Goal: Communication & Community: Answer question/provide support

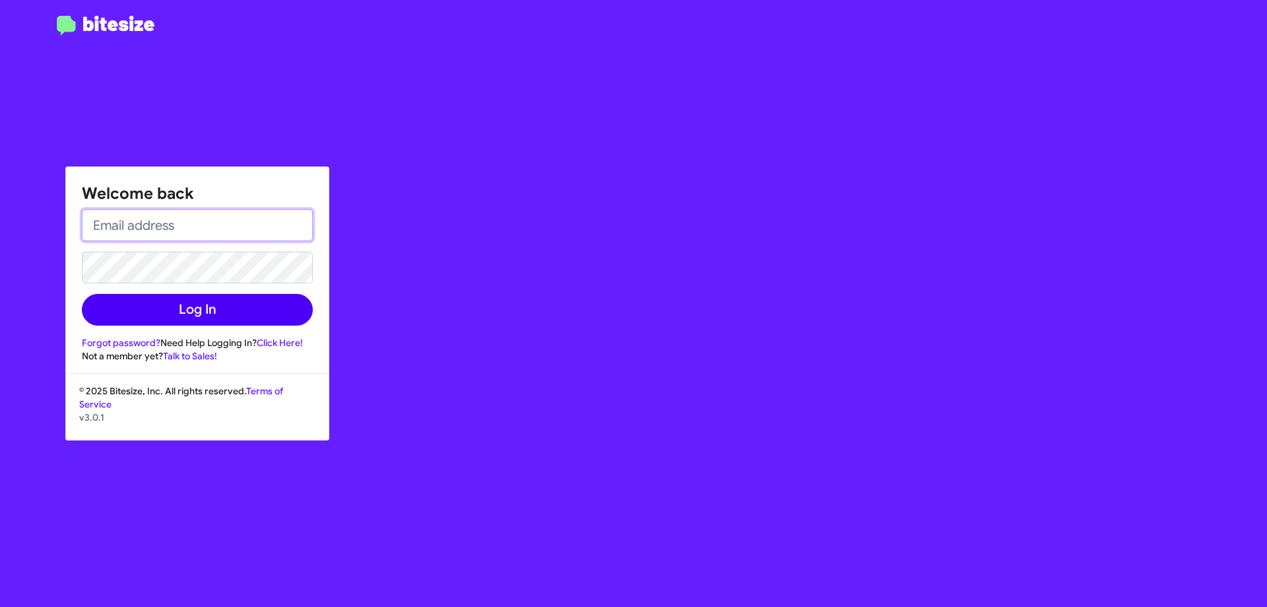
type input "[EMAIL_ADDRESS][DOMAIN_NAME]"
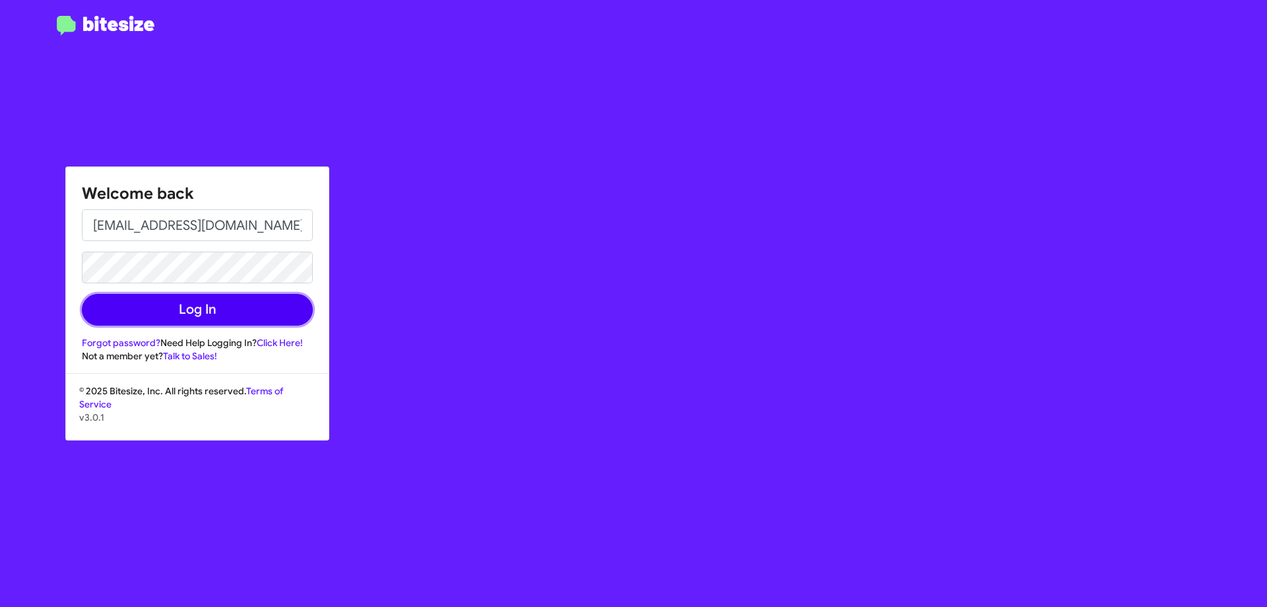
click at [183, 314] on button "Log In" at bounding box center [197, 310] width 231 height 32
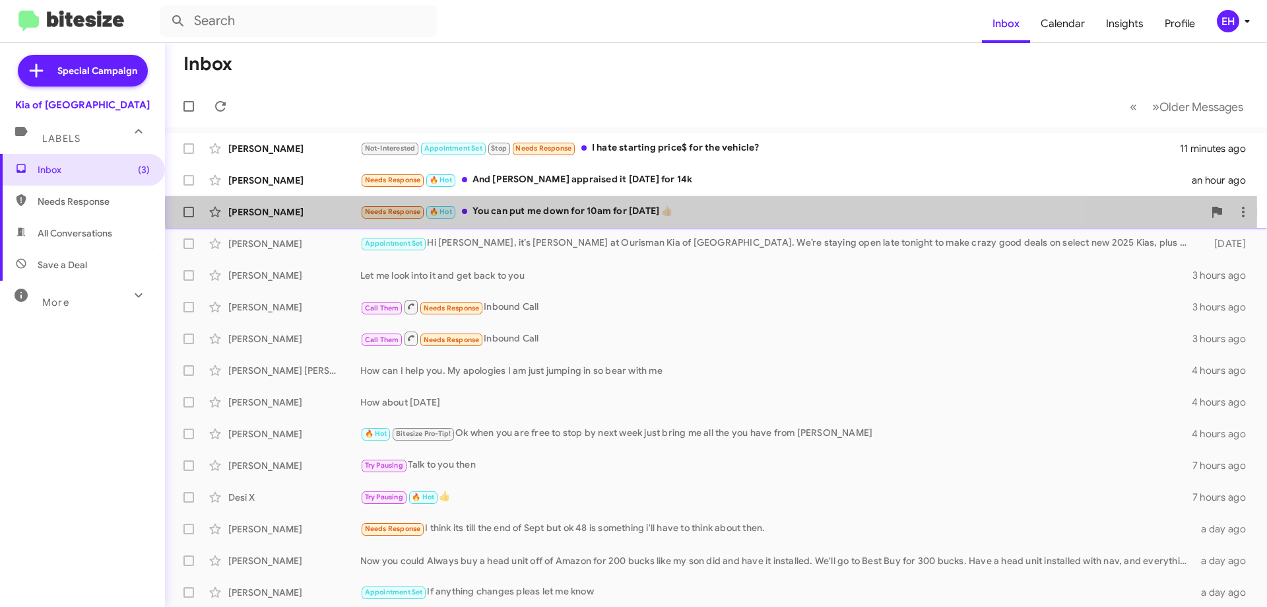
click at [585, 213] on div "Needs Response 🔥 Hot You can put me down for 10am for [DATE] 👍🏻" at bounding box center [782, 211] width 844 height 15
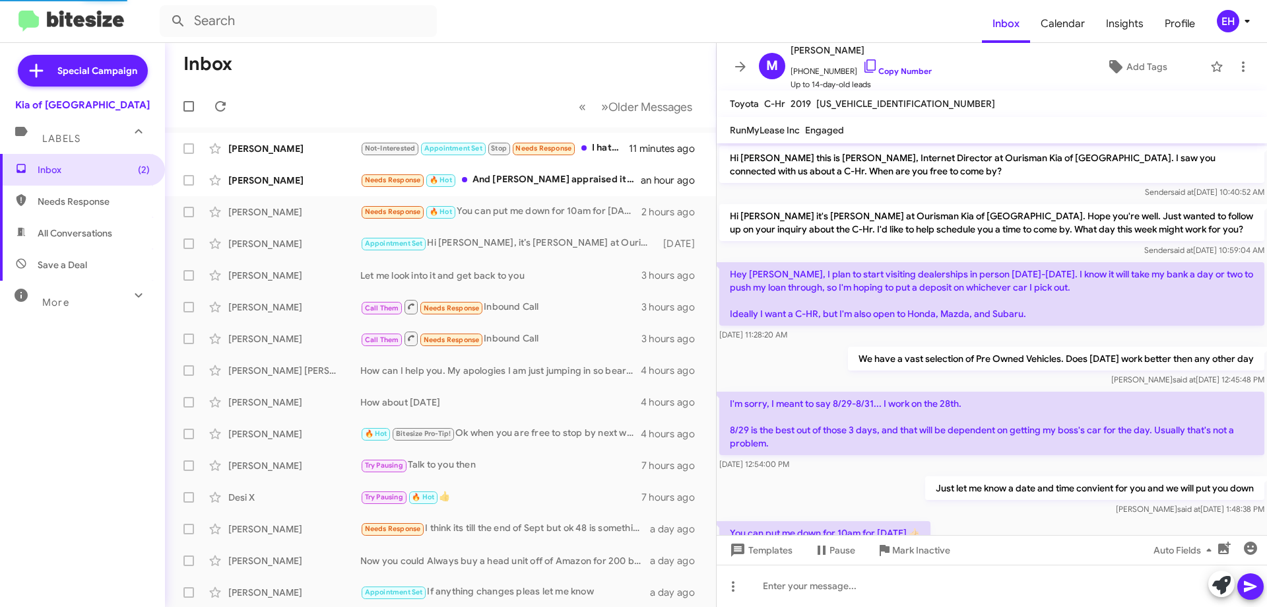
scroll to position [51, 0]
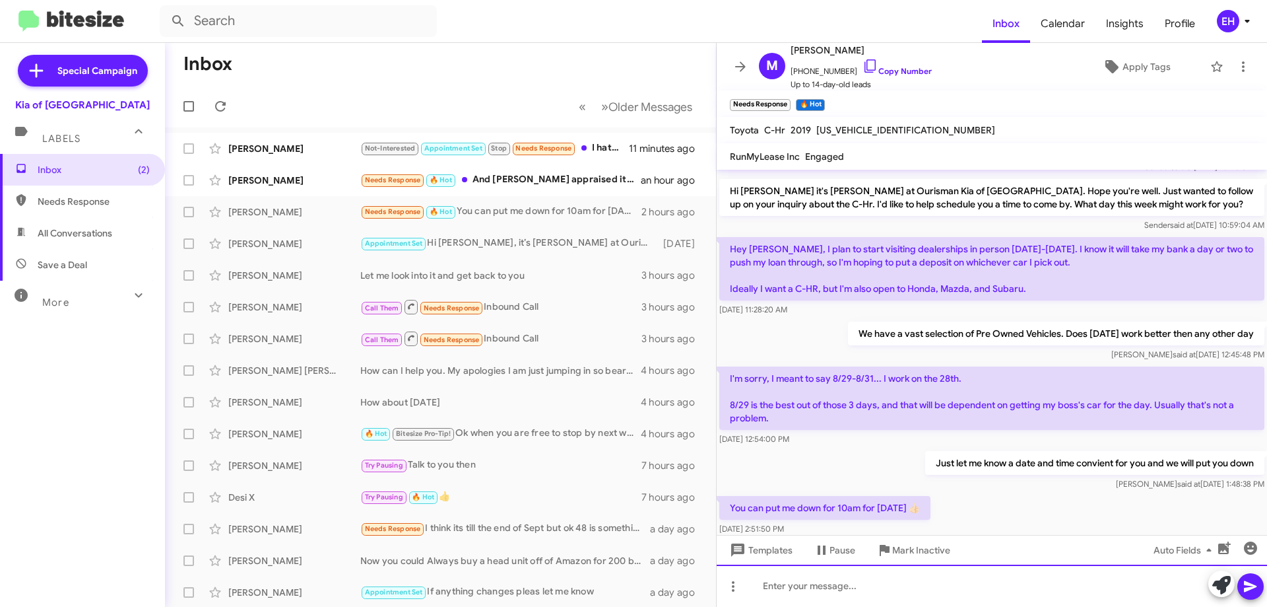
click at [876, 589] on div at bounding box center [992, 585] width 550 height 42
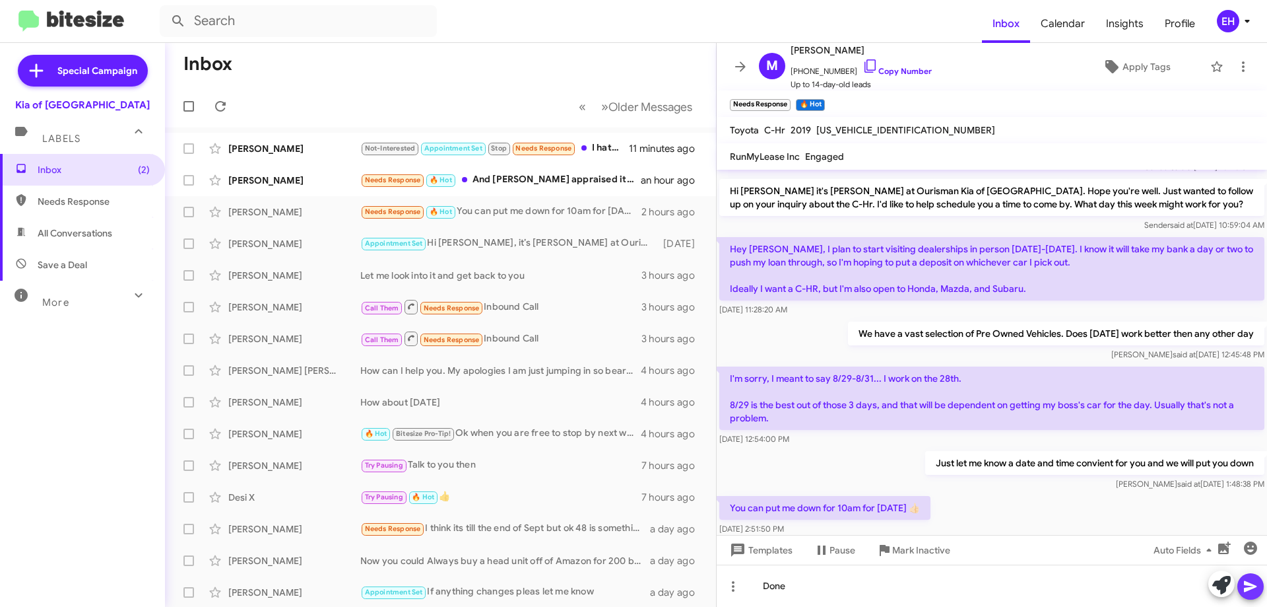
click at [1250, 589] on icon at bounding box center [1250, 586] width 13 height 11
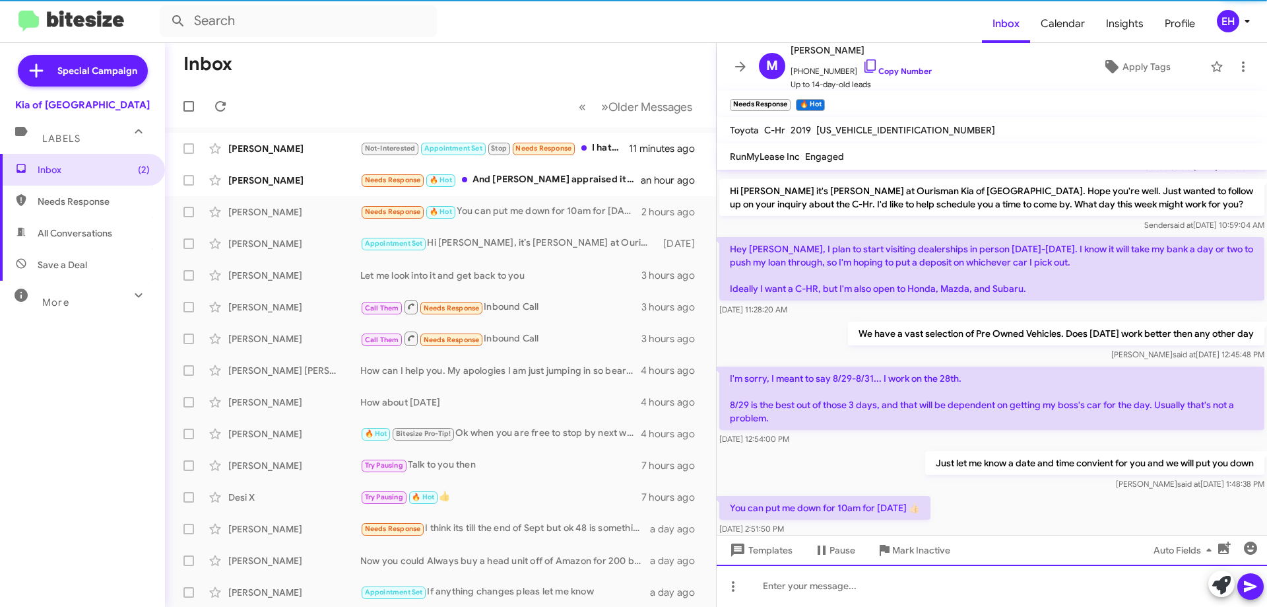
scroll to position [126, 0]
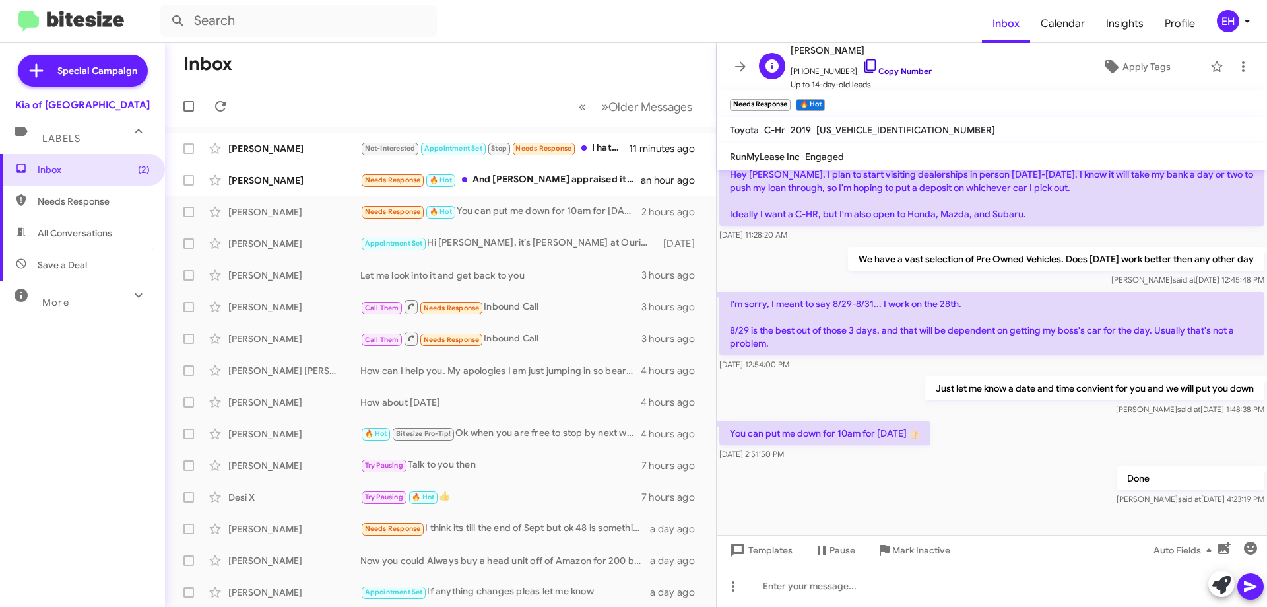
click at [890, 75] on link "Copy Number" at bounding box center [897, 71] width 69 height 10
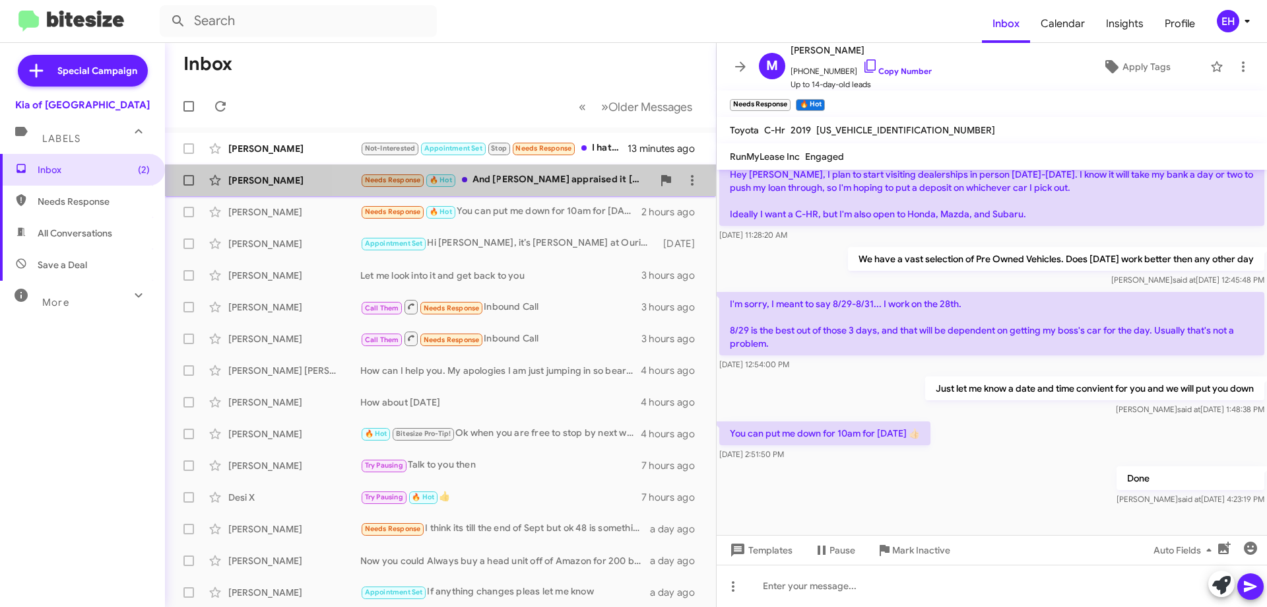
click at [525, 169] on div "[PERSON_NAME] Needs Response 🔥 Hot And [PERSON_NAME] appraised it [DATE] for 14…" at bounding box center [441, 180] width 530 height 26
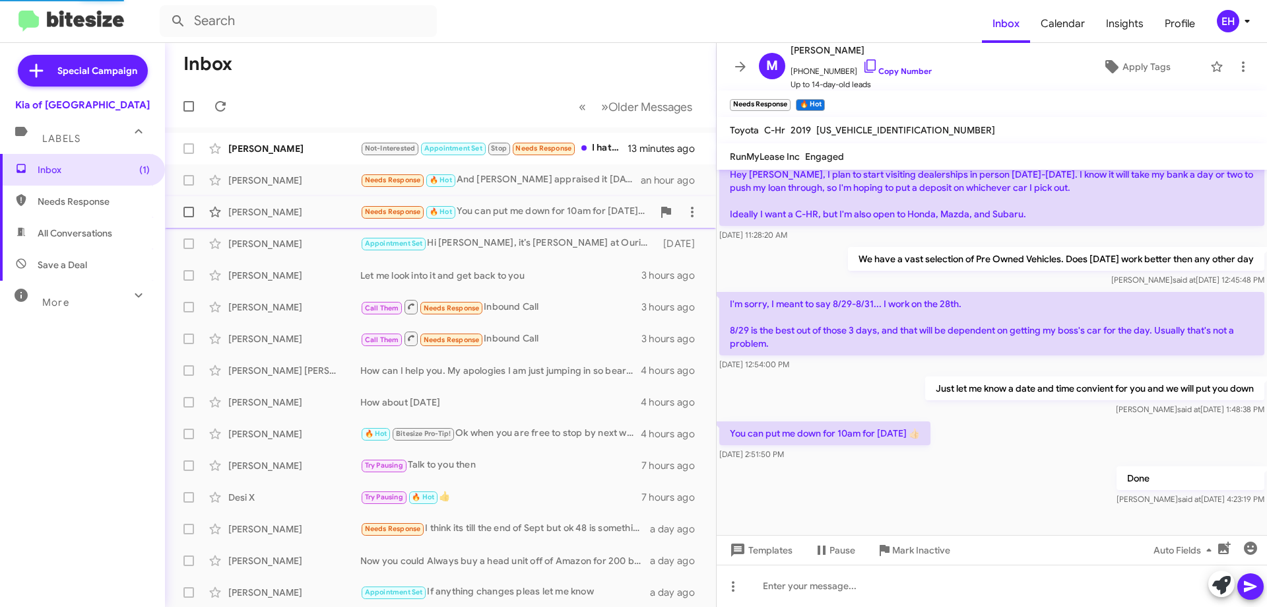
scroll to position [599, 0]
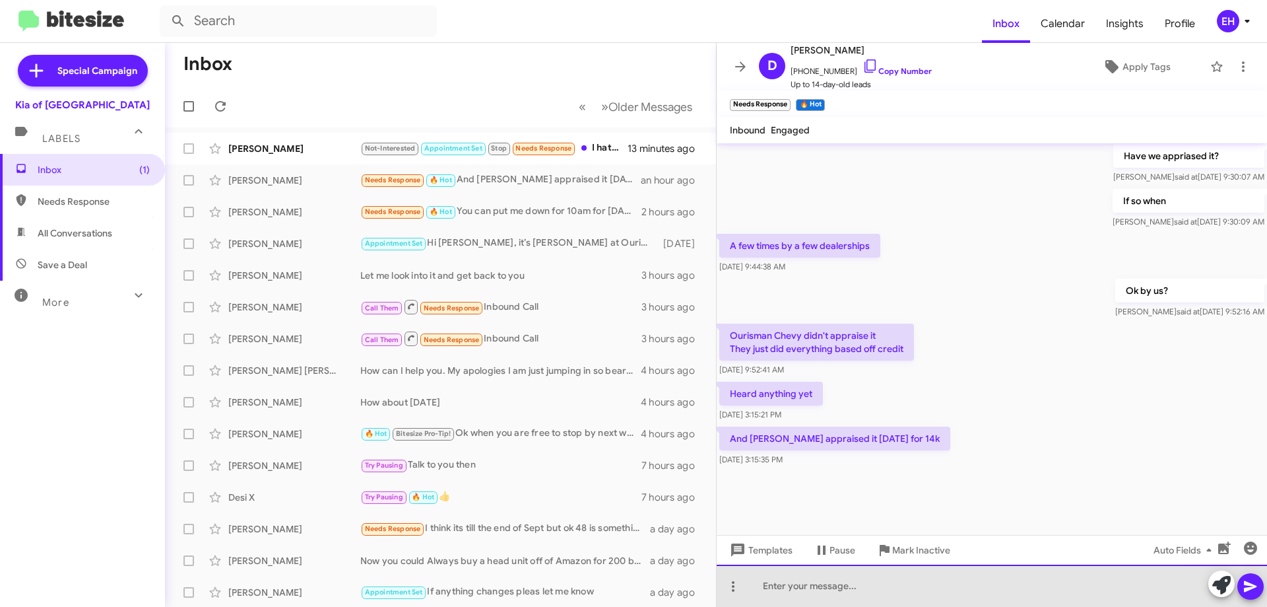
click at [808, 570] on div at bounding box center [992, 585] width 550 height 42
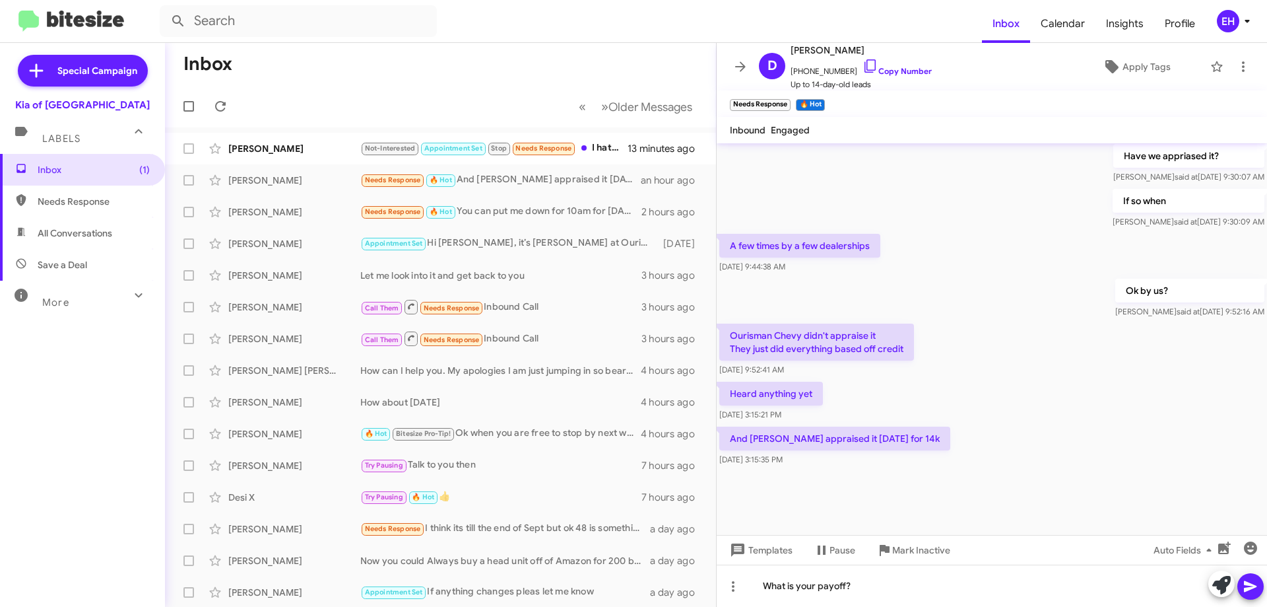
click at [1247, 577] on span at bounding box center [1251, 586] width 16 height 26
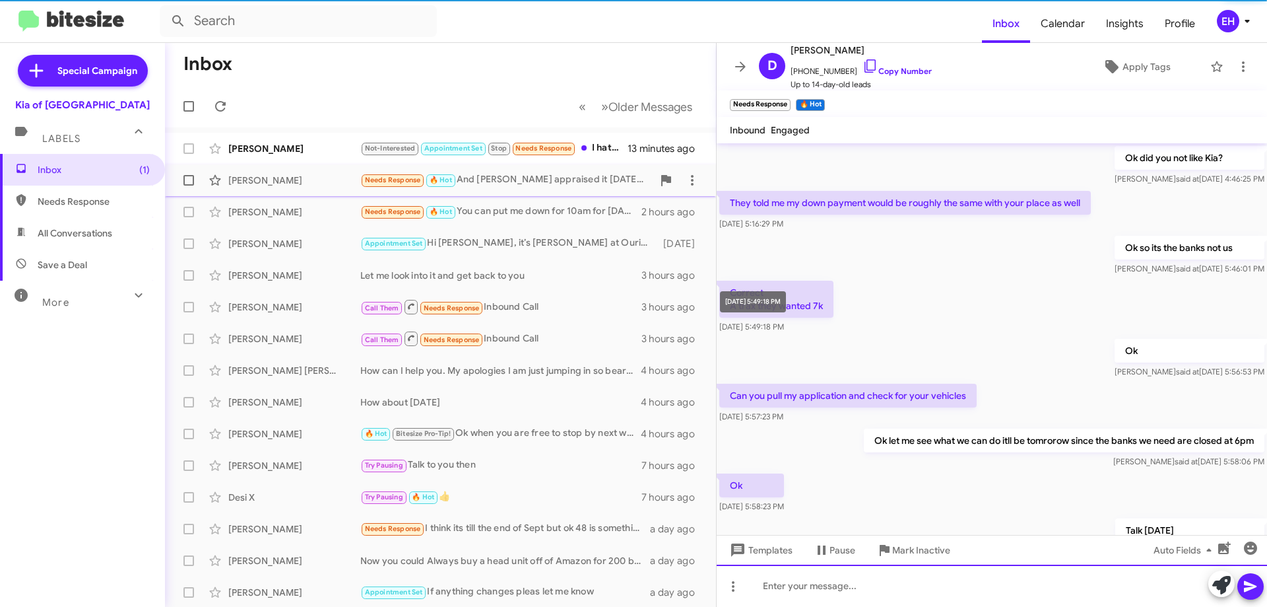
scroll to position [66, 0]
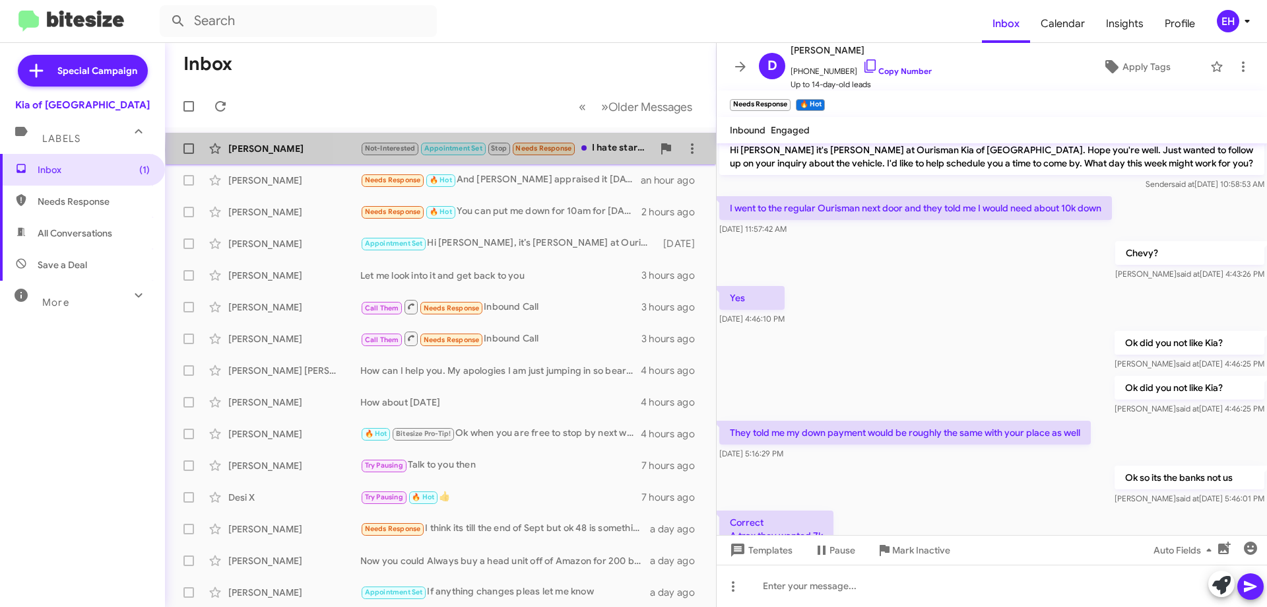
click at [607, 150] on div "Not-Interested Appointment Set Stop Needs Response I hate starting price$ for t…" at bounding box center [506, 148] width 292 height 15
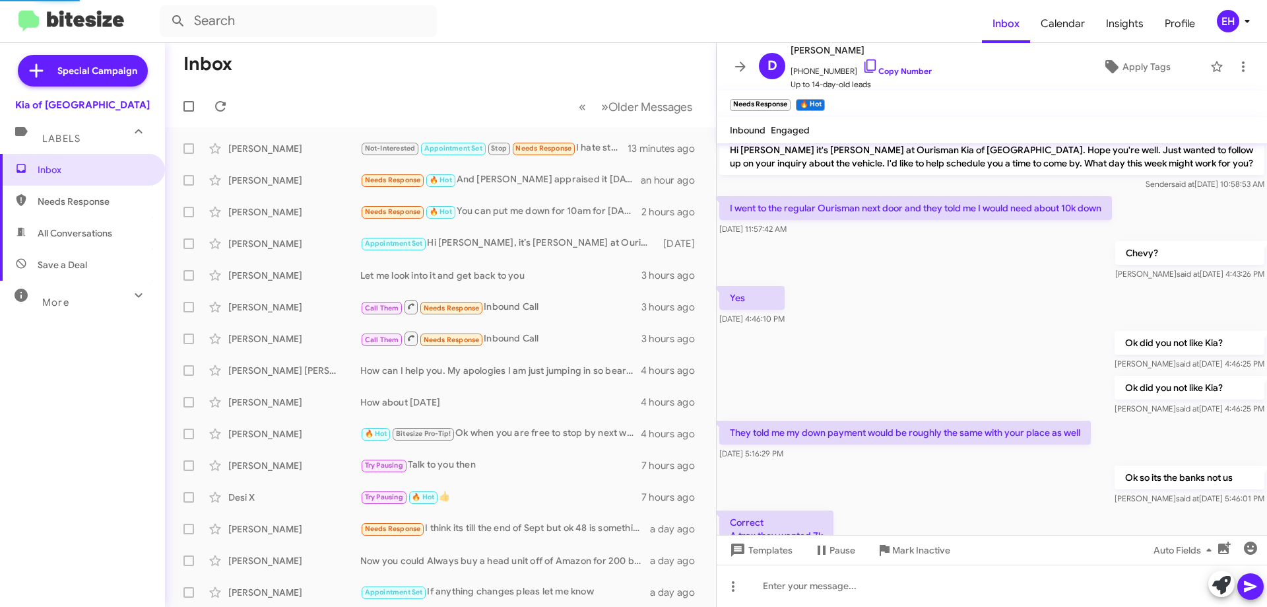
scroll to position [370, 0]
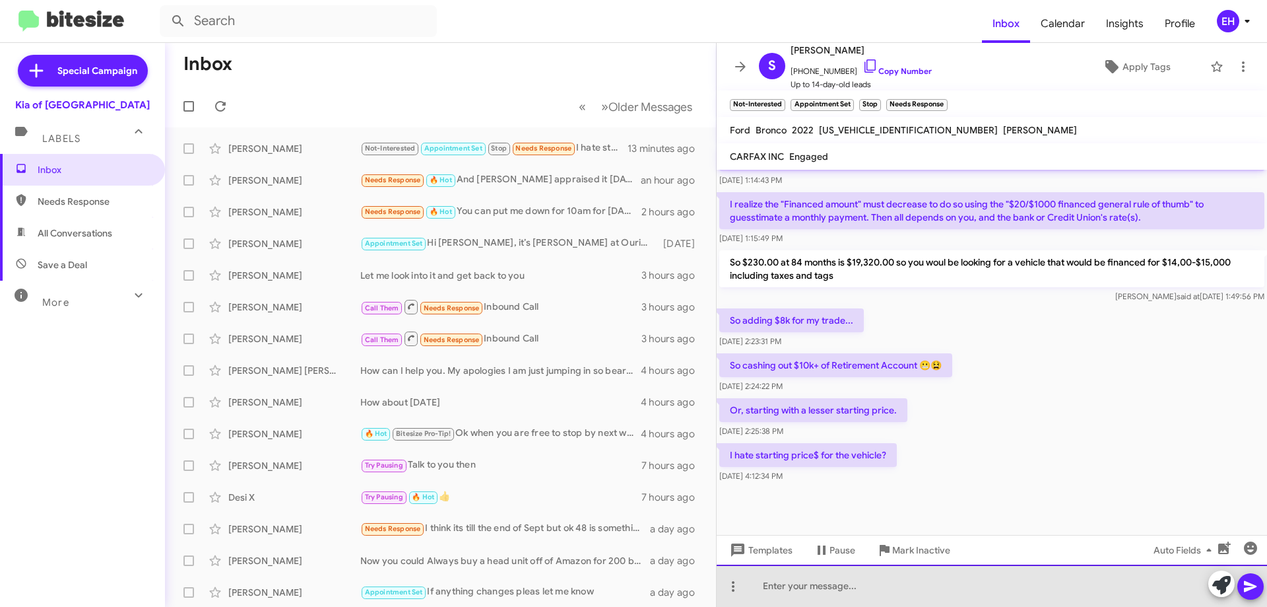
click at [832, 573] on div at bounding box center [992, 585] width 550 height 42
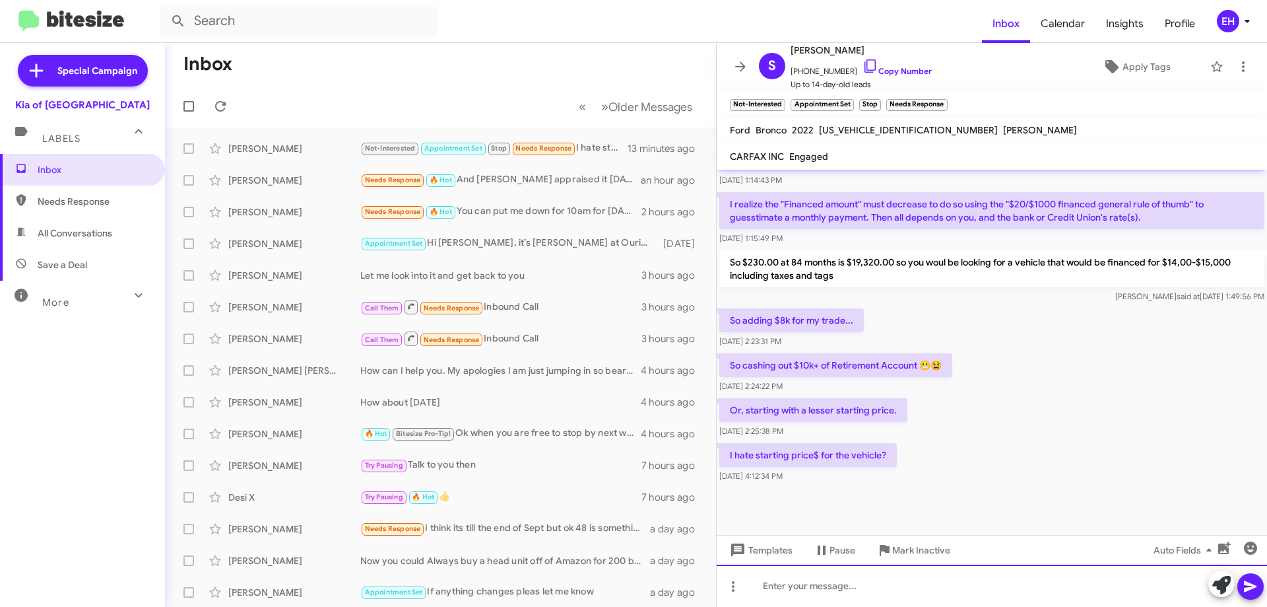
click at [880, 574] on div at bounding box center [992, 585] width 550 height 42
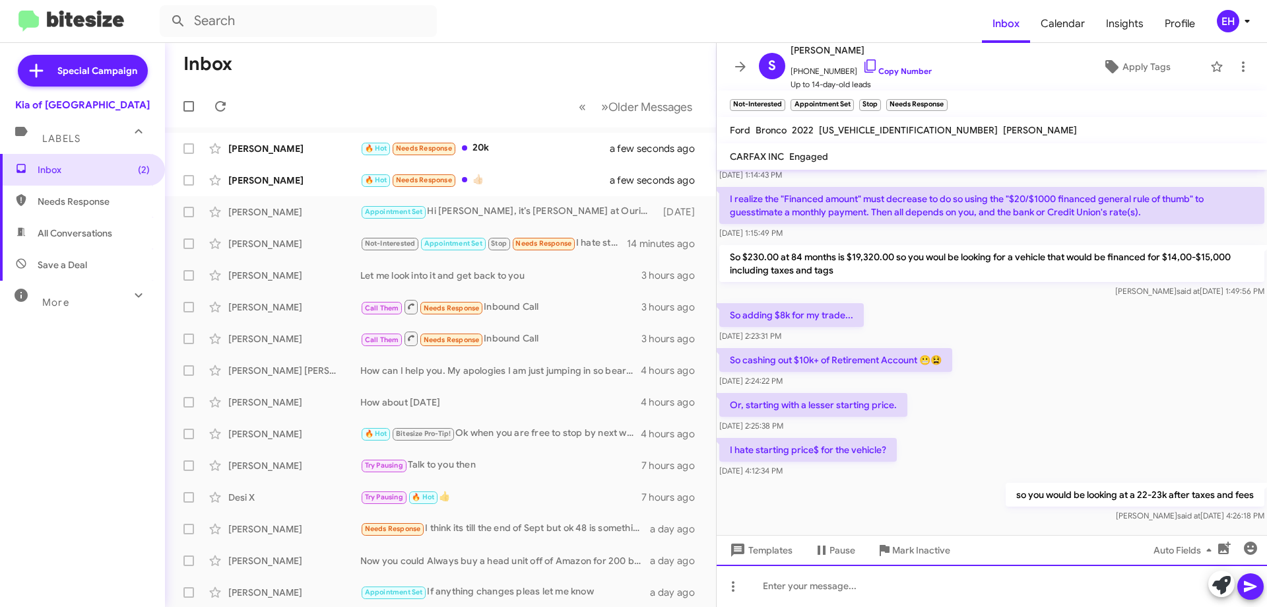
scroll to position [418, 0]
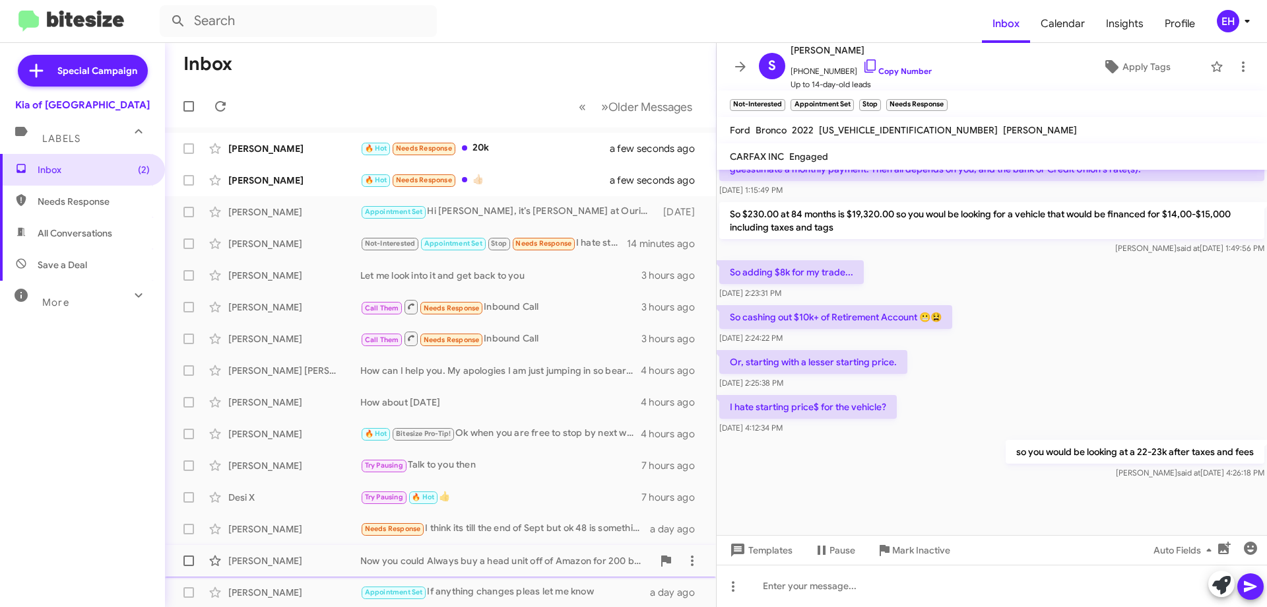
drag, startPoint x: 947, startPoint y: 539, endPoint x: 947, endPoint y: 551, distance: 12.5
click at [947, 543] on span "Mark Inactive" at bounding box center [921, 550] width 58 height 24
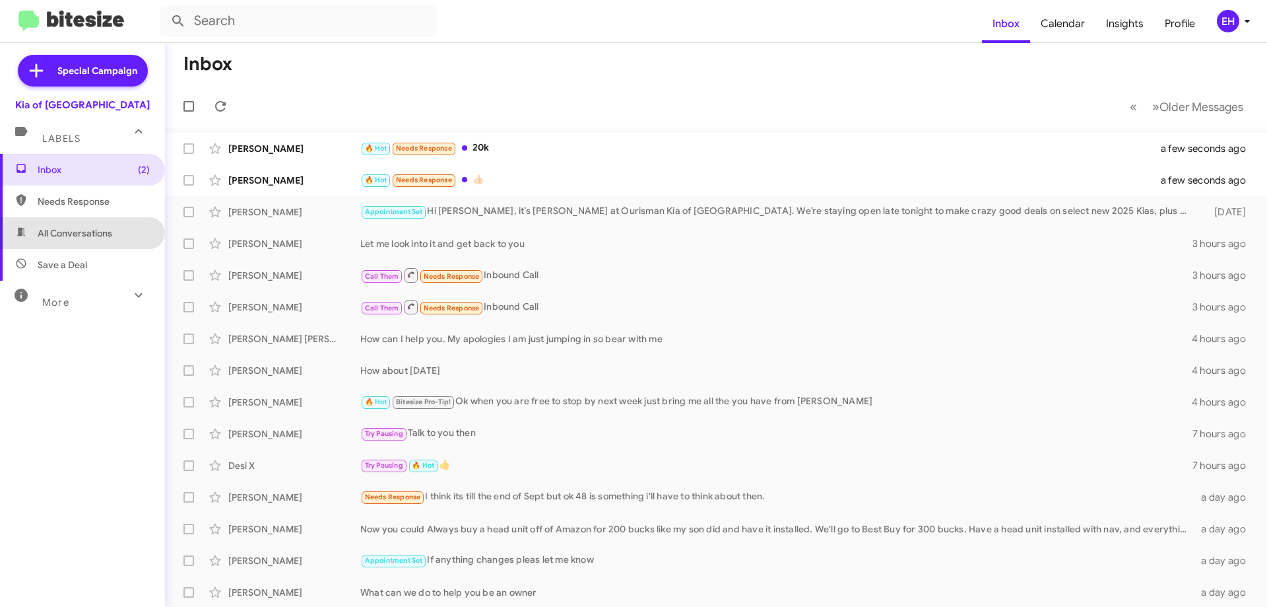
click at [99, 222] on span "All Conversations" at bounding box center [82, 233] width 165 height 32
type input "in:all-conversations"
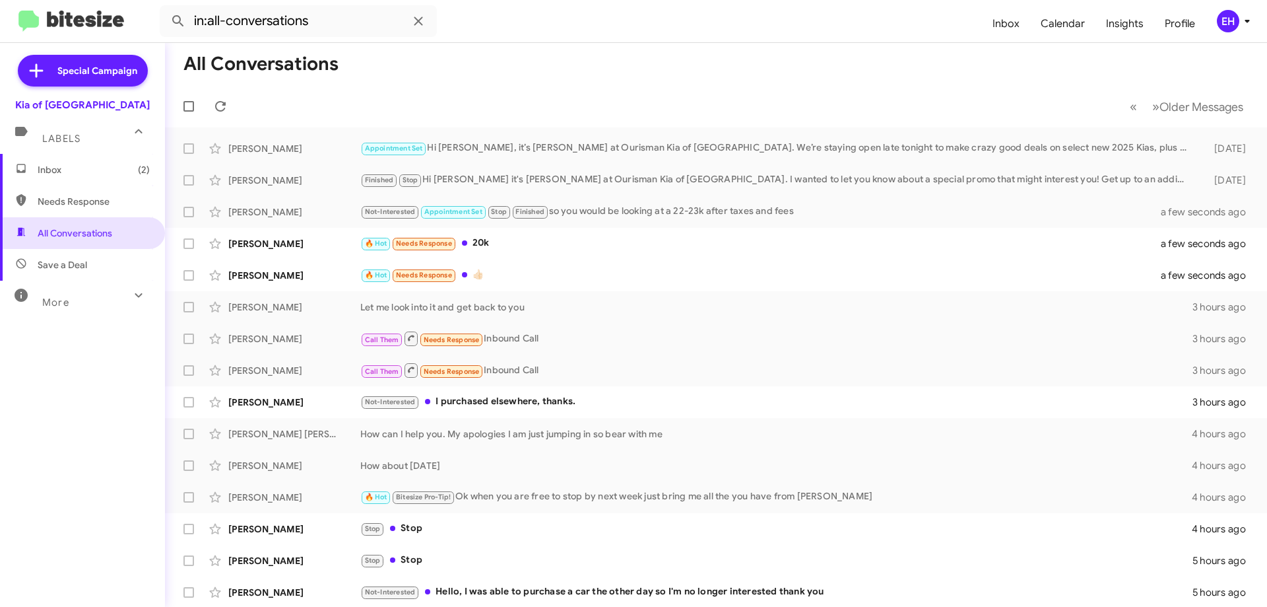
click at [64, 156] on span "Inbox (2)" at bounding box center [82, 170] width 165 height 32
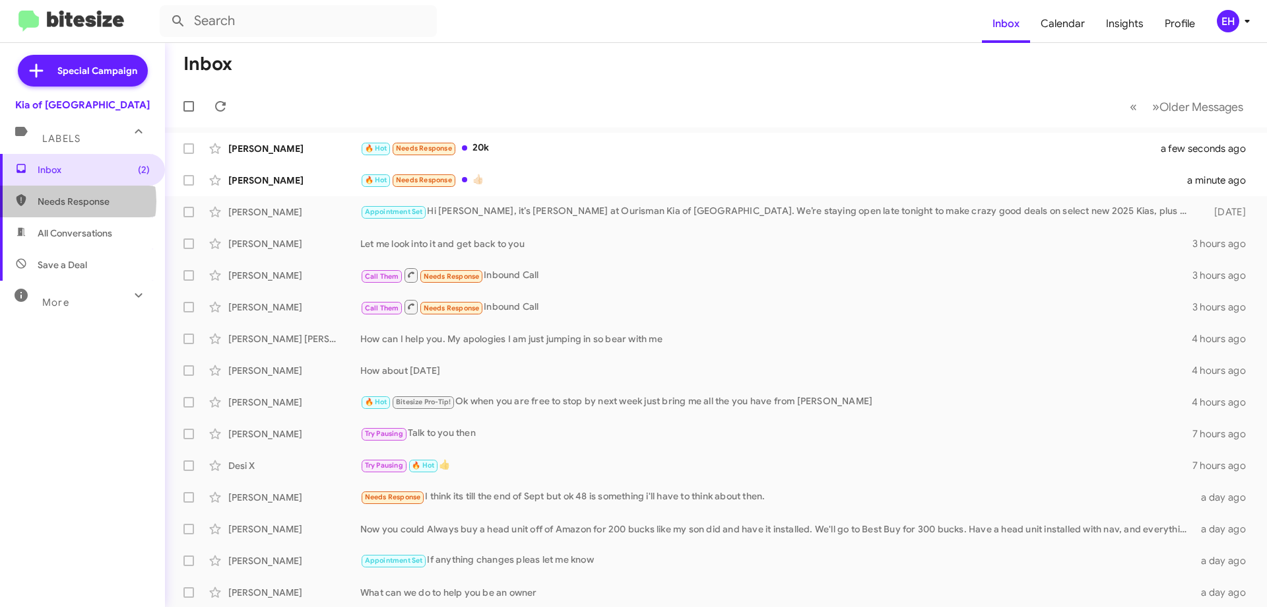
click at [55, 201] on span "Needs Response" at bounding box center [94, 201] width 112 height 13
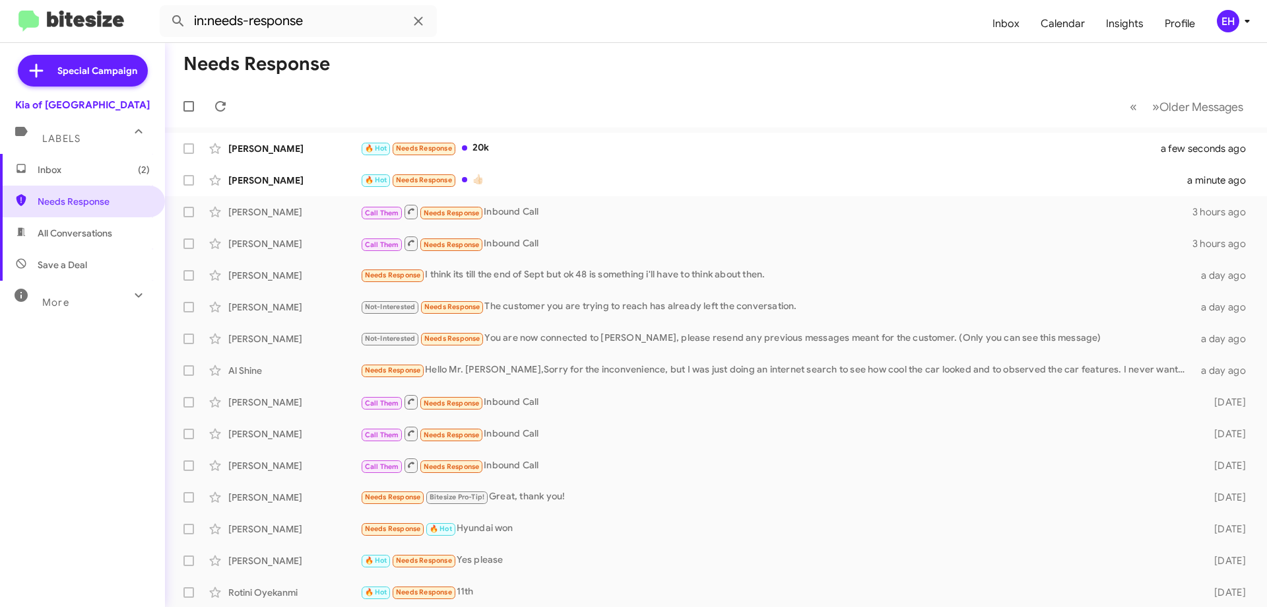
click at [44, 321] on div "Inbox (2) Needs Response All Conversations Save a Deal More Important 🔥 Hot App…" at bounding box center [82, 336] width 165 height 364
click at [53, 294] on div "More" at bounding box center [69, 296] width 117 height 24
click at [76, 312] on div "More" at bounding box center [69, 302] width 117 height 24
click at [65, 255] on span "Save a Deal" at bounding box center [82, 265] width 165 height 32
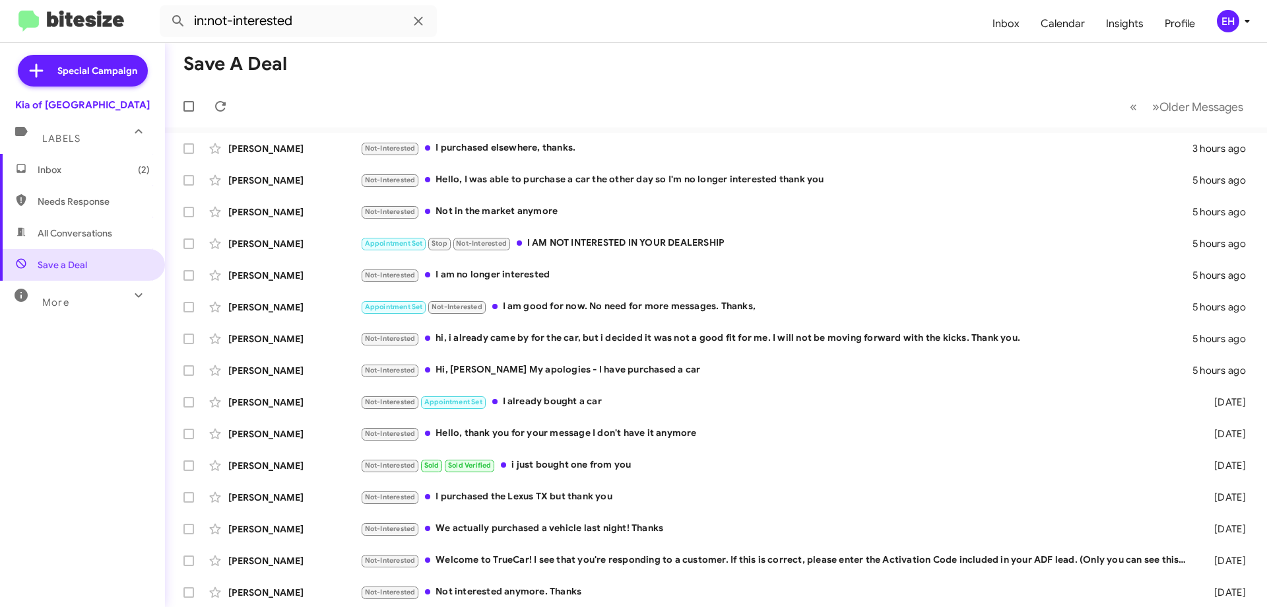
click at [87, 233] on span "All Conversations" at bounding box center [75, 232] width 75 height 13
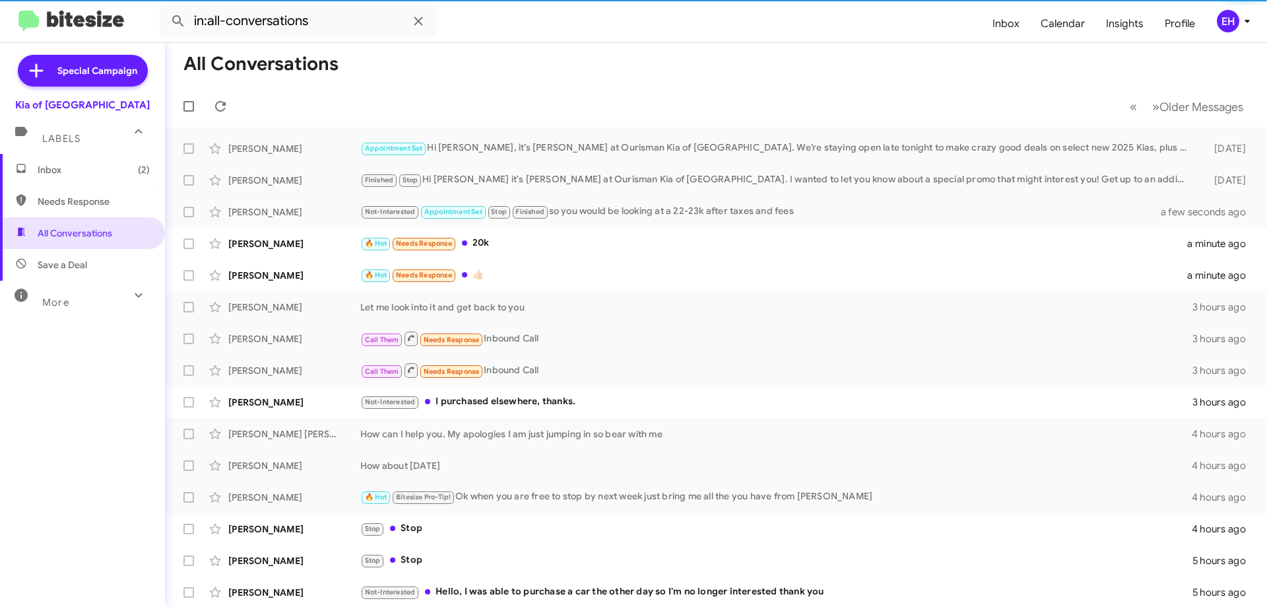
click at [81, 197] on span "Needs Response" at bounding box center [94, 201] width 112 height 13
type input "in:needs-response"
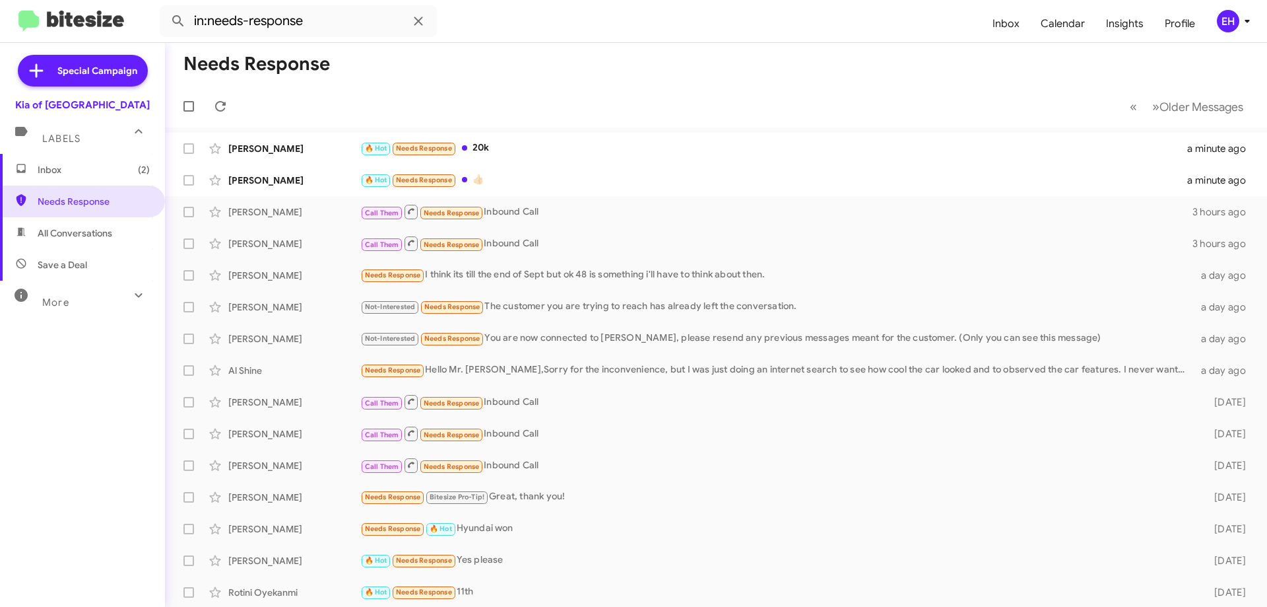
click at [78, 166] on span "Inbox (2)" at bounding box center [94, 169] width 112 height 13
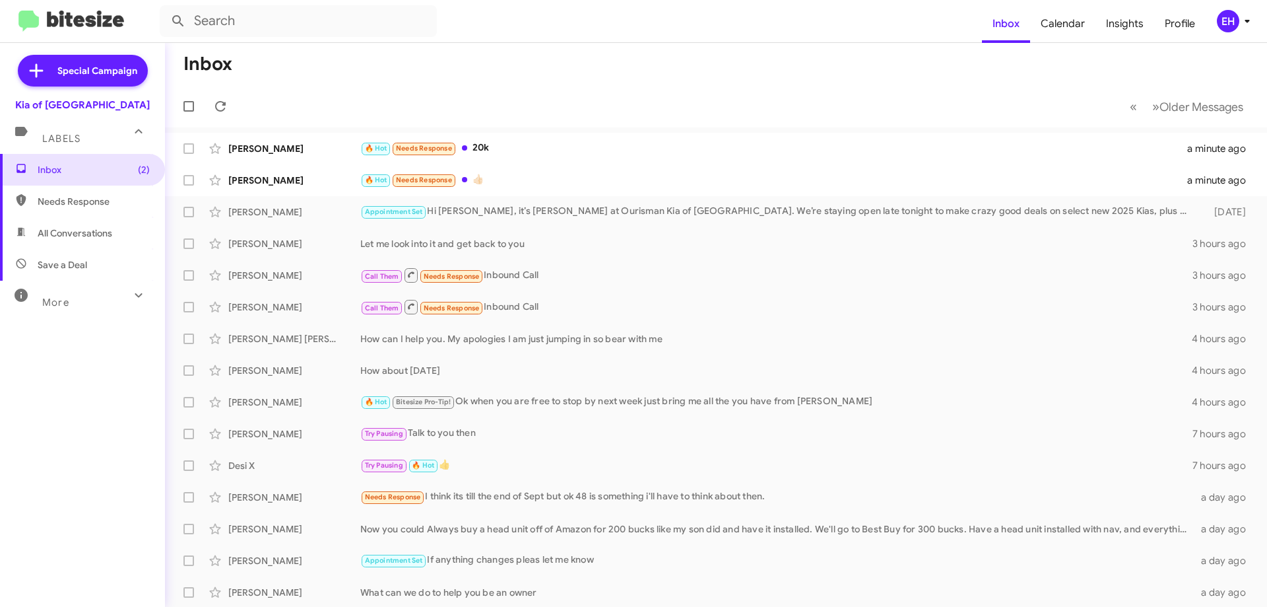
click at [82, 104] on div "Kia of [GEOGRAPHIC_DATA]" at bounding box center [82, 104] width 135 height 13
click at [127, 132] on div "Labels" at bounding box center [69, 133] width 117 height 24
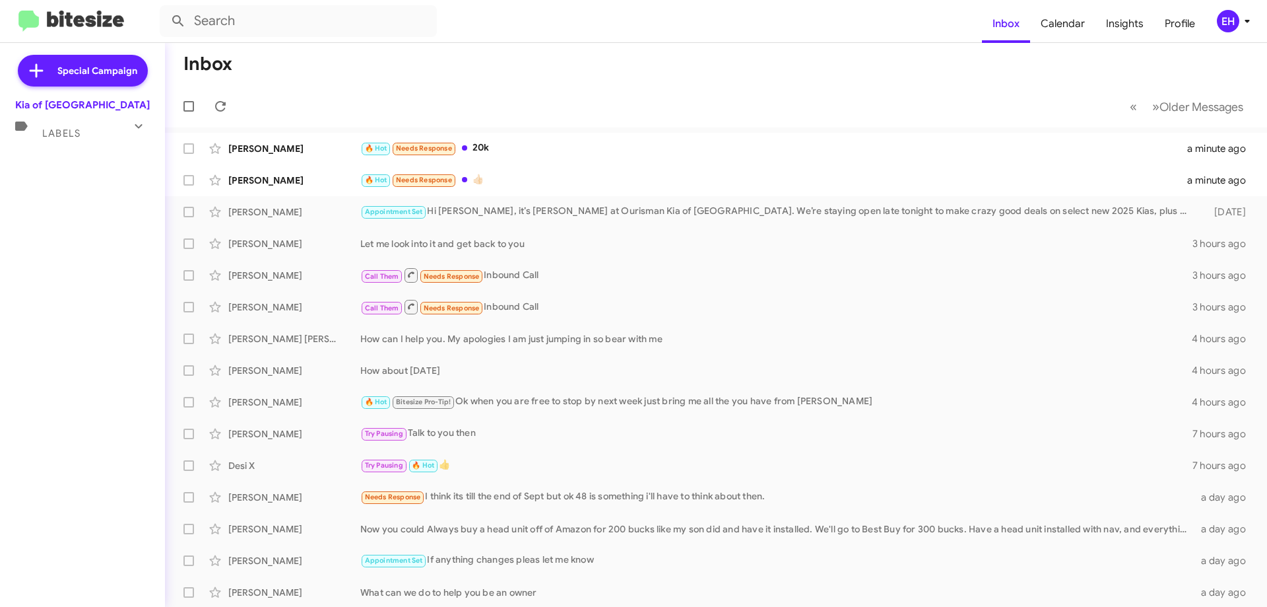
click at [133, 131] on icon at bounding box center [139, 126] width 16 height 16
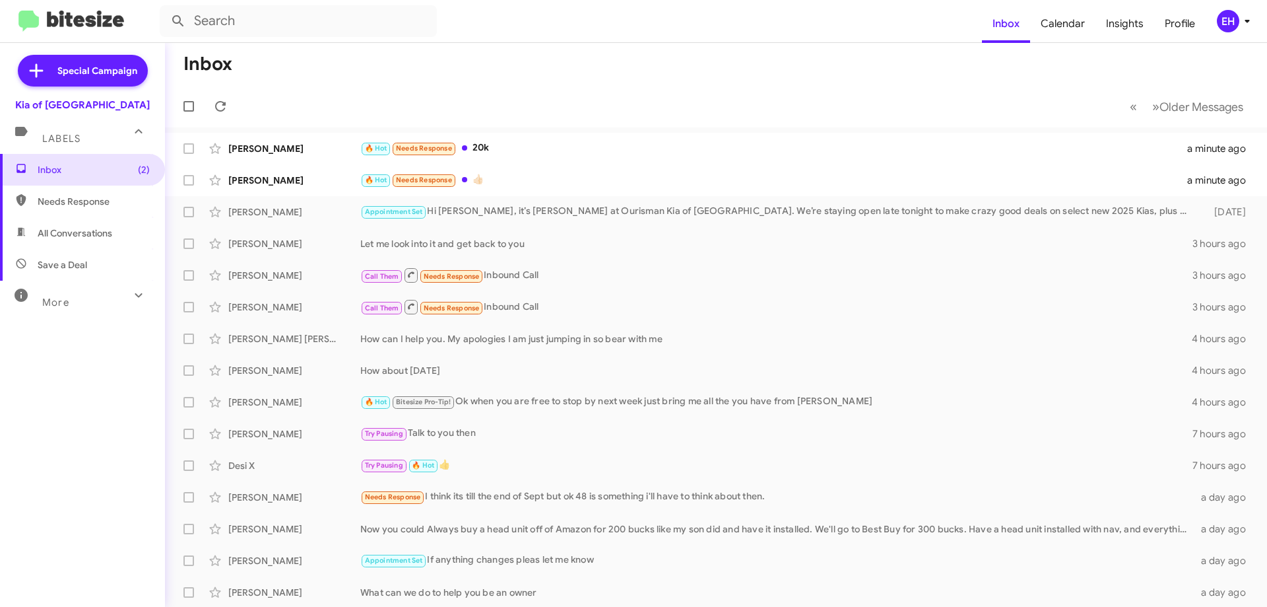
click at [86, 195] on span "Needs Response" at bounding box center [94, 201] width 112 height 13
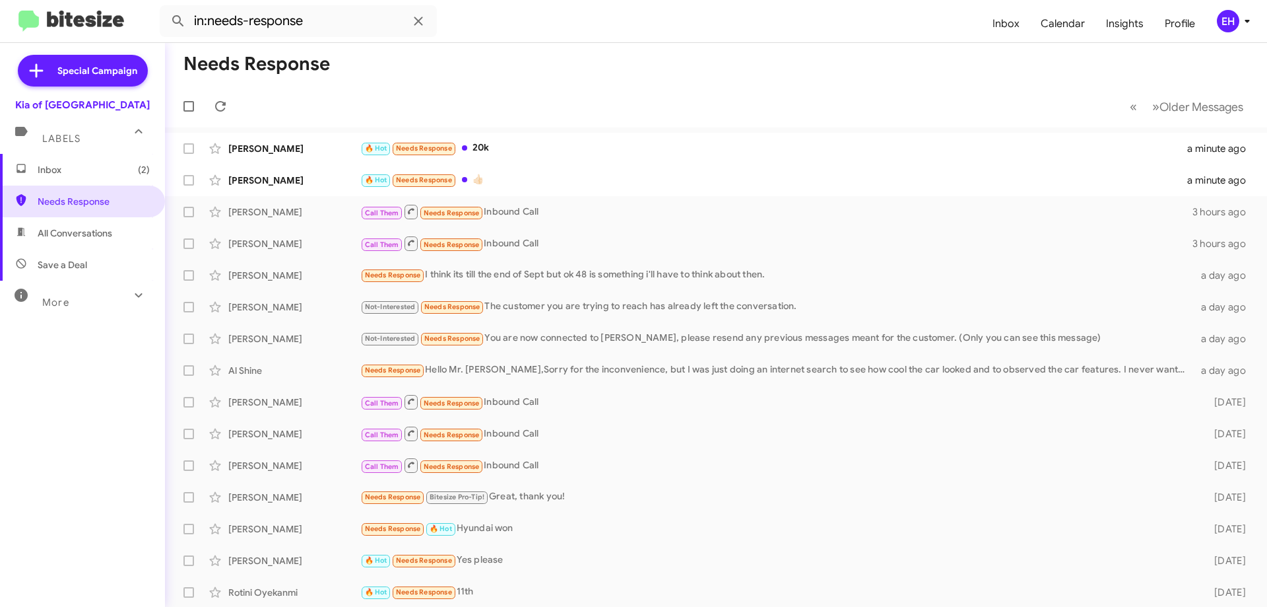
click at [69, 234] on span "All Conversations" at bounding box center [75, 232] width 75 height 13
type input "in:all-conversations"
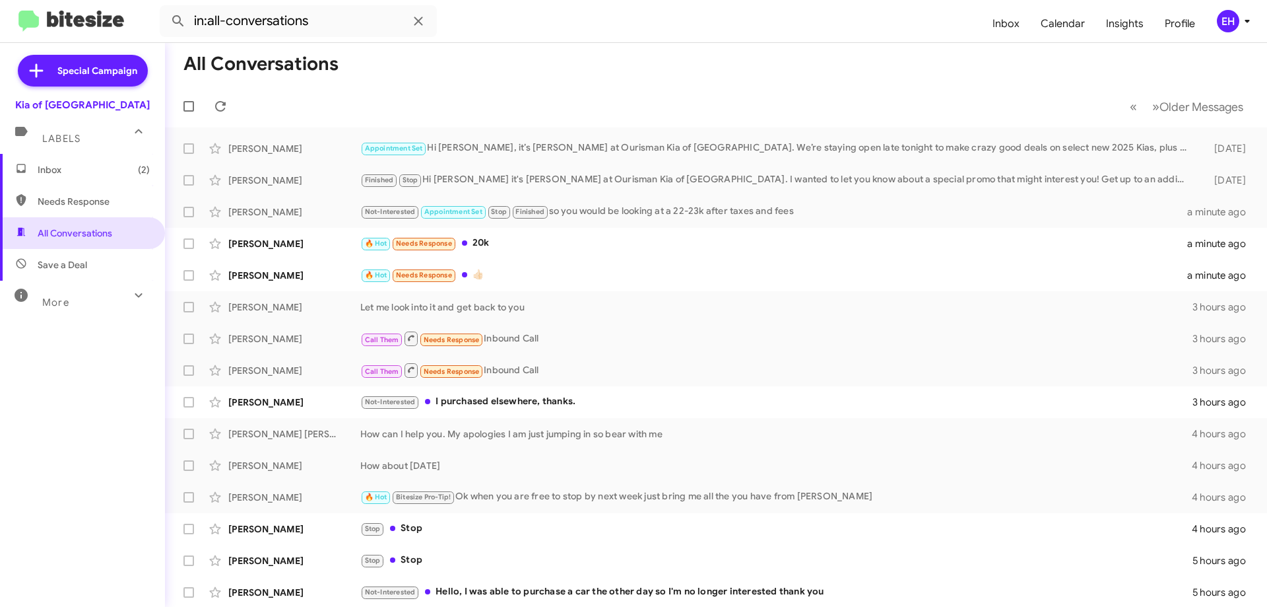
click at [37, 25] on img at bounding box center [71, 22] width 106 height 22
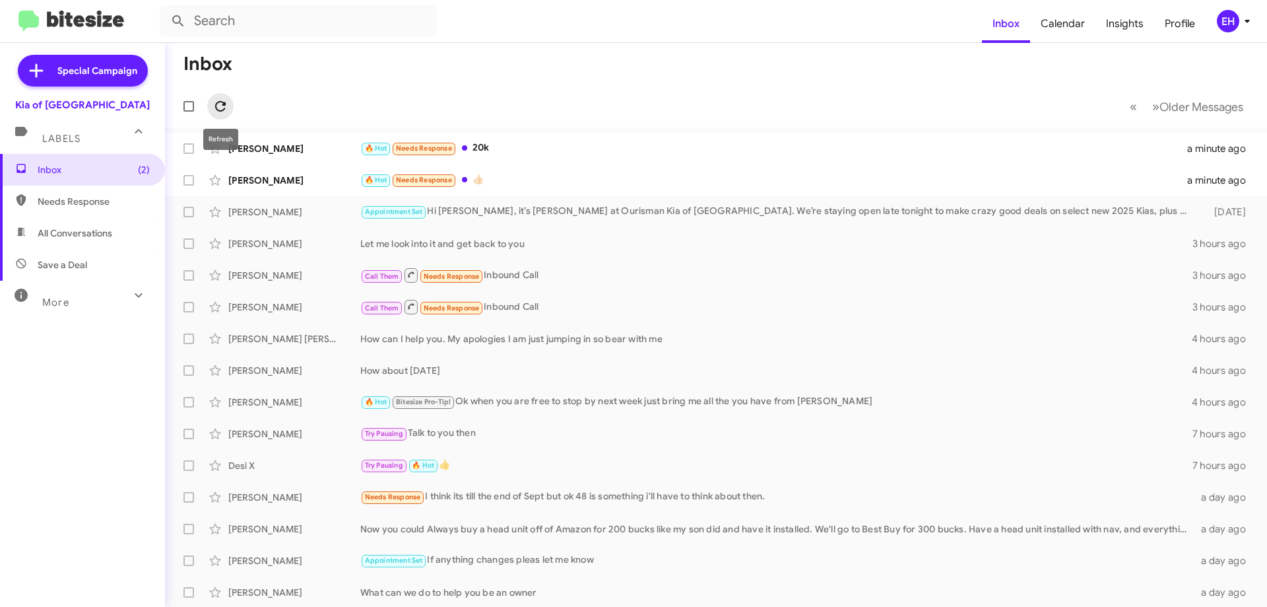
click at [224, 106] on icon at bounding box center [220, 106] width 11 height 11
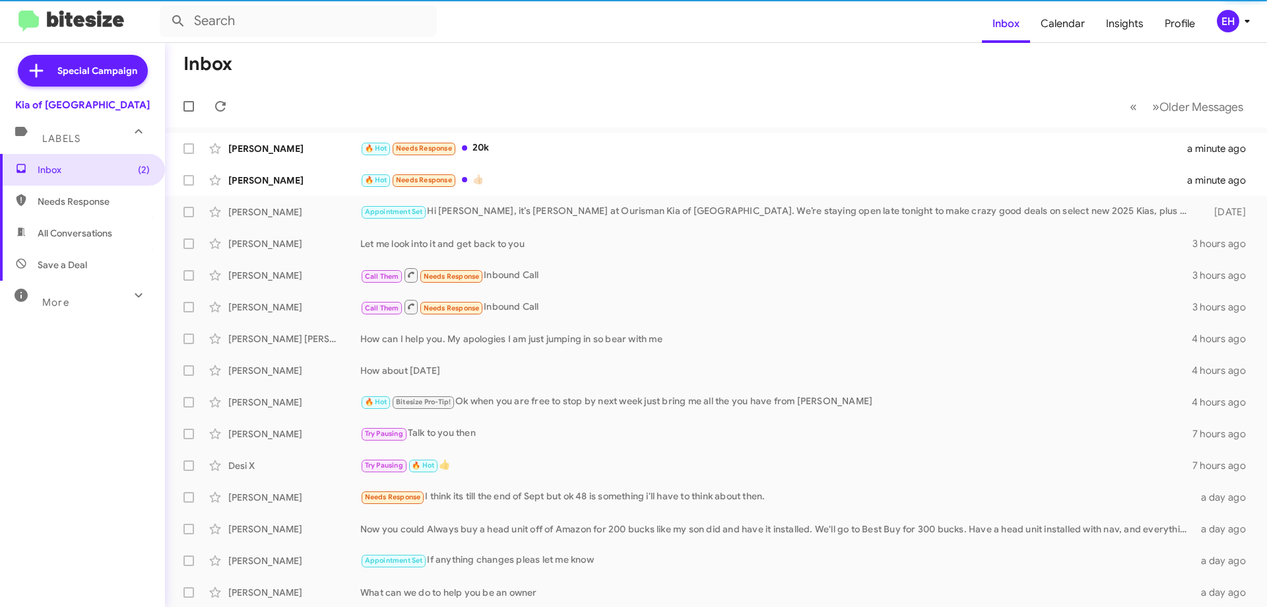
click at [234, 63] on mat-toolbar-row "Inbox" at bounding box center [716, 64] width 1102 height 42
click at [225, 61] on h1 "Inbox" at bounding box center [207, 63] width 49 height 21
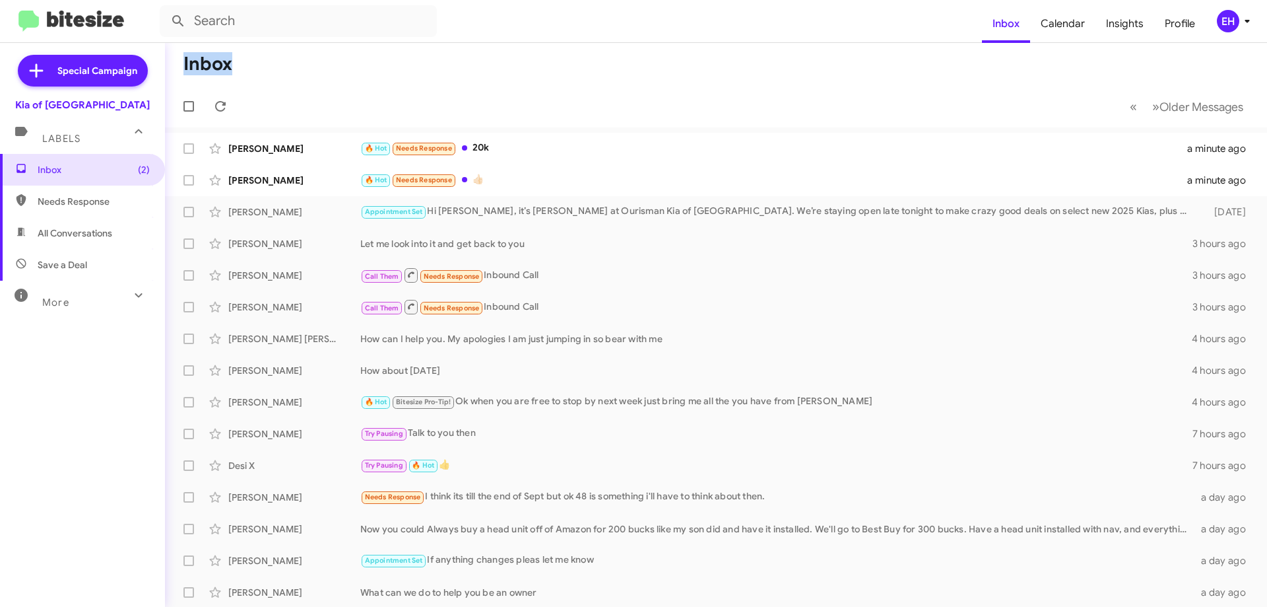
click at [225, 61] on h1 "Inbox" at bounding box center [207, 63] width 49 height 21
drag, startPoint x: 135, startPoint y: 292, endPoint x: 125, endPoint y: 301, distance: 13.5
click at [133, 293] on icon at bounding box center [139, 295] width 16 height 16
click at [46, 461] on span "Sent" at bounding box center [47, 465] width 19 height 13
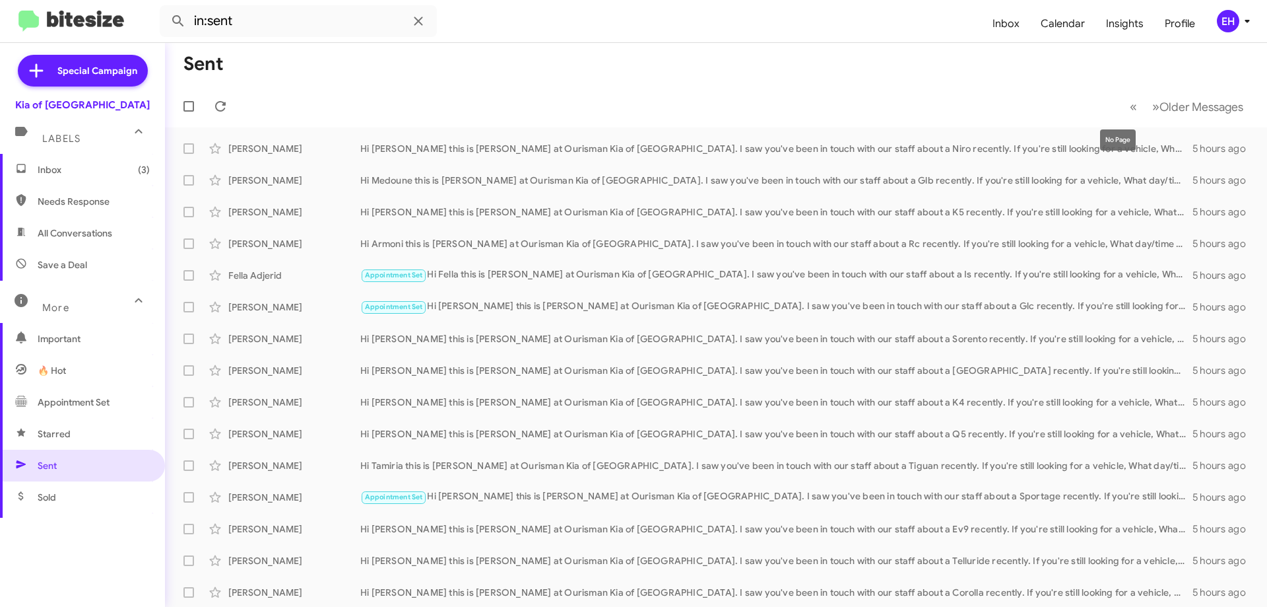
click at [1086, 114] on mat-toolbar-row "« Previous » Next Older Messages" at bounding box center [716, 106] width 1102 height 42
drag, startPoint x: 51, startPoint y: 442, endPoint x: 57, endPoint y: 447, distance: 7.9
click at [51, 442] on span "Starred" at bounding box center [82, 434] width 165 height 32
type input "in:starred"
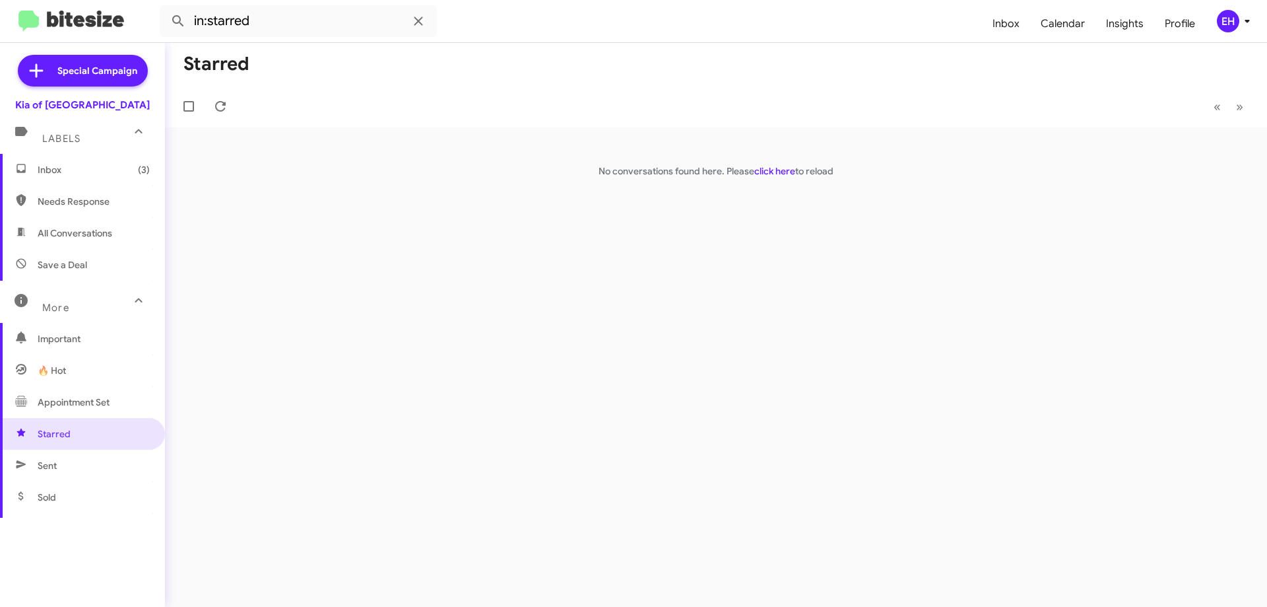
click at [59, 168] on span "Inbox (3)" at bounding box center [94, 169] width 112 height 13
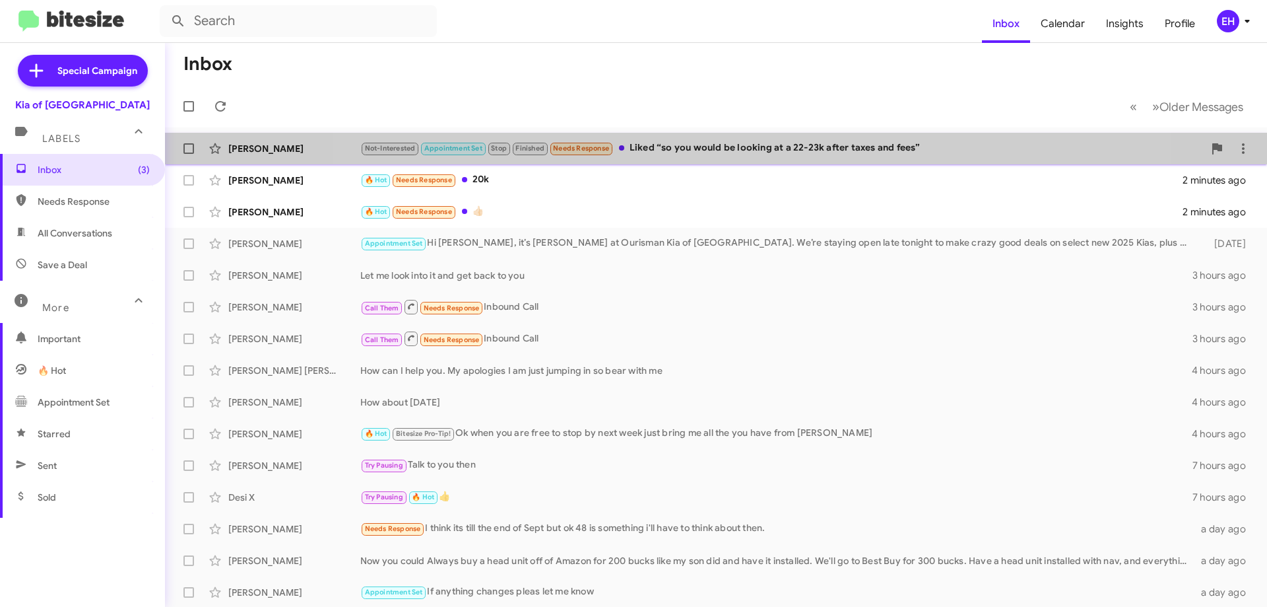
click at [739, 141] on div "Not-Interested Appointment Set Stop Finished Needs Response Liked “so you would…" at bounding box center [782, 148] width 844 height 15
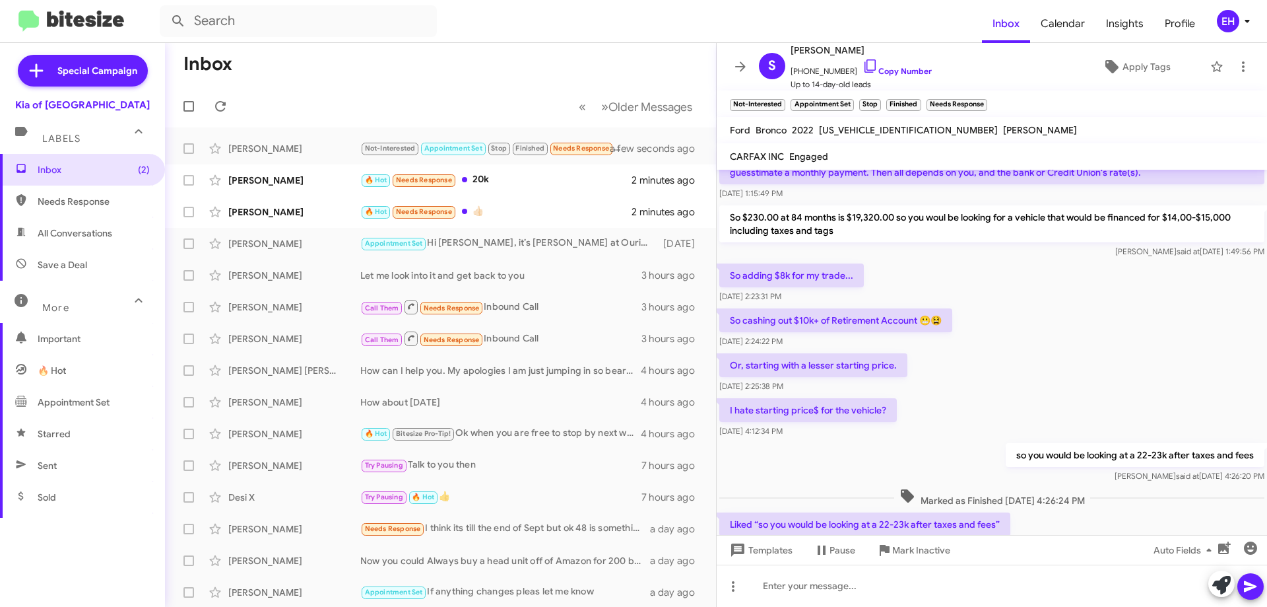
scroll to position [494, 0]
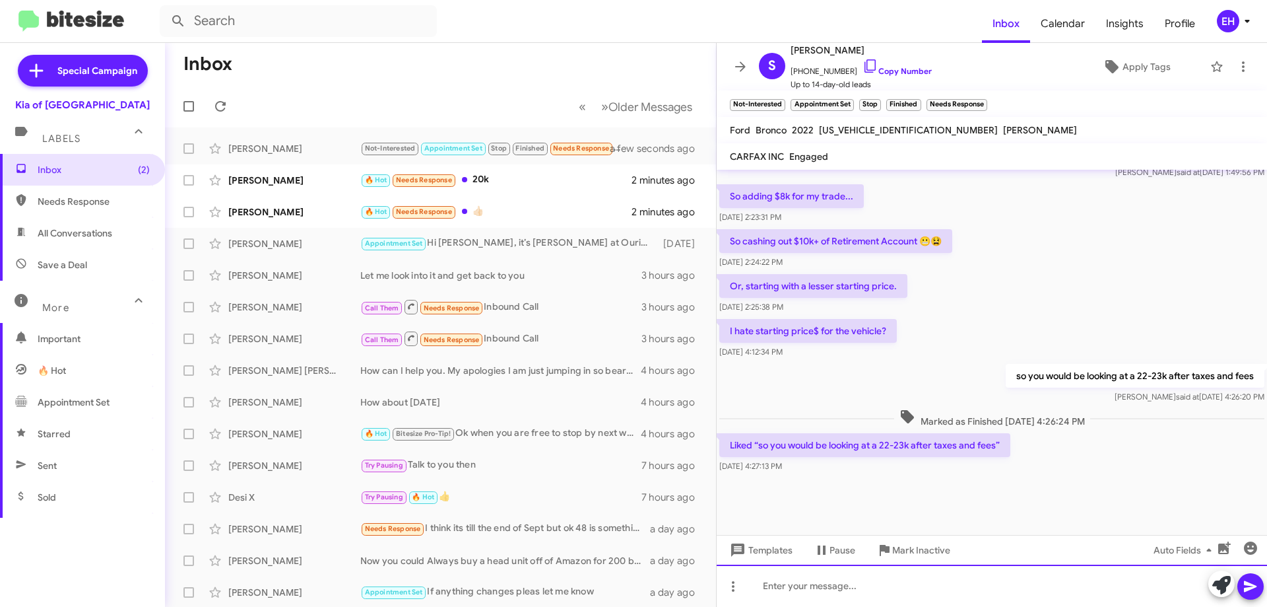
click at [885, 589] on div at bounding box center [992, 585] width 550 height 42
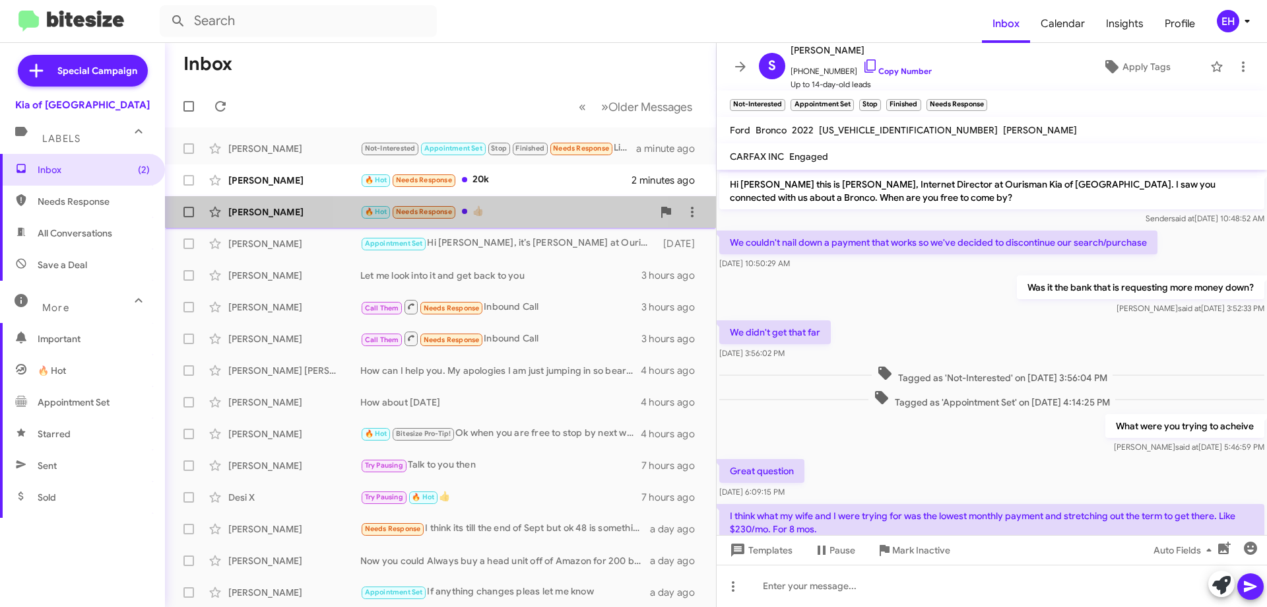
click at [481, 213] on div "🔥 Hot Needs Response 👍🏻" at bounding box center [506, 211] width 292 height 15
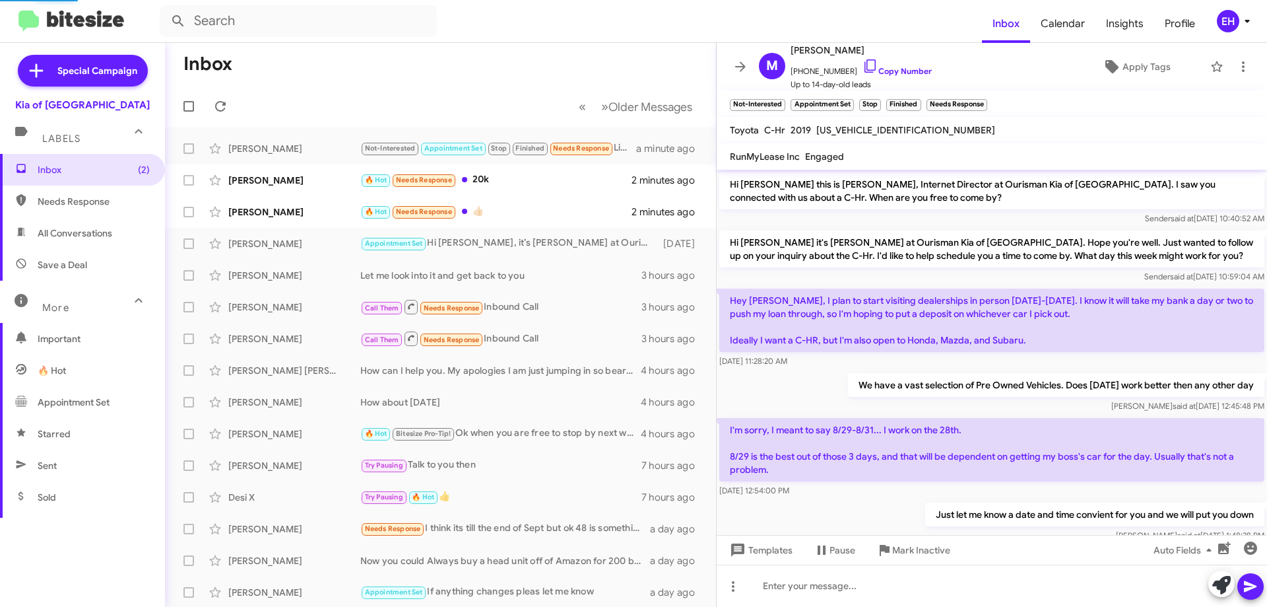
scroll to position [174, 0]
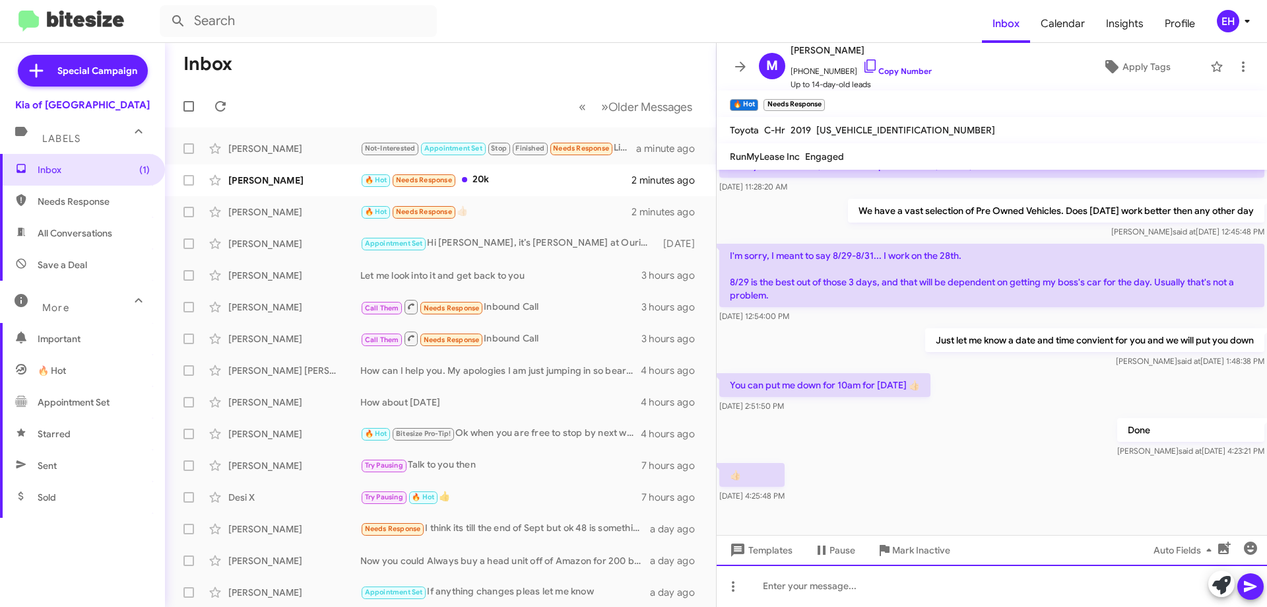
click at [902, 587] on div at bounding box center [992, 585] width 550 height 42
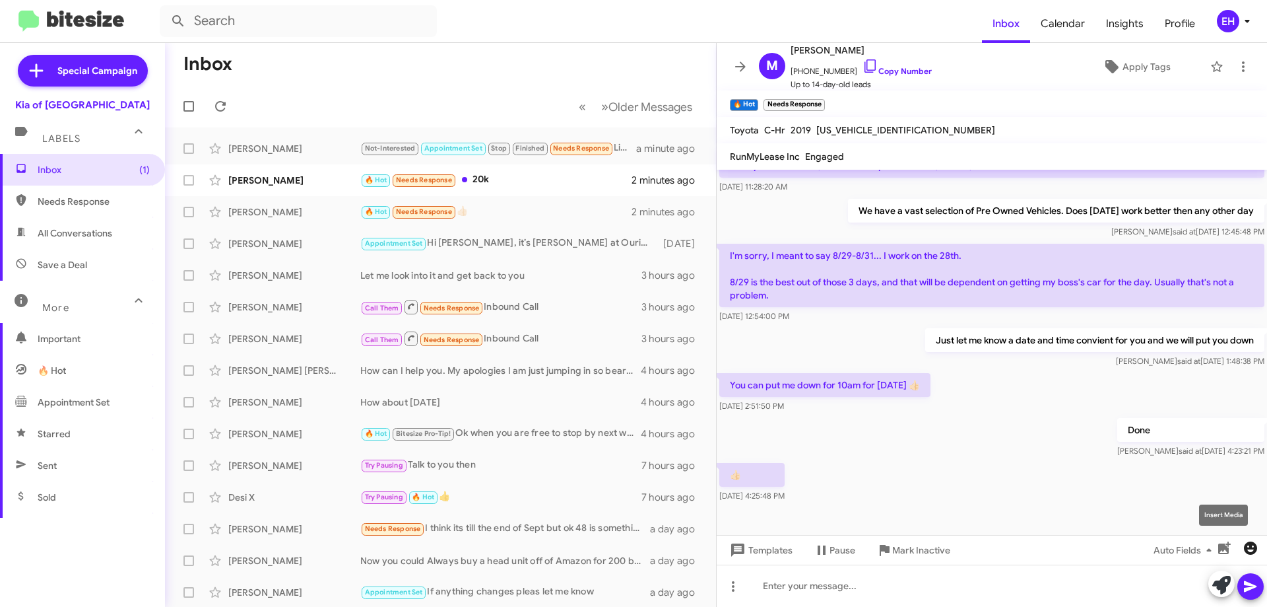
click at [1243, 546] on icon "button" at bounding box center [1251, 548] width 16 height 16
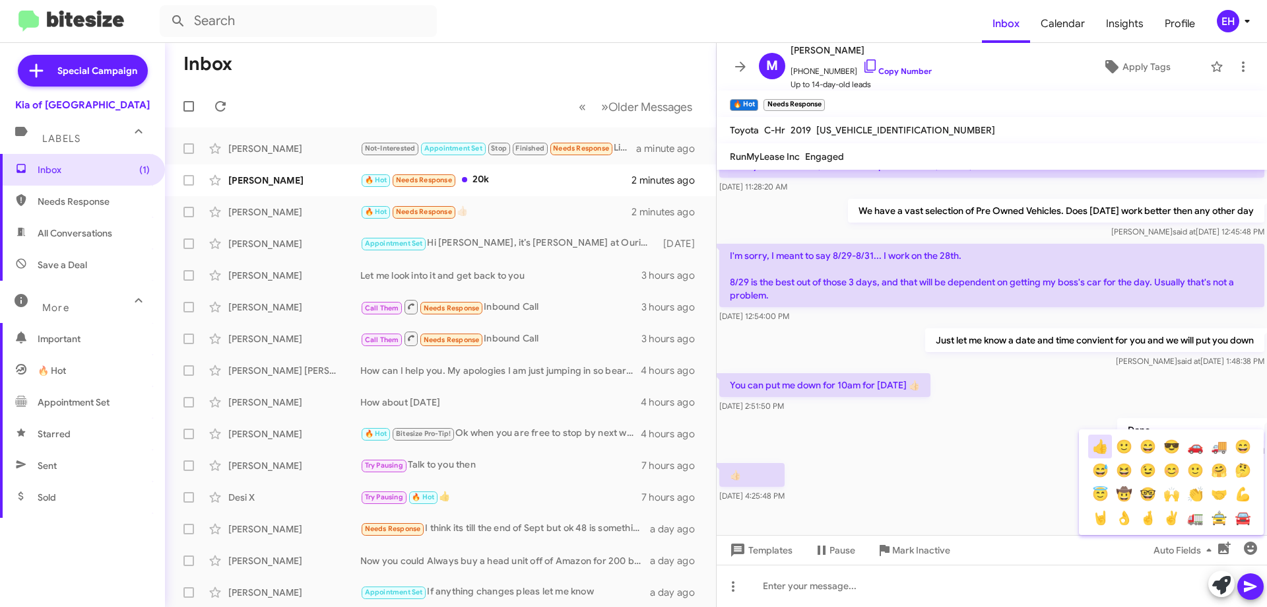
click at [1102, 448] on button "👍" at bounding box center [1100, 446] width 24 height 24
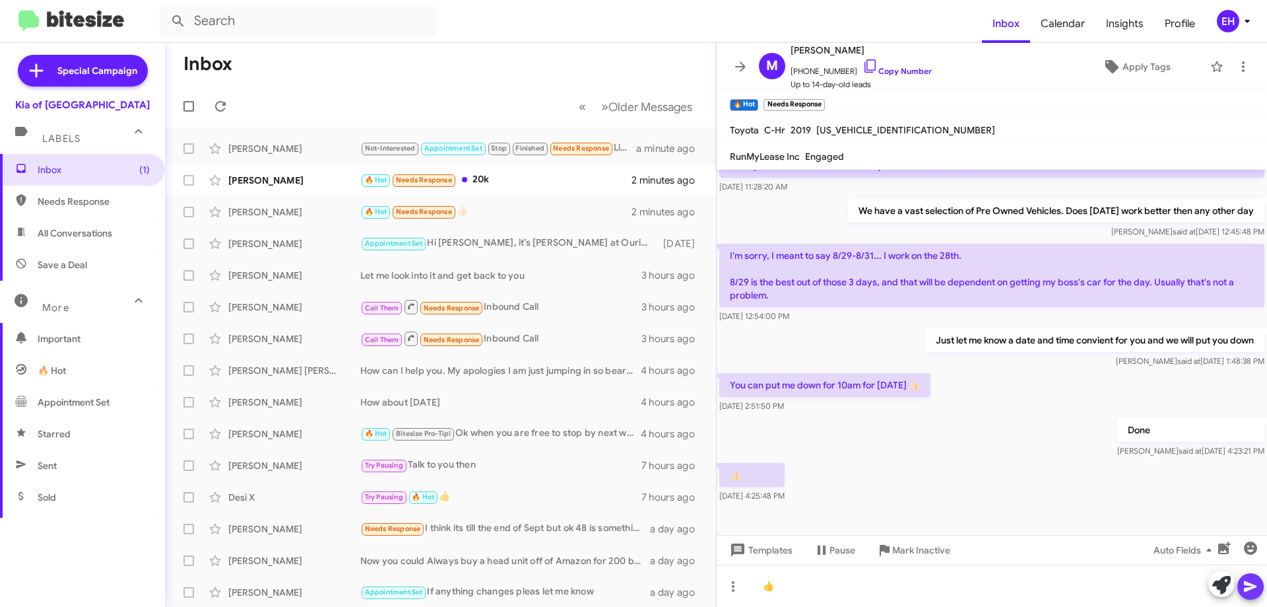
click at [1249, 590] on icon at bounding box center [1251, 586] width 16 height 16
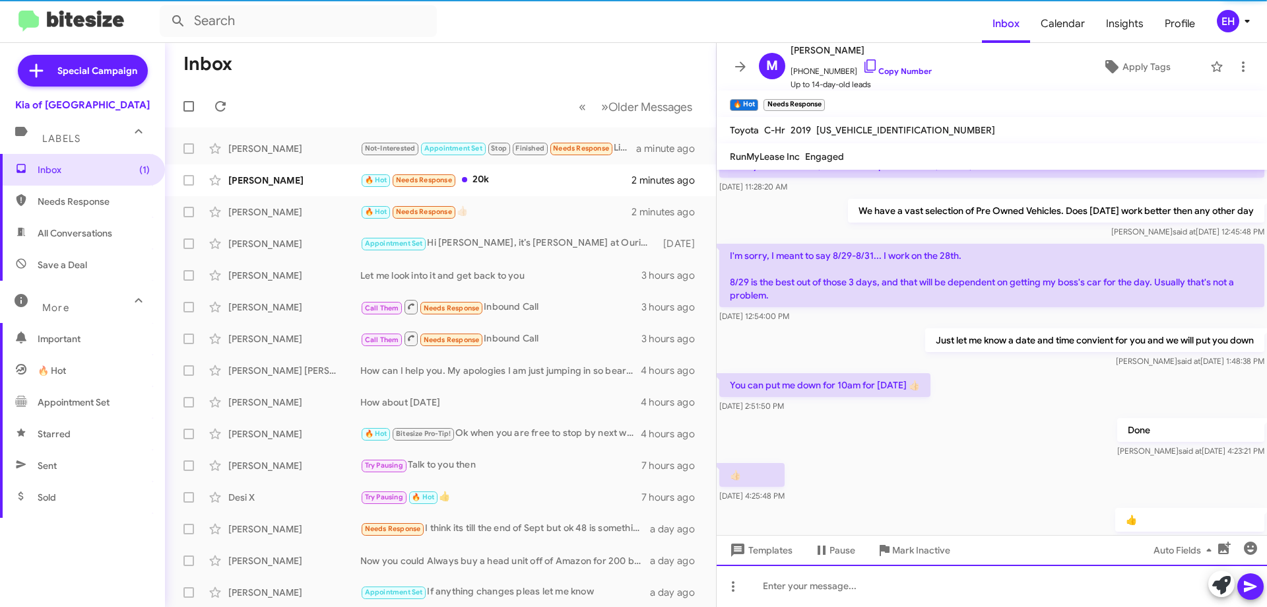
scroll to position [0, 0]
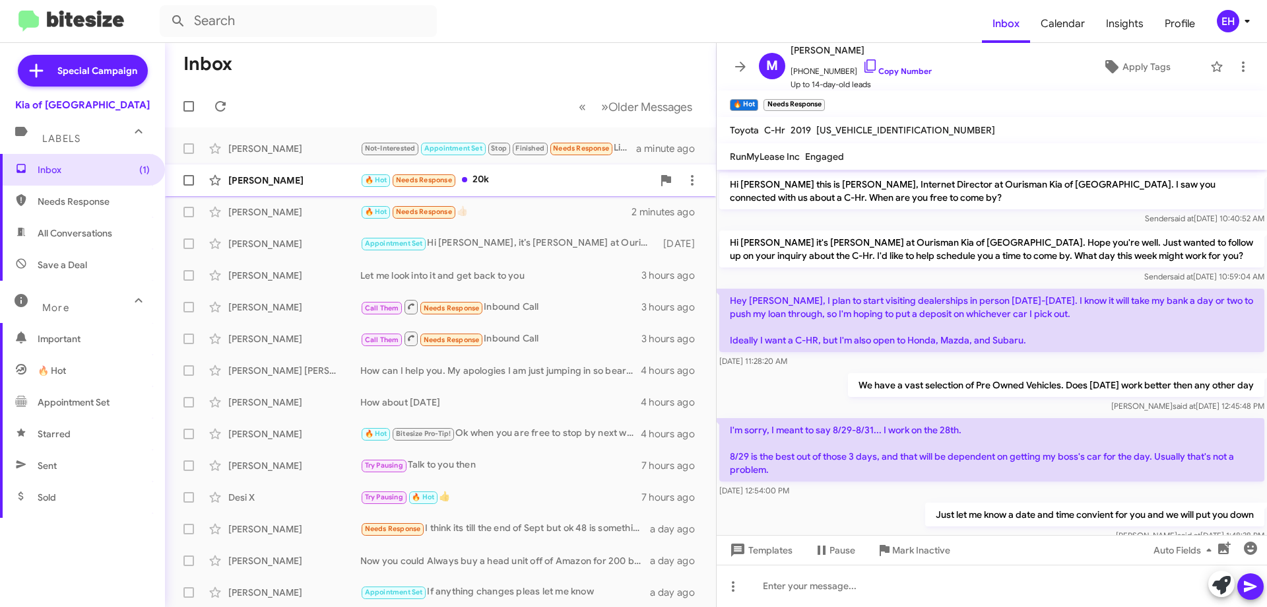
click at [480, 183] on div "🔥 Hot Needs Response 20k" at bounding box center [506, 179] width 292 height 15
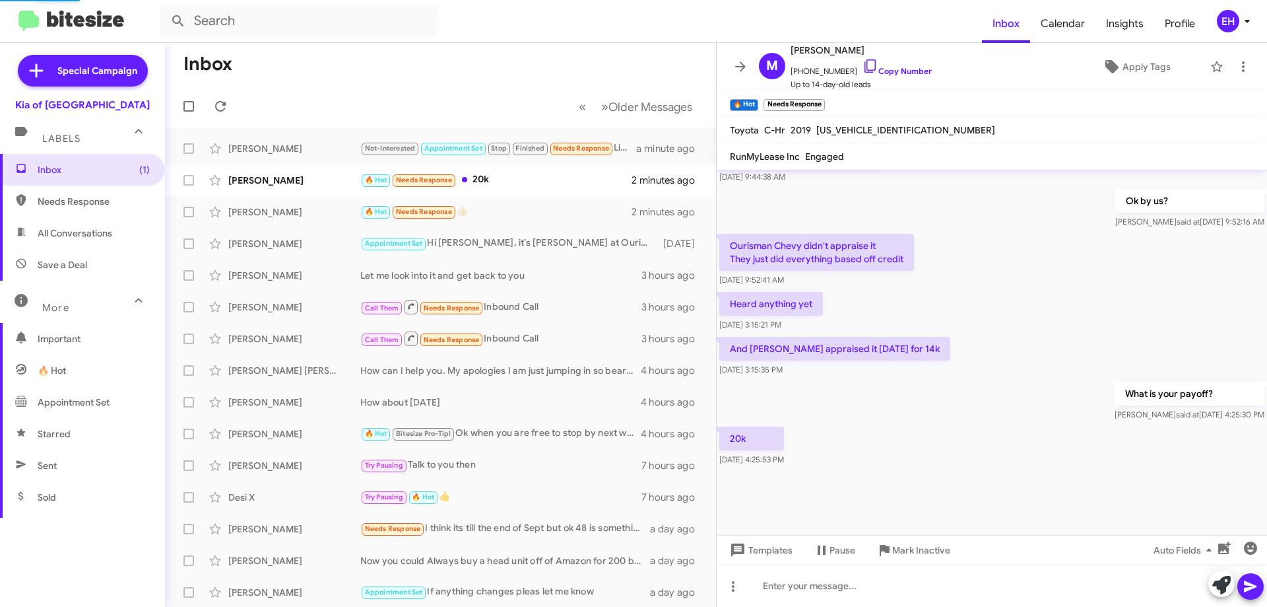
scroll to position [599, 0]
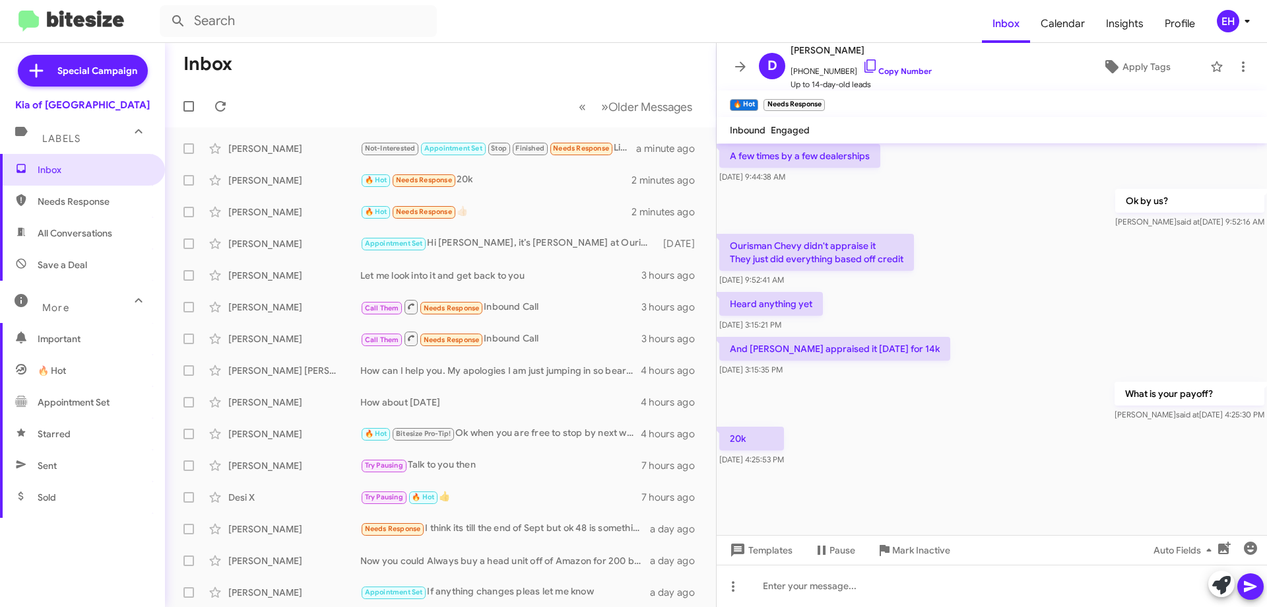
click at [1016, 560] on div "Templates Pause Mark Inactive Auto Fields" at bounding box center [992, 550] width 550 height 30
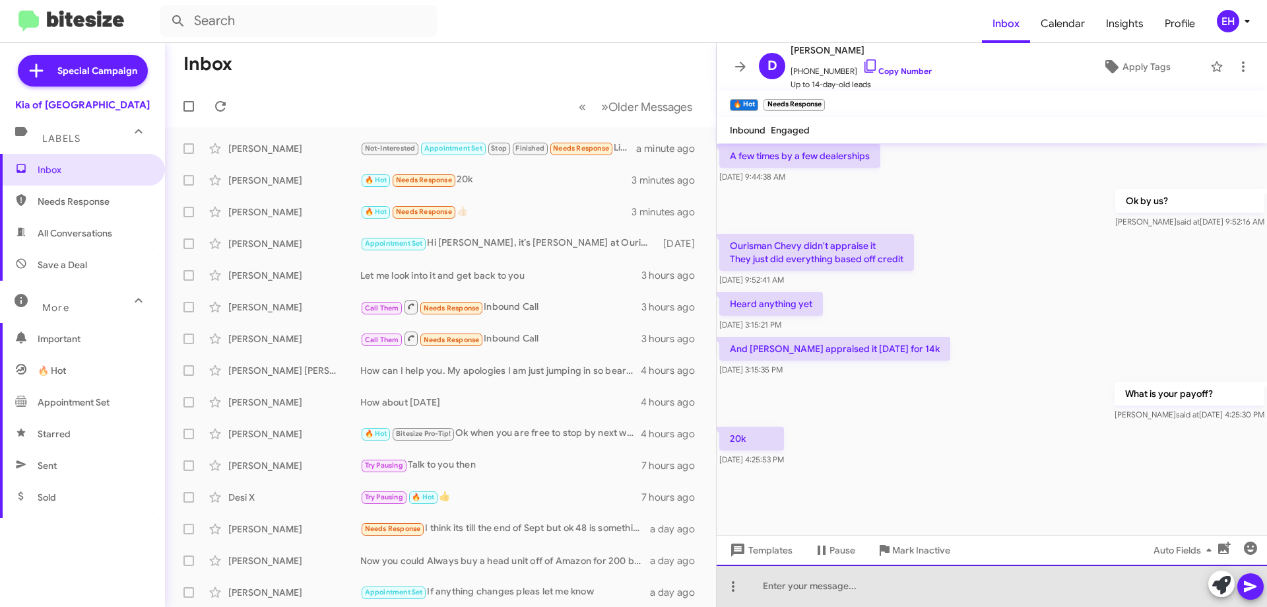
click at [1014, 566] on div at bounding box center [992, 585] width 550 height 42
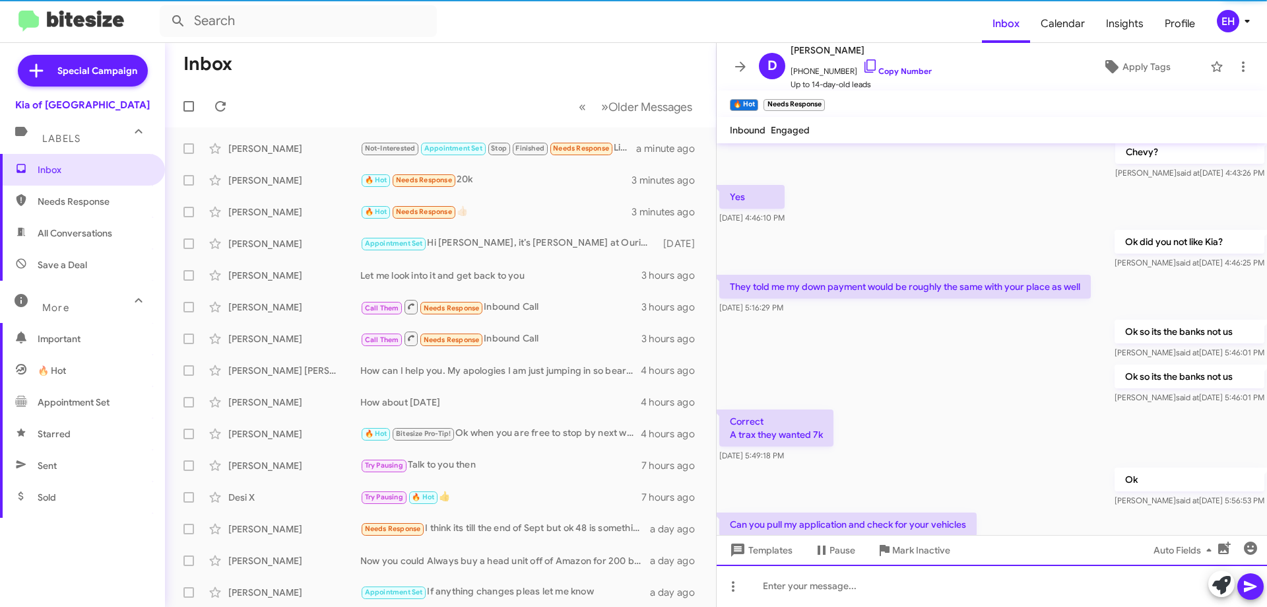
scroll to position [0, 0]
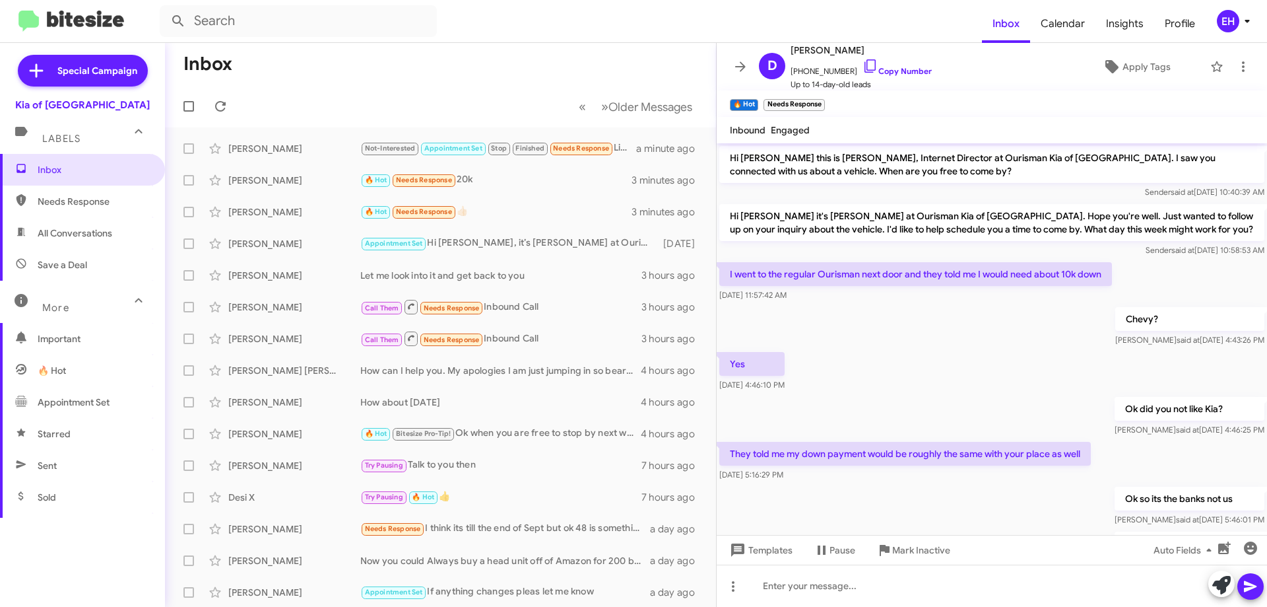
click at [93, 195] on span "Needs Response" at bounding box center [94, 201] width 112 height 13
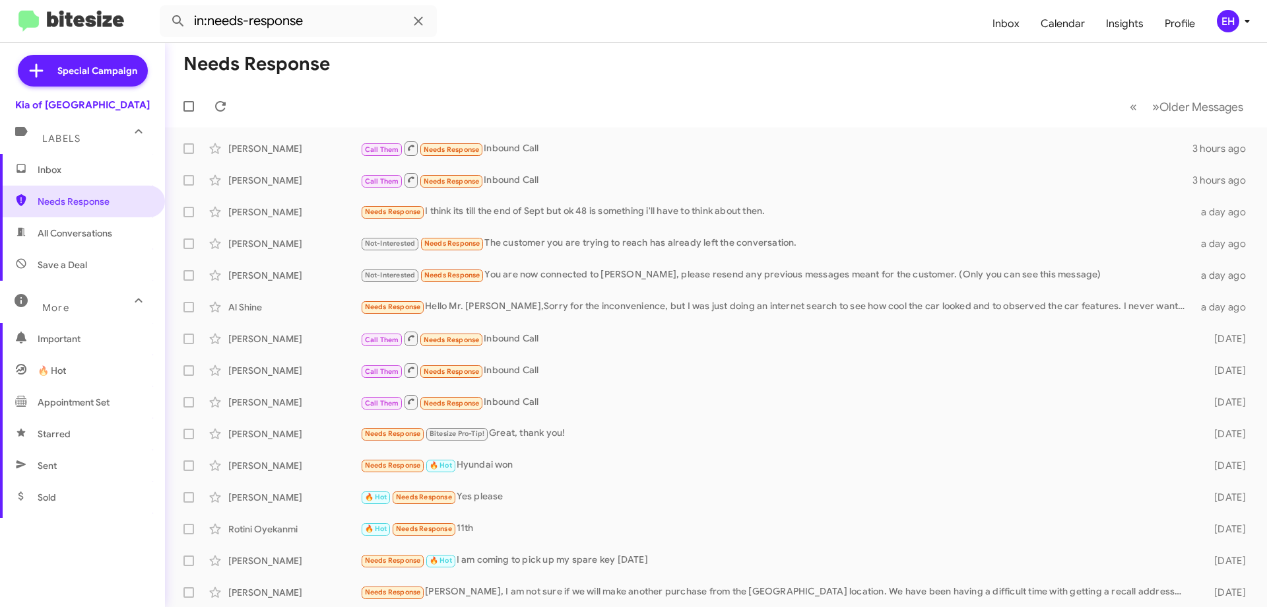
click at [85, 233] on span "All Conversations" at bounding box center [75, 232] width 75 height 13
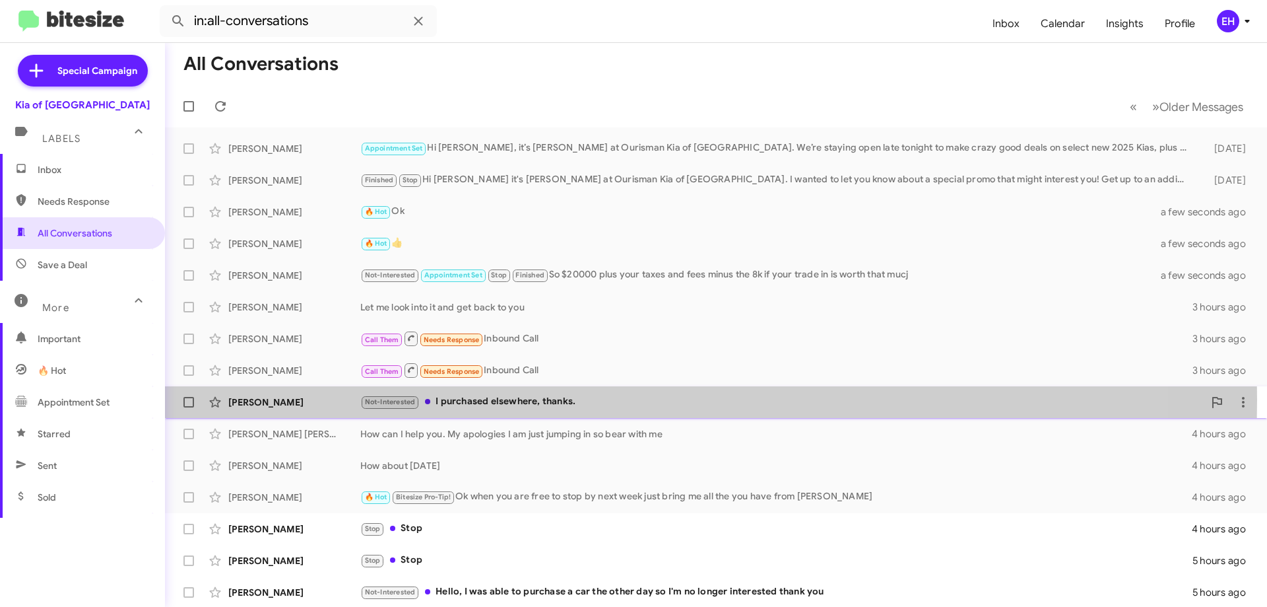
click at [542, 399] on div "Not-Interested I purchased elsewhere, thanks." at bounding box center [782, 401] width 844 height 15
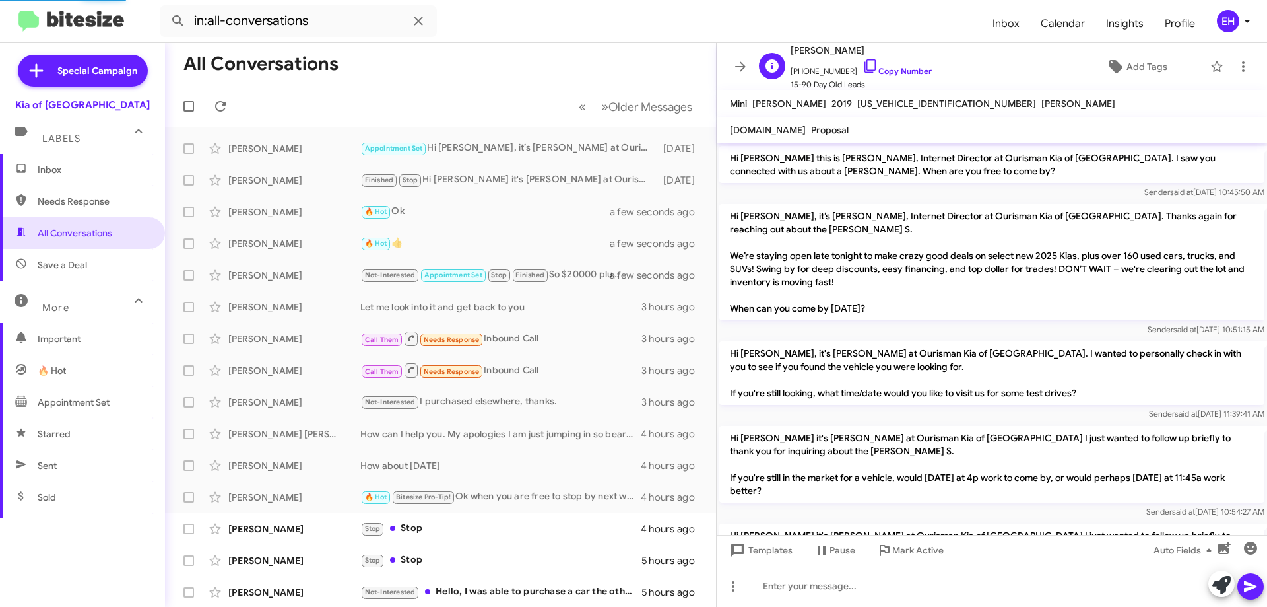
scroll to position [251, 0]
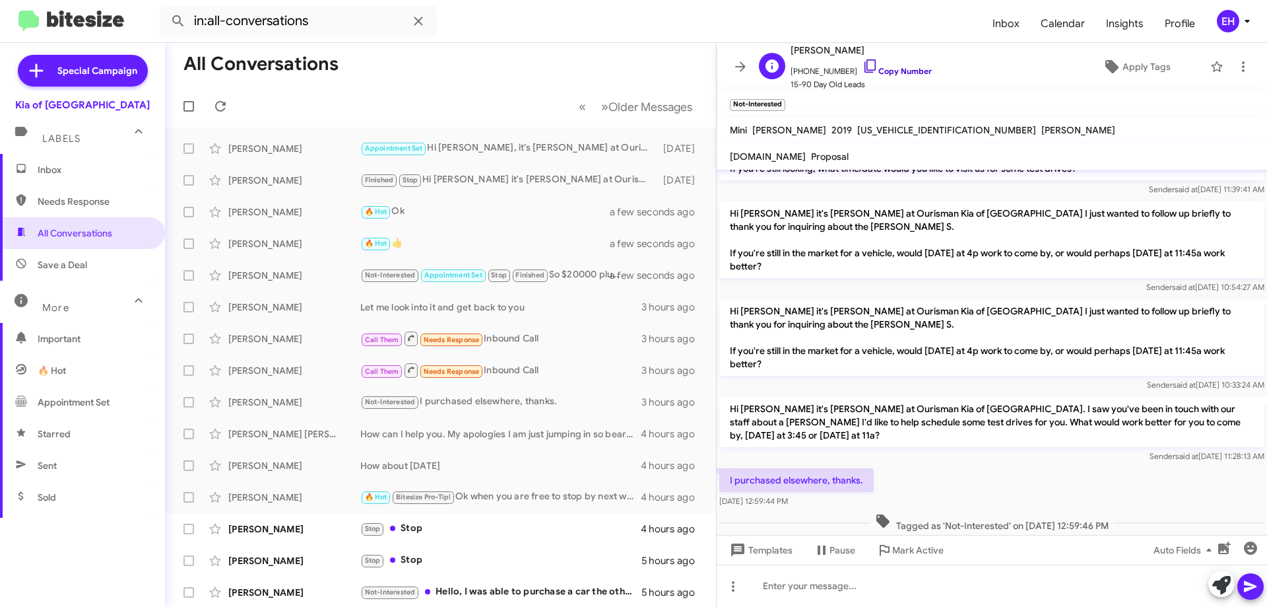
click at [899, 74] on link "Copy Number" at bounding box center [897, 71] width 69 height 10
click at [1240, 59] on icon at bounding box center [1244, 67] width 16 height 16
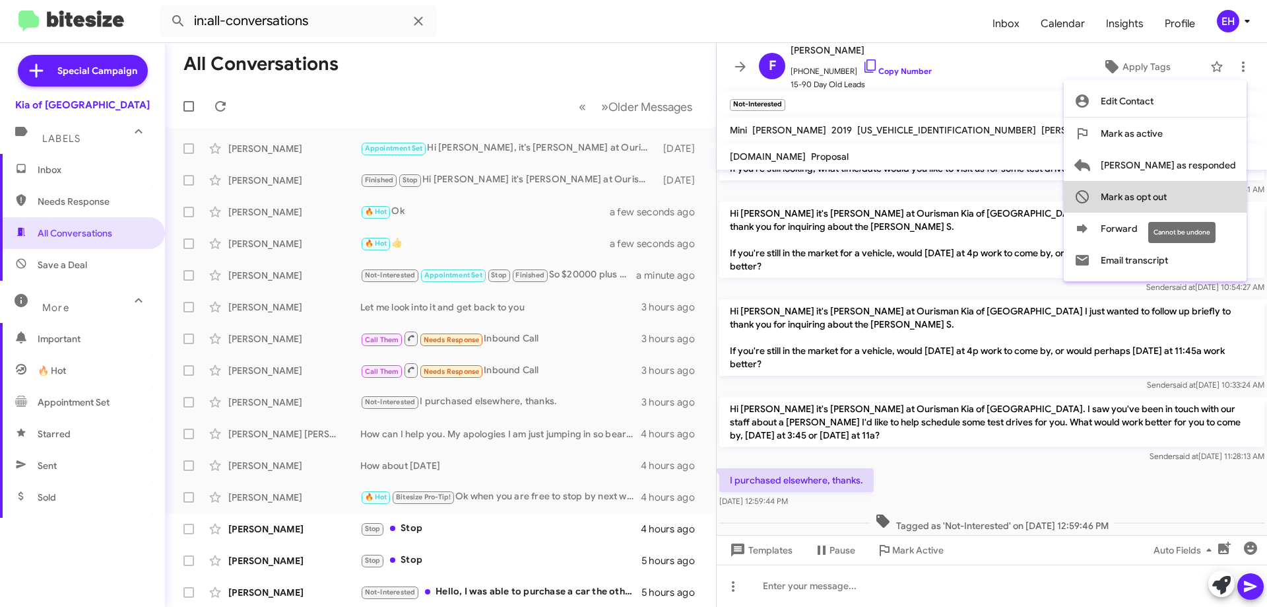
click at [1167, 201] on span "Mark as opt out" at bounding box center [1134, 197] width 66 height 32
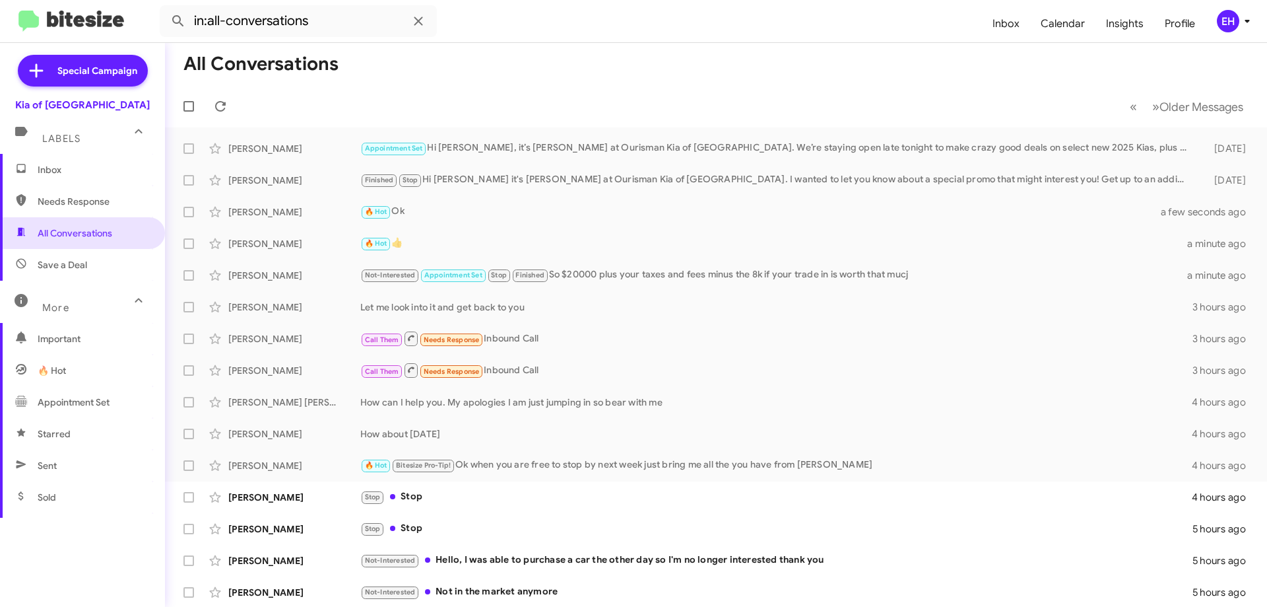
click at [71, 206] on span "Needs Response" at bounding box center [94, 201] width 112 height 13
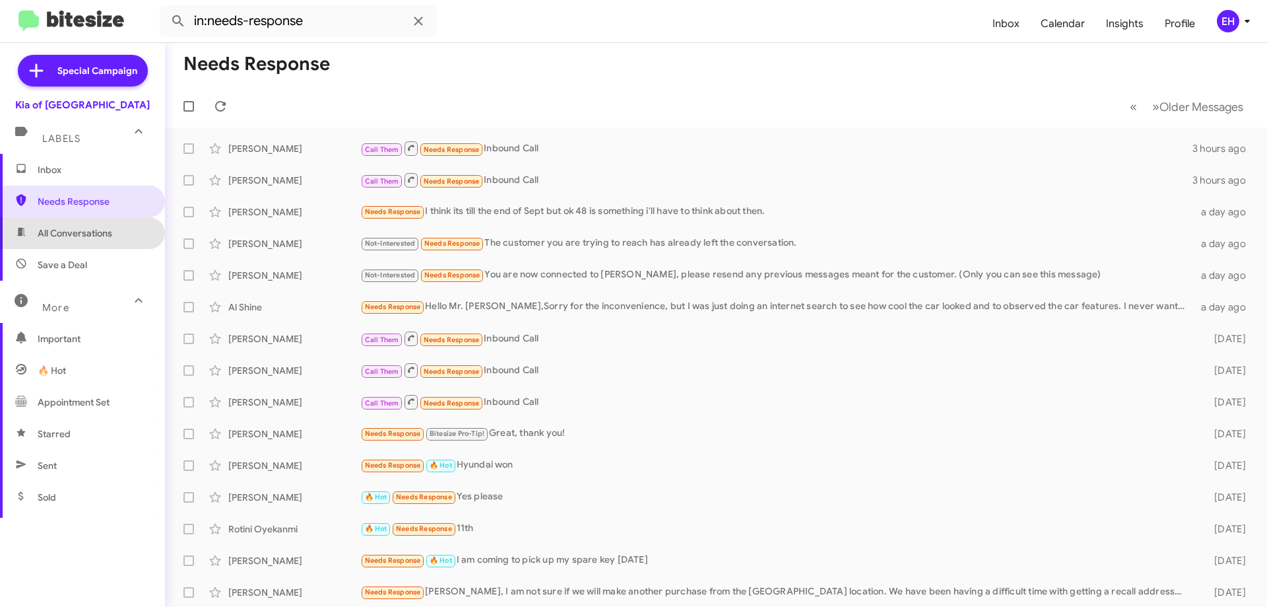
click at [87, 233] on span "All Conversations" at bounding box center [75, 232] width 75 height 13
type input "in:all-conversations"
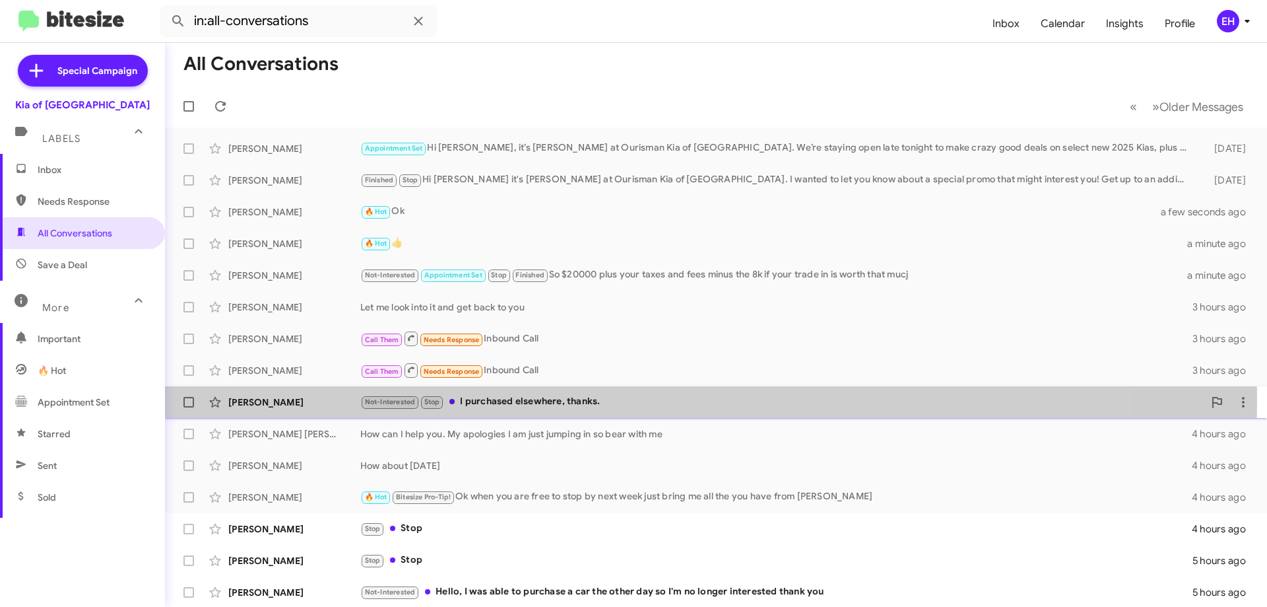
click at [523, 398] on div "Not-Interested Stop I purchased elsewhere, thanks." at bounding box center [782, 401] width 844 height 15
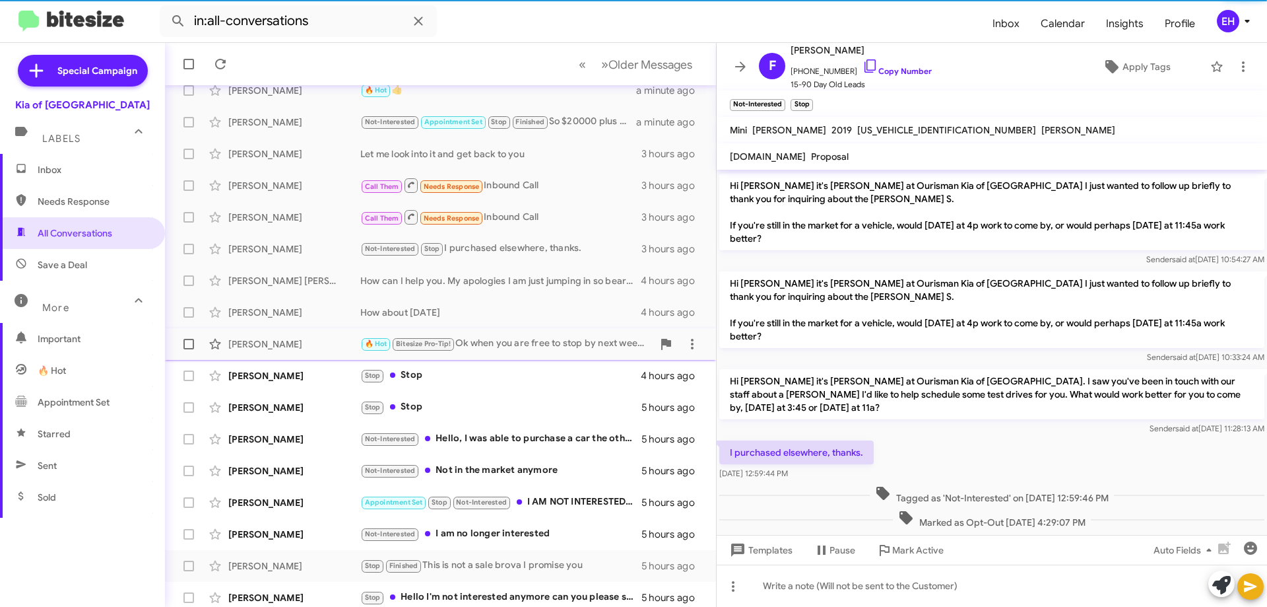
scroll to position [160, 0]
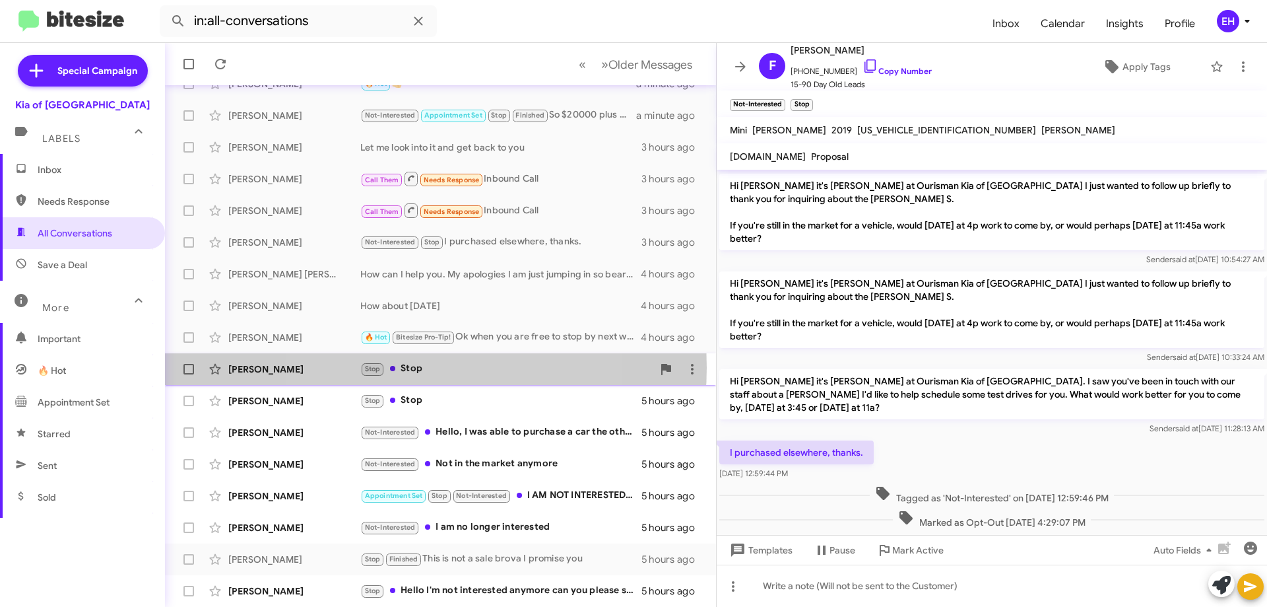
click at [413, 368] on div "Stop Stop" at bounding box center [506, 368] width 292 height 15
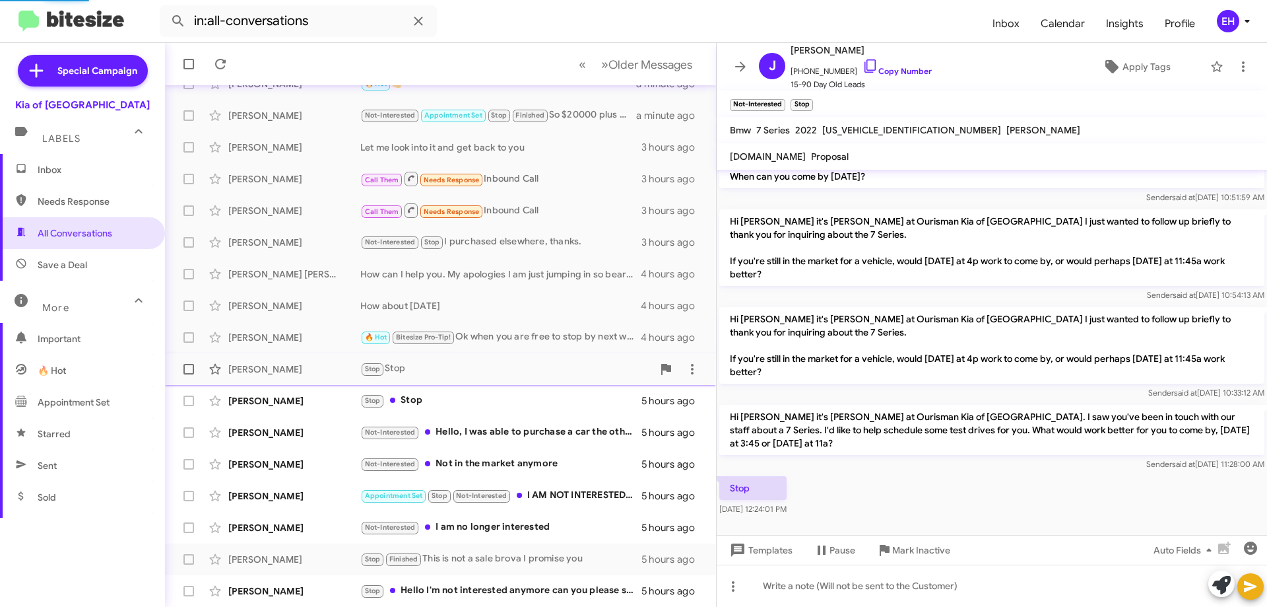
scroll to position [87, 0]
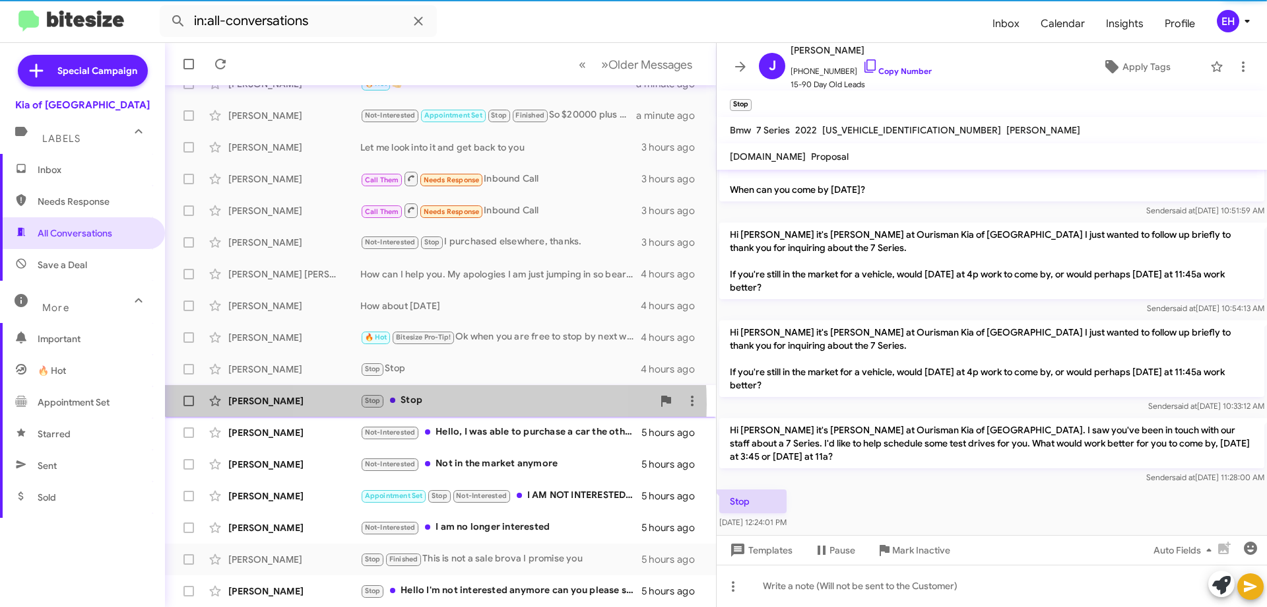
click at [416, 404] on div "Stop Stop" at bounding box center [506, 400] width 292 height 15
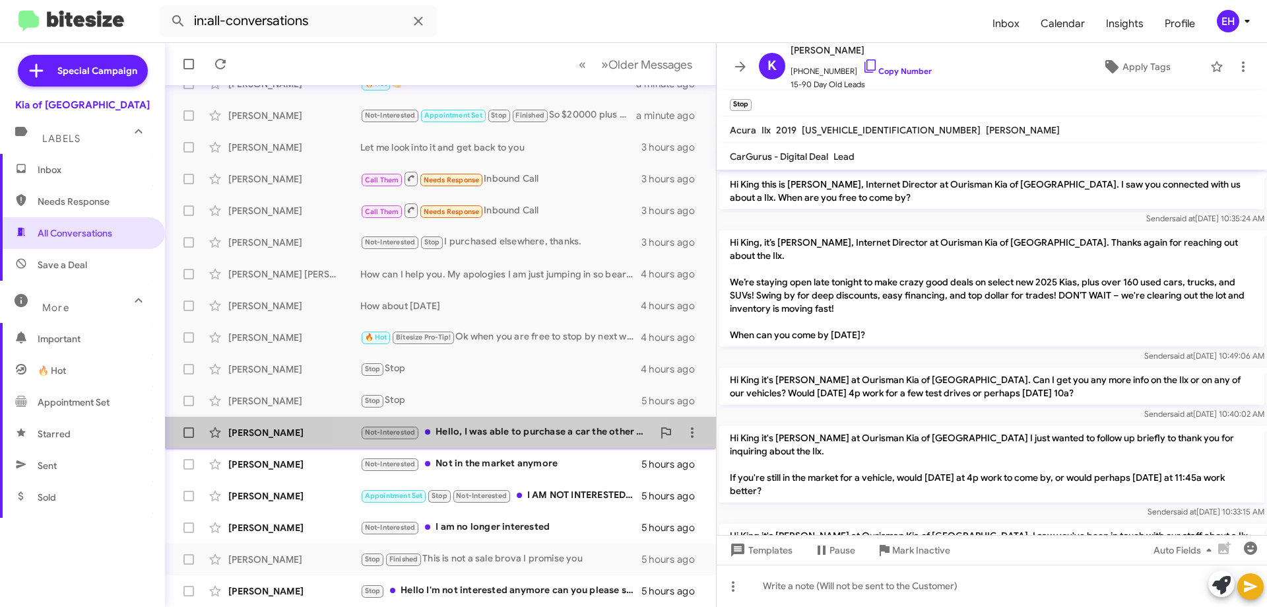
drag, startPoint x: 501, startPoint y: 433, endPoint x: 504, endPoint y: 421, distance: 12.3
click at [501, 430] on div "Not-Interested Hello, I was able to purchase a car the other day so I'm no long…" at bounding box center [506, 431] width 292 height 15
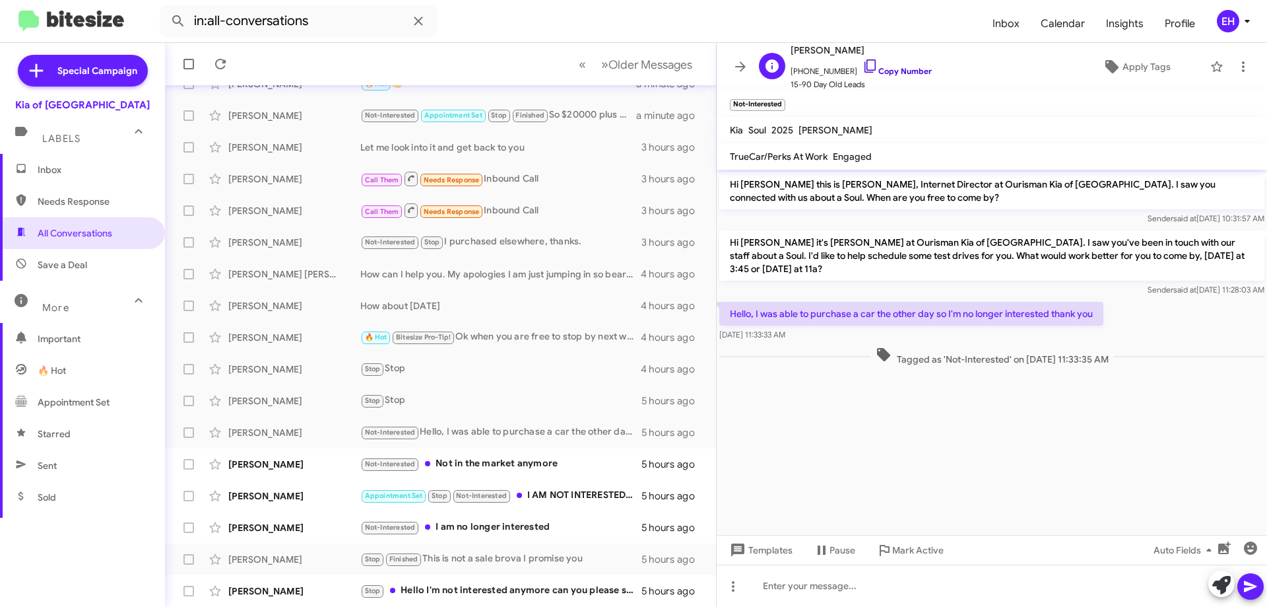
click at [891, 75] on link "Copy Number" at bounding box center [897, 71] width 69 height 10
click at [1236, 71] on icon at bounding box center [1244, 67] width 16 height 16
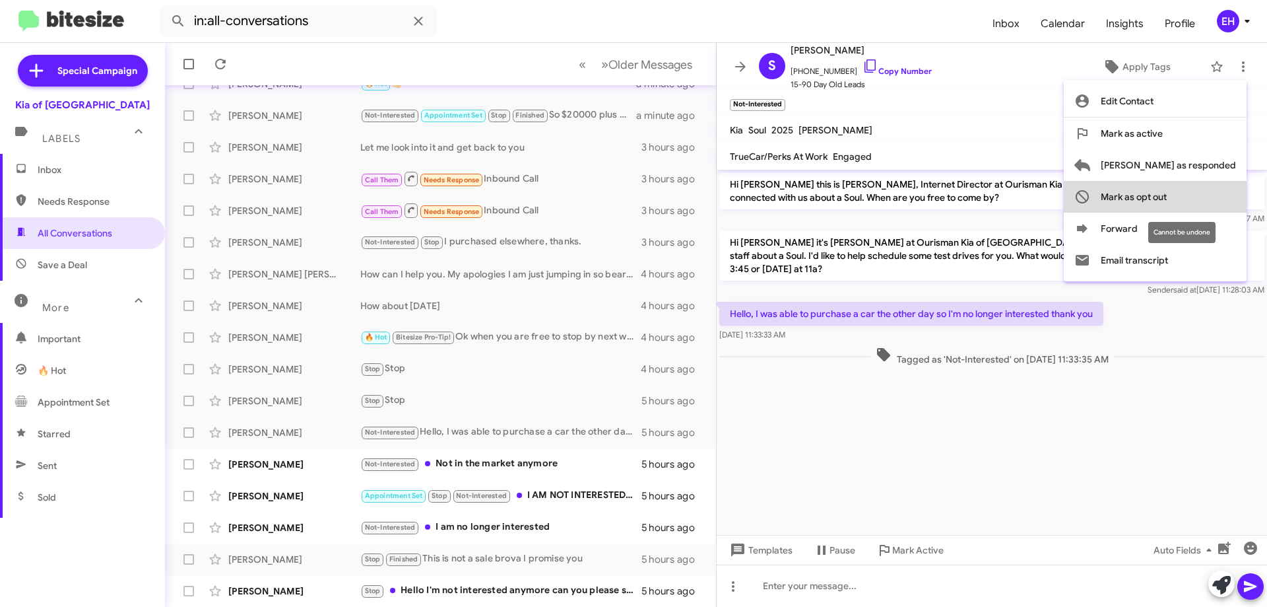
click at [1222, 193] on button "Mark as opt out" at bounding box center [1155, 197] width 183 height 32
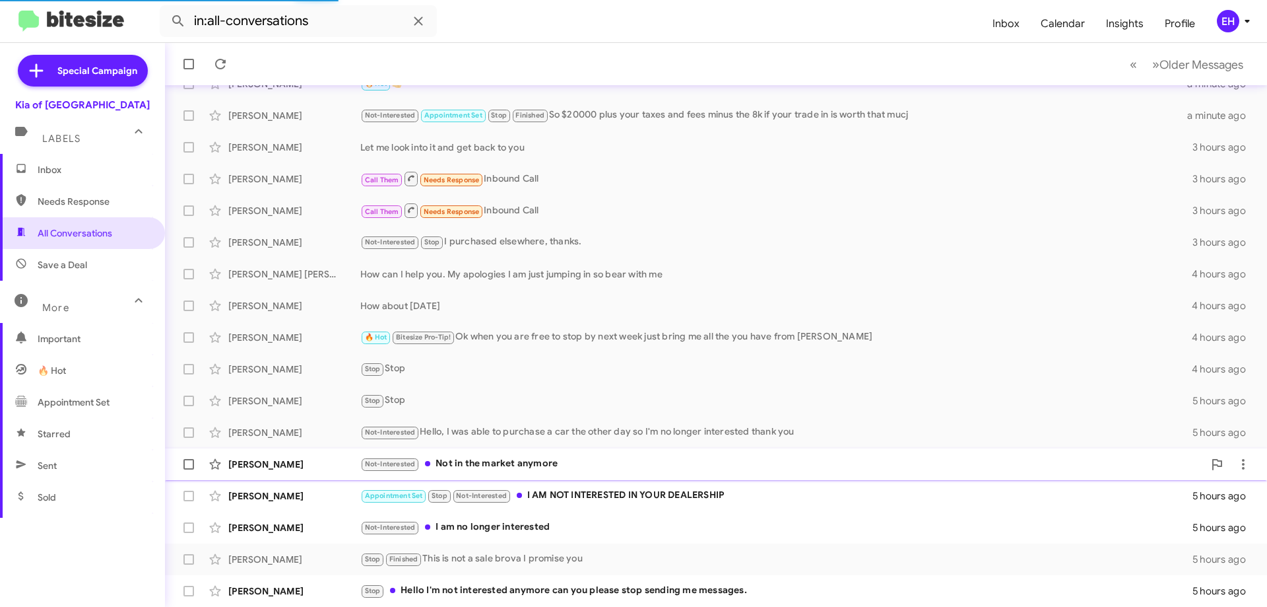
click at [500, 463] on div "Not-Interested Not in the market anymore" at bounding box center [782, 463] width 844 height 15
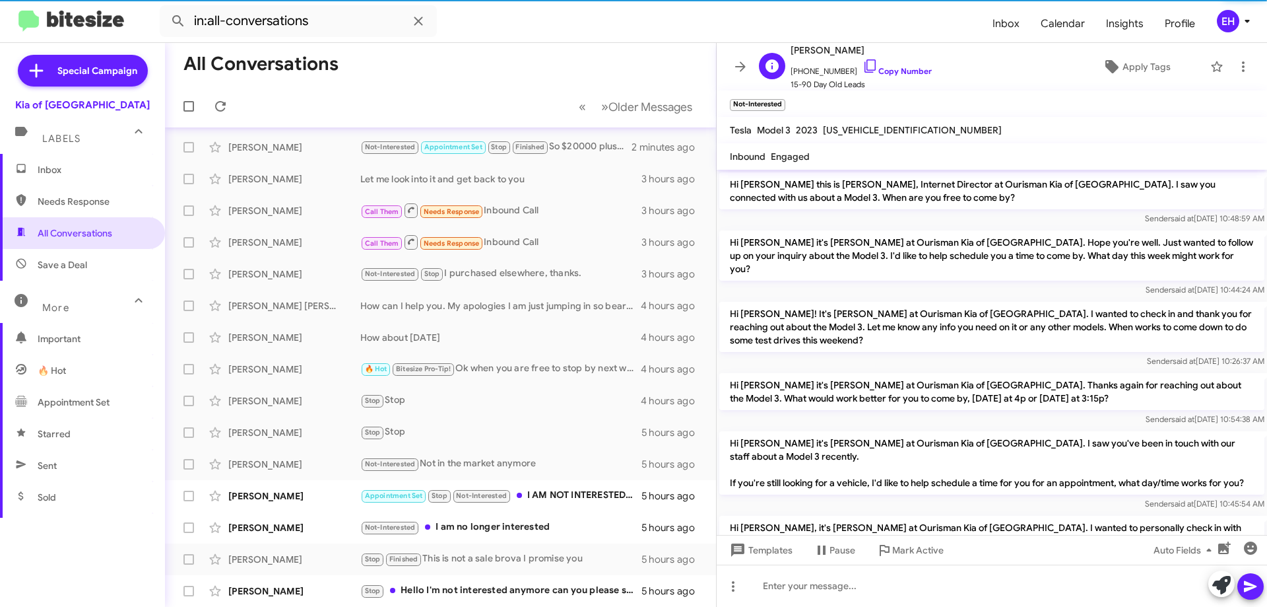
scroll to position [659, 0]
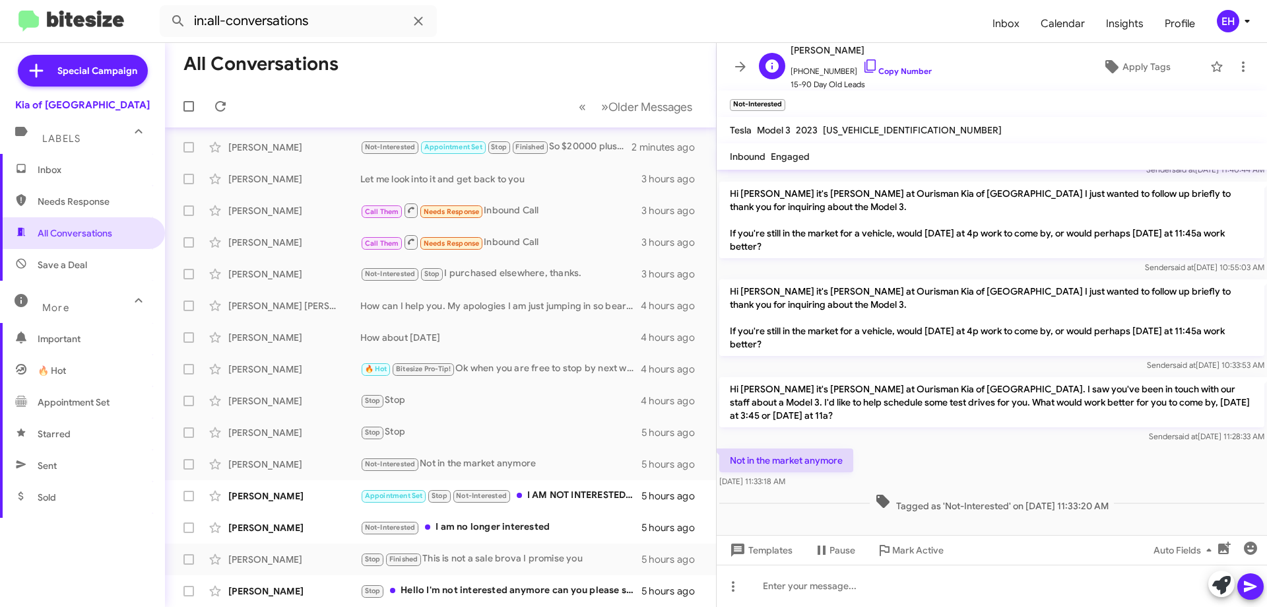
drag, startPoint x: 907, startPoint y: 70, endPoint x: 894, endPoint y: 63, distance: 14.2
click at [908, 69] on link "Copy Number" at bounding box center [897, 71] width 69 height 10
click at [1236, 68] on icon at bounding box center [1244, 67] width 16 height 16
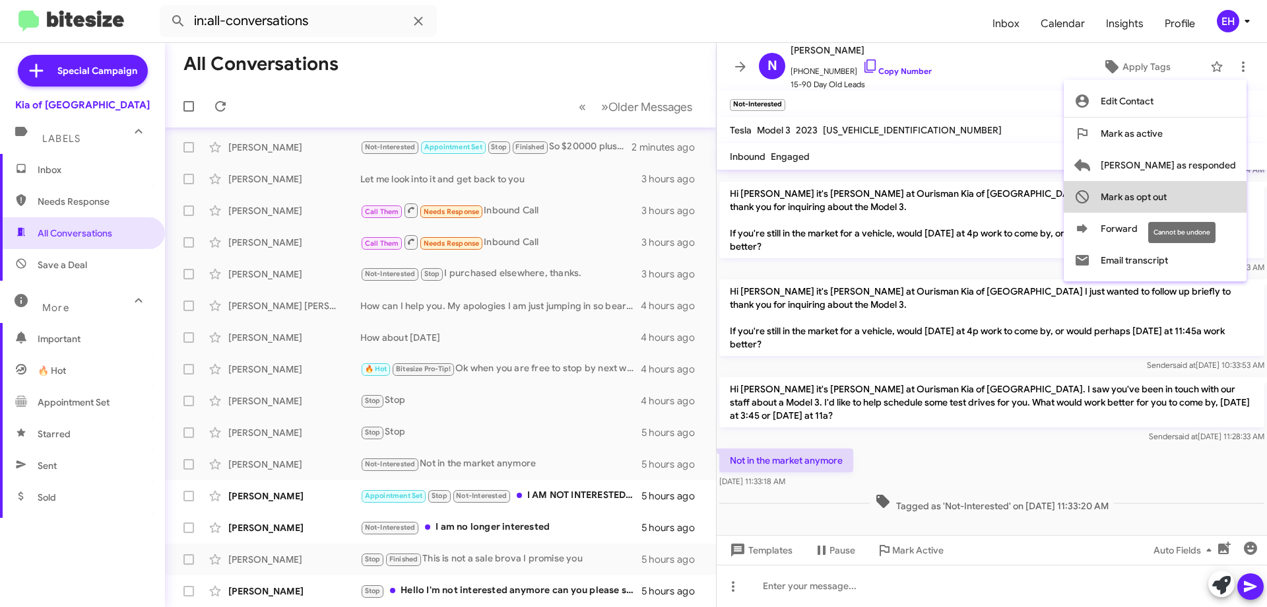
click at [1167, 195] on span "Mark as opt out" at bounding box center [1134, 197] width 66 height 32
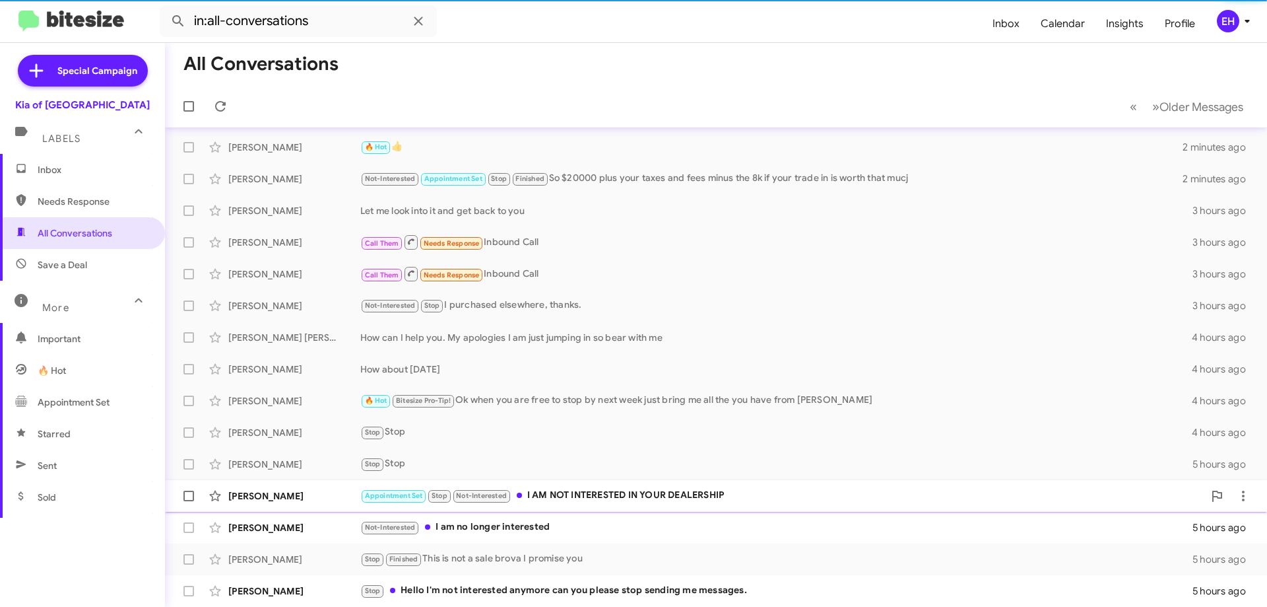
scroll to position [96, 0]
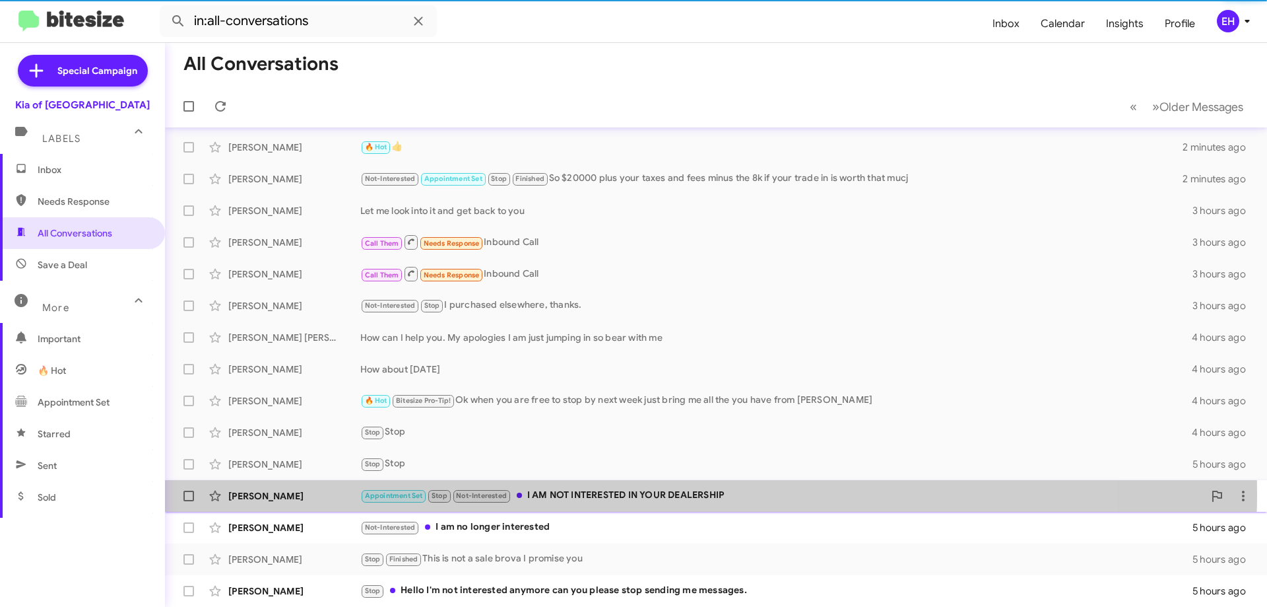
click at [601, 493] on div "Appointment Set Stop Not-Interested I AM NOT INTERESTED IN YOUR DEALERSHIP" at bounding box center [782, 495] width 844 height 15
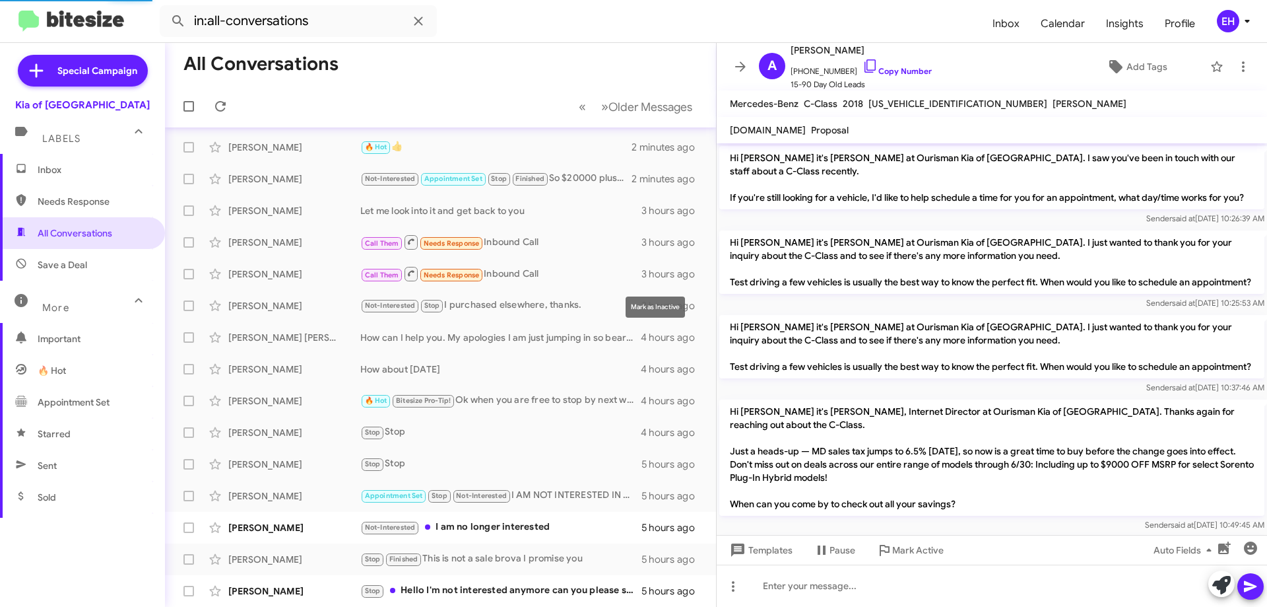
scroll to position [1304, 0]
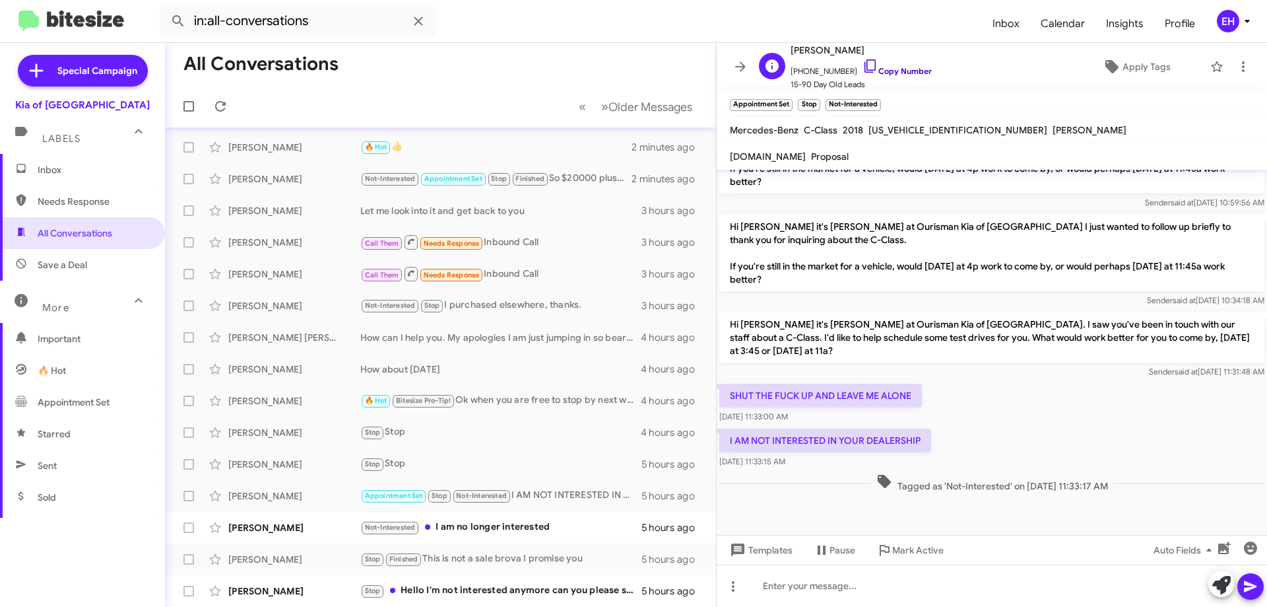
click at [901, 75] on link "Copy Number" at bounding box center [897, 71] width 69 height 10
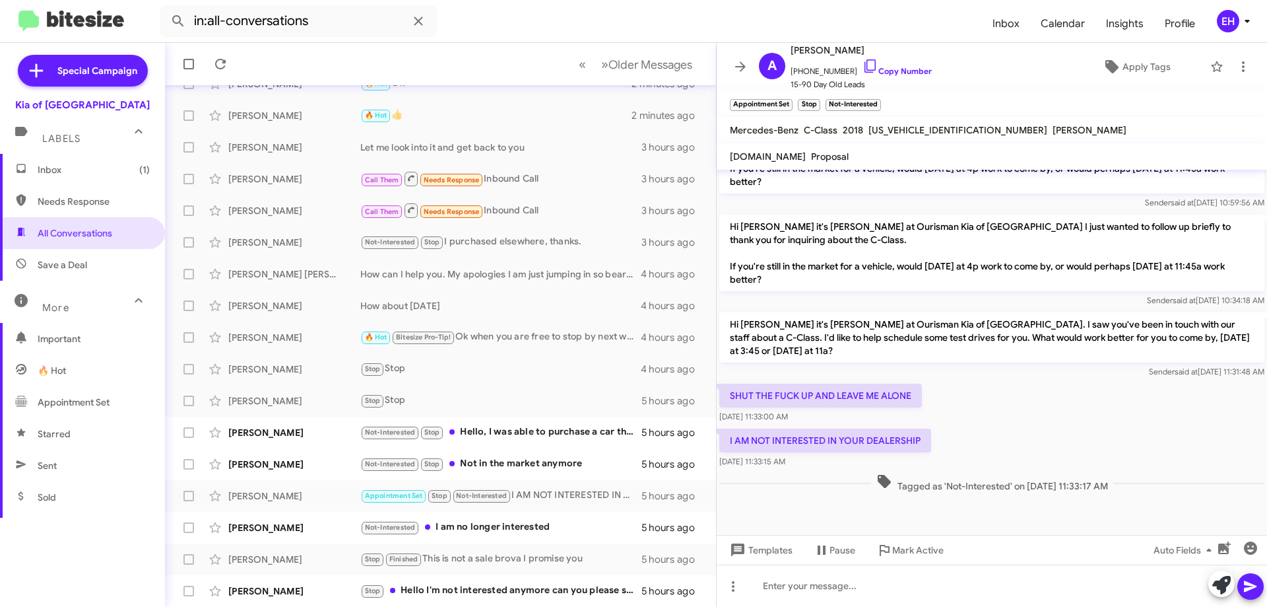
scroll to position [1383, 0]
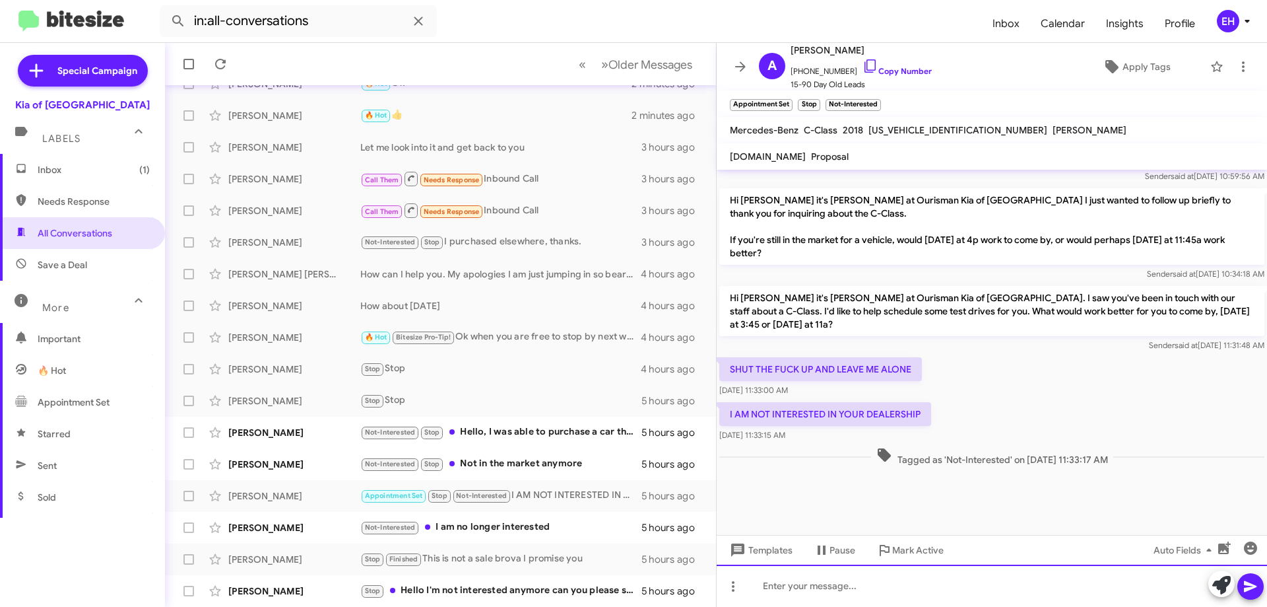
click at [845, 568] on div at bounding box center [992, 585] width 550 height 42
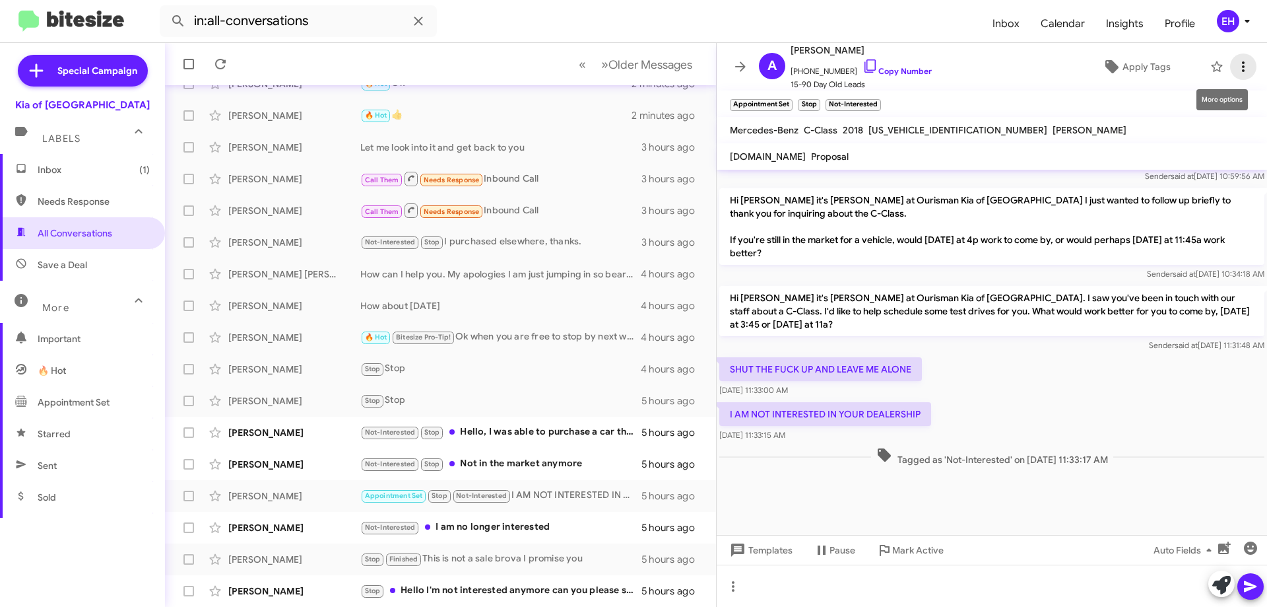
click at [1239, 66] on icon at bounding box center [1244, 67] width 16 height 16
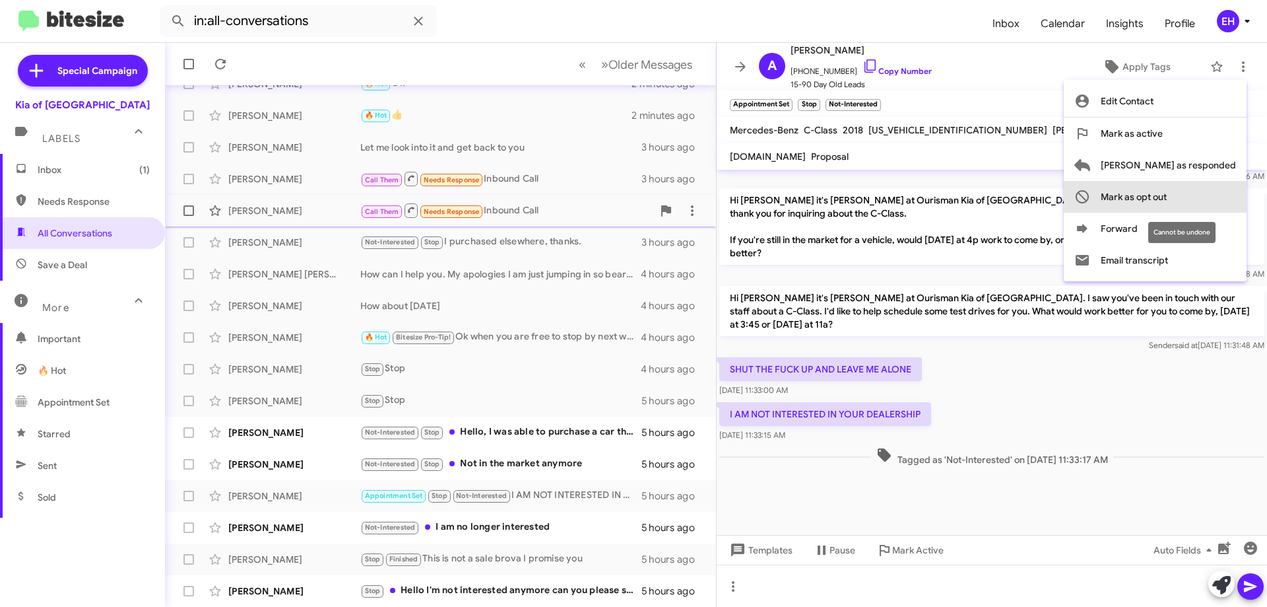
drag, startPoint x: 1215, startPoint y: 201, endPoint x: 1195, endPoint y: 201, distance: 20.5
click at [1167, 201] on span "Mark as opt out" at bounding box center [1134, 197] width 66 height 32
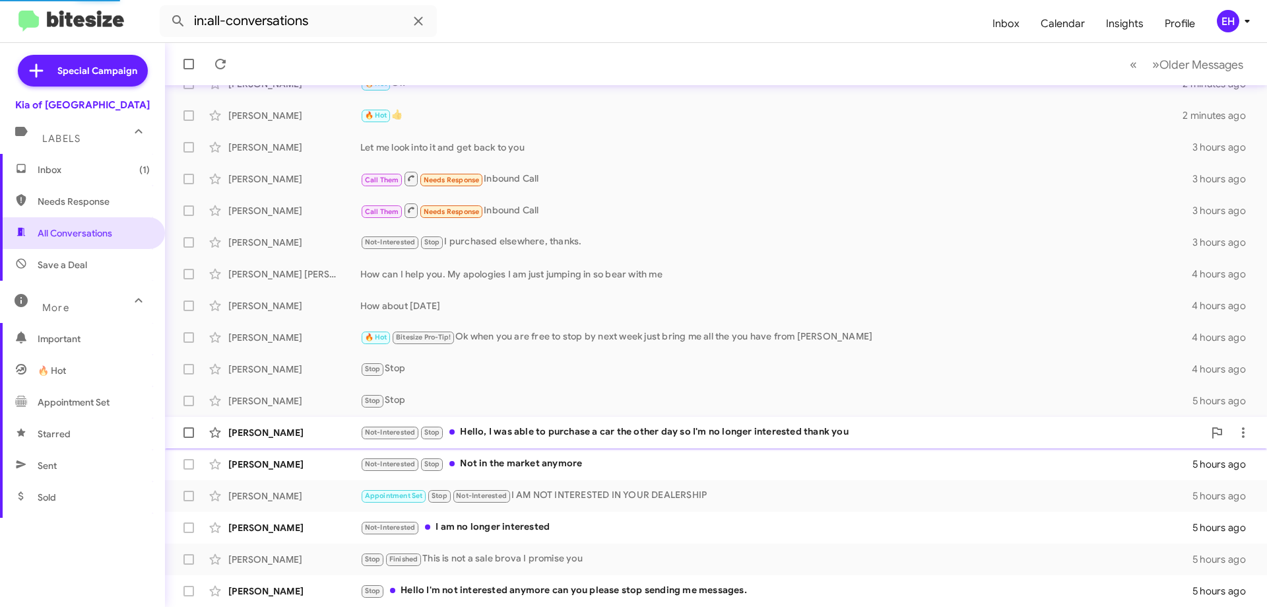
scroll to position [128, 0]
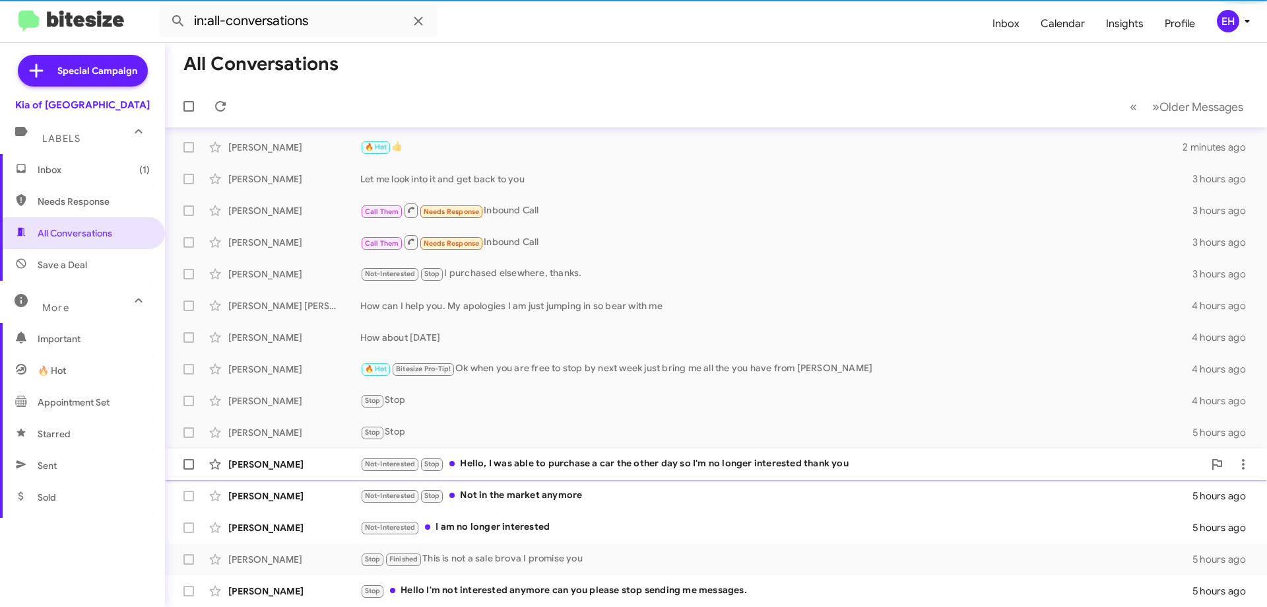
click at [531, 461] on div "Not-Interested Stop Hello, I was able to purchase a car the other day so I'm no…" at bounding box center [782, 463] width 844 height 15
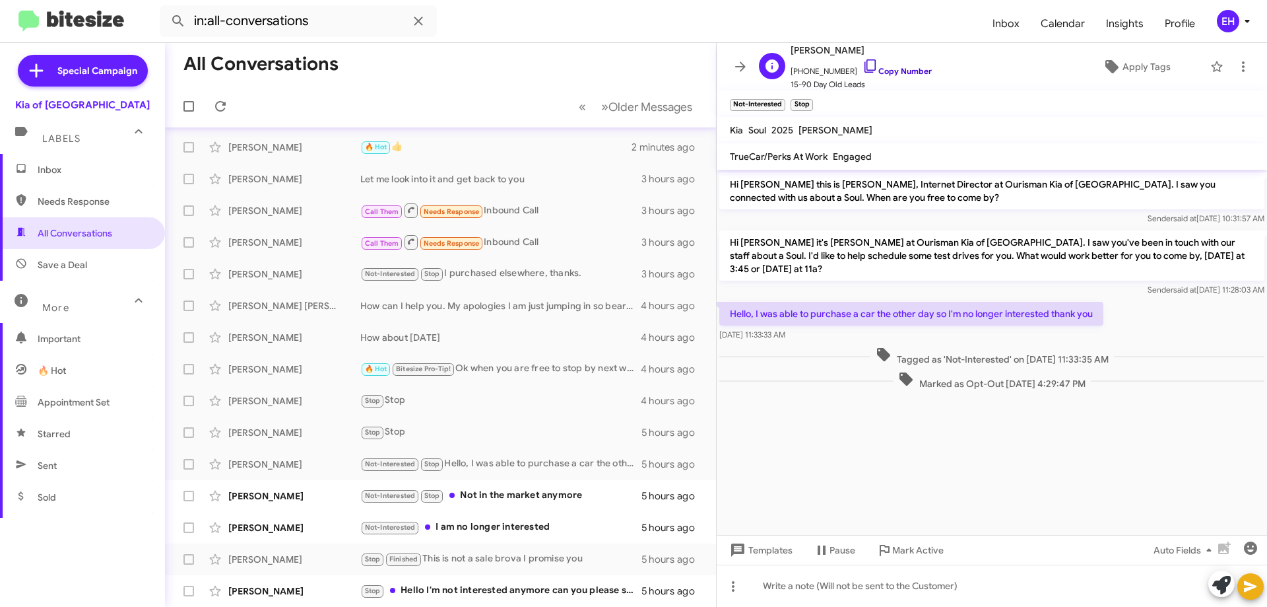
click at [917, 71] on link "Copy Number" at bounding box center [897, 71] width 69 height 10
click at [1236, 69] on icon at bounding box center [1244, 67] width 16 height 16
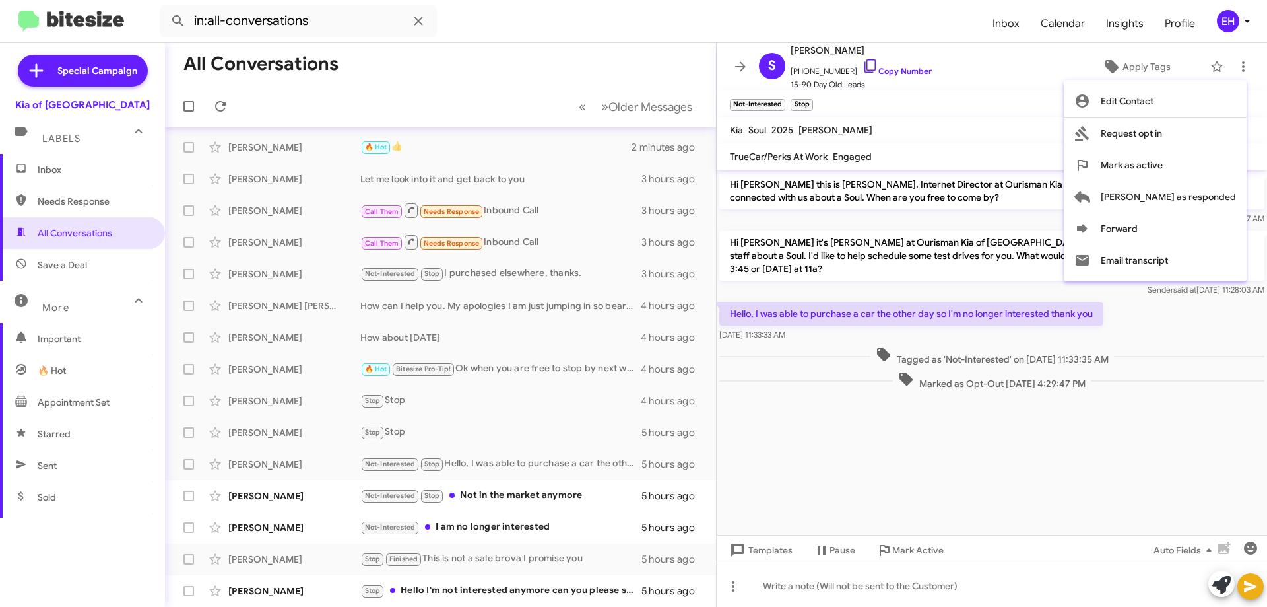
click at [917, 575] on div at bounding box center [633, 303] width 1267 height 607
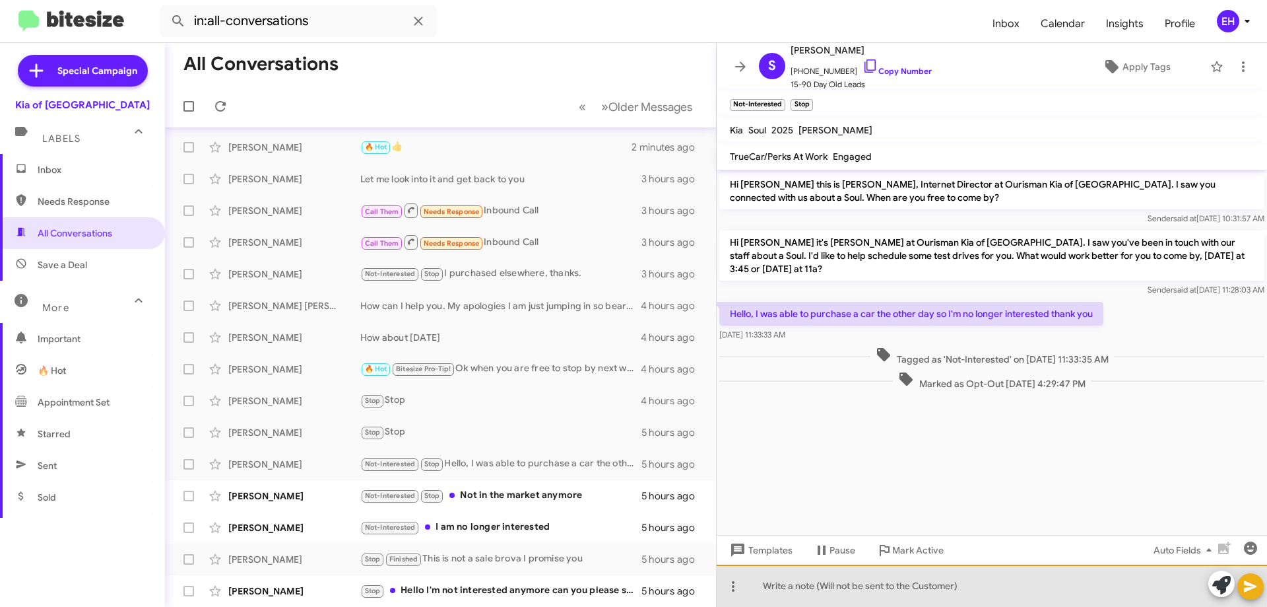
click at [908, 585] on div at bounding box center [992, 585] width 550 height 42
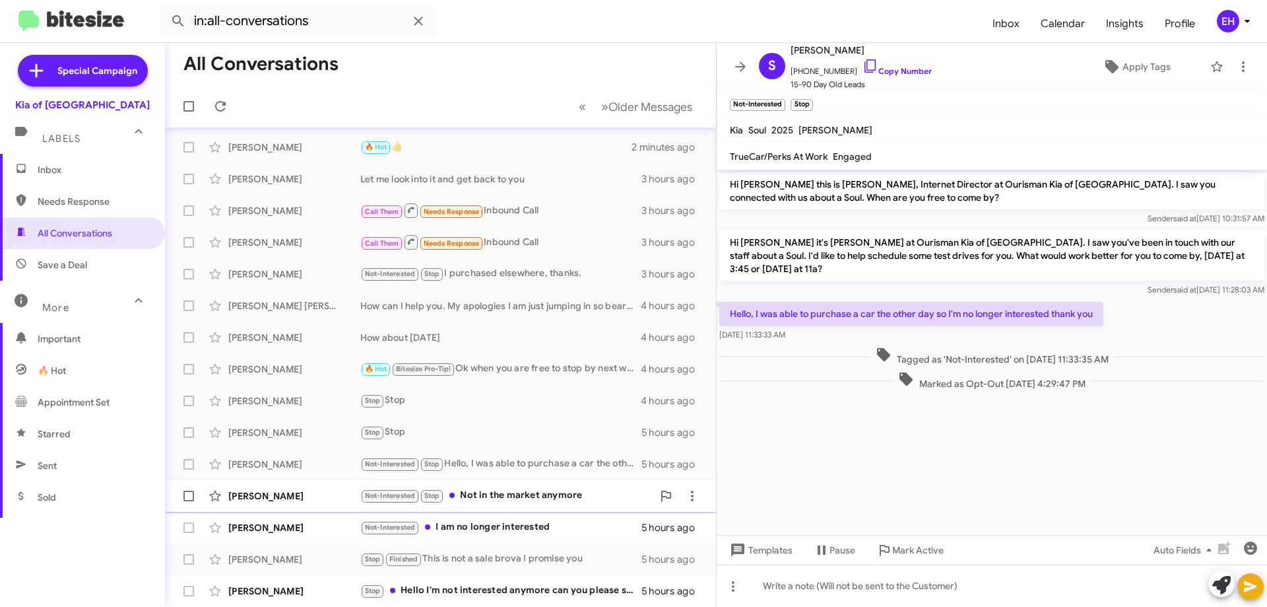
click at [562, 499] on div "Not-Interested Stop Not in the market anymore" at bounding box center [506, 495] width 292 height 15
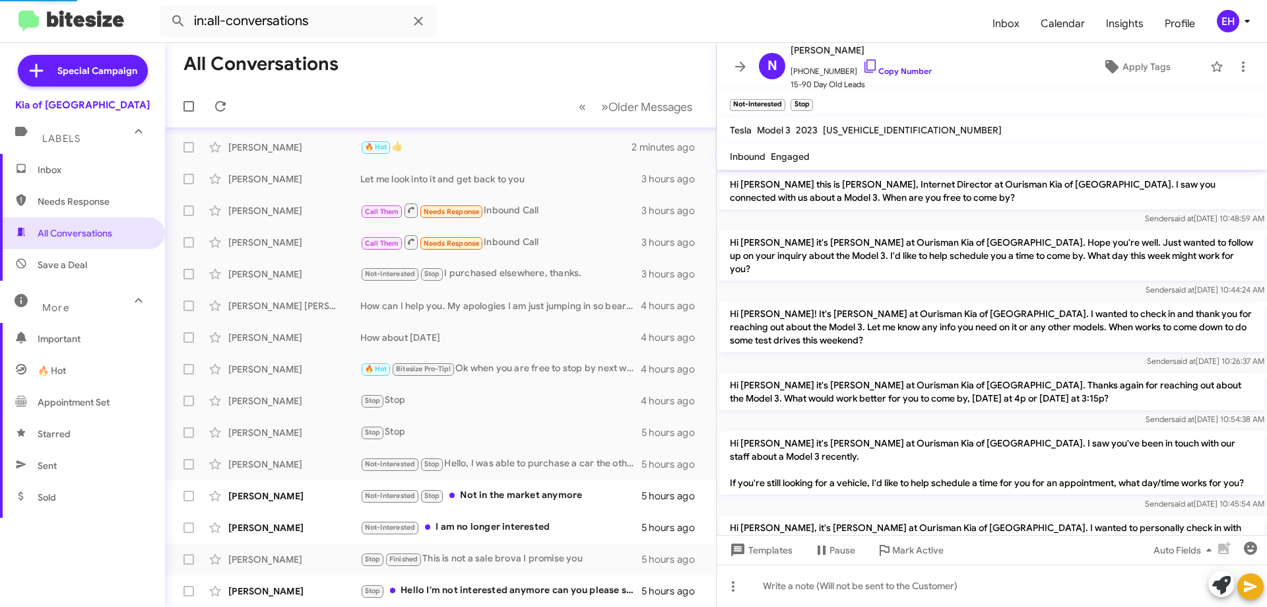
scroll to position [713, 0]
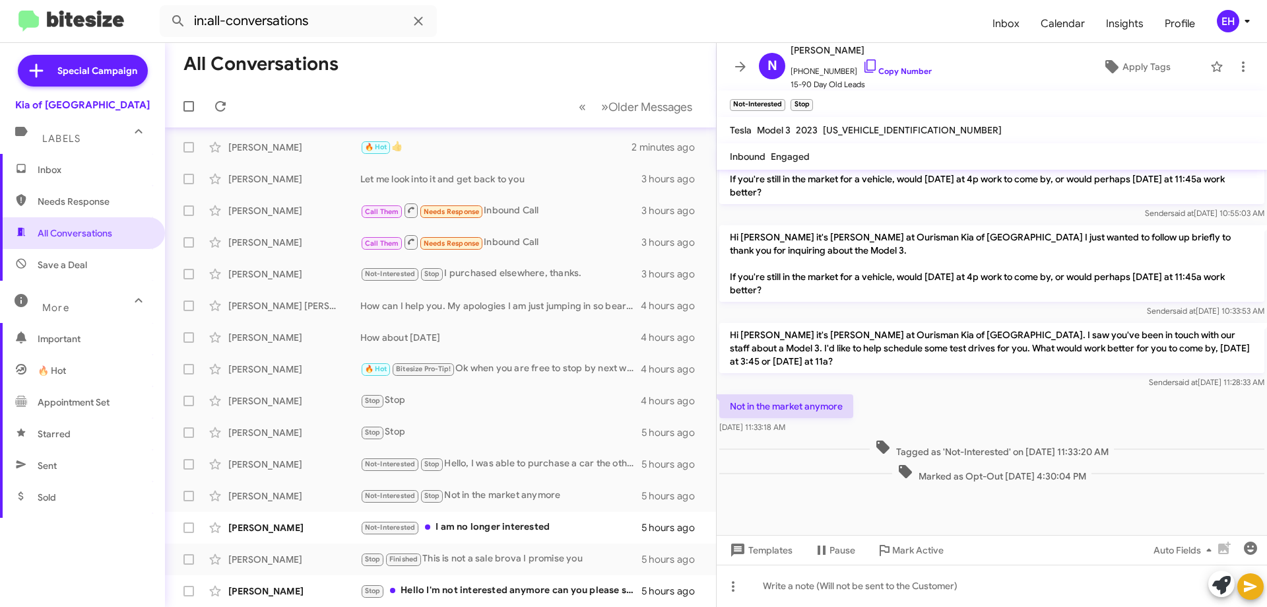
drag, startPoint x: 902, startPoint y: 71, endPoint x: 742, endPoint y: 94, distance: 161.4
click at [902, 71] on link "Copy Number" at bounding box center [897, 71] width 69 height 10
click at [1237, 60] on icon at bounding box center [1244, 67] width 16 height 16
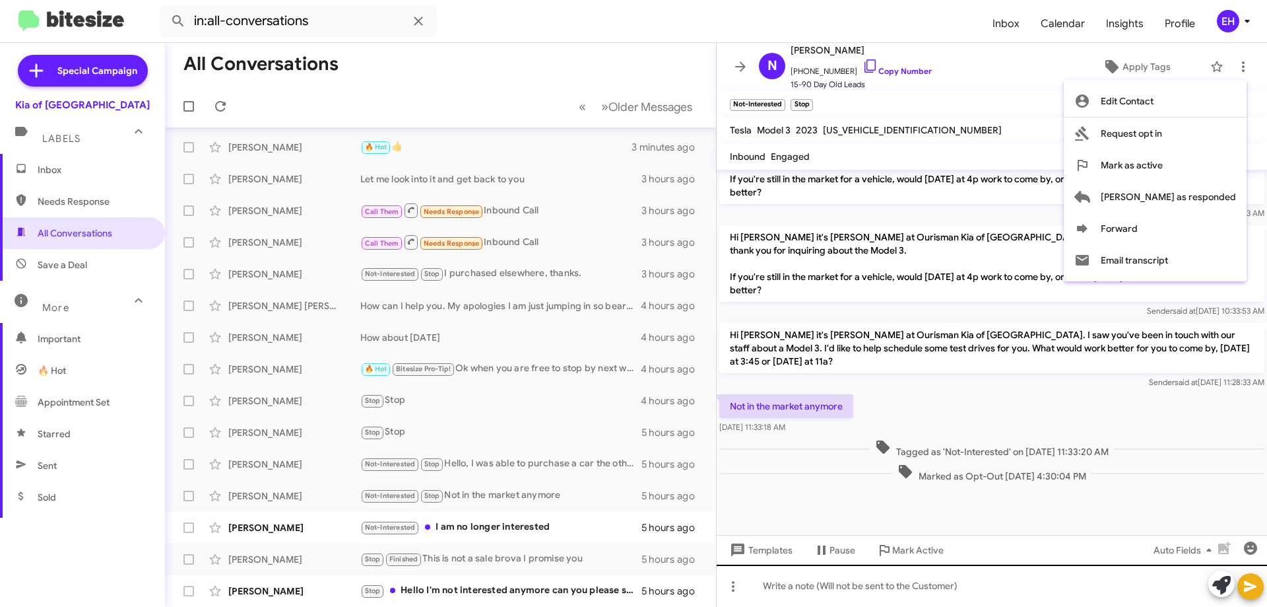
drag, startPoint x: 947, startPoint y: 561, endPoint x: 928, endPoint y: 579, distance: 26.6
click at [943, 570] on div at bounding box center [633, 303] width 1267 height 607
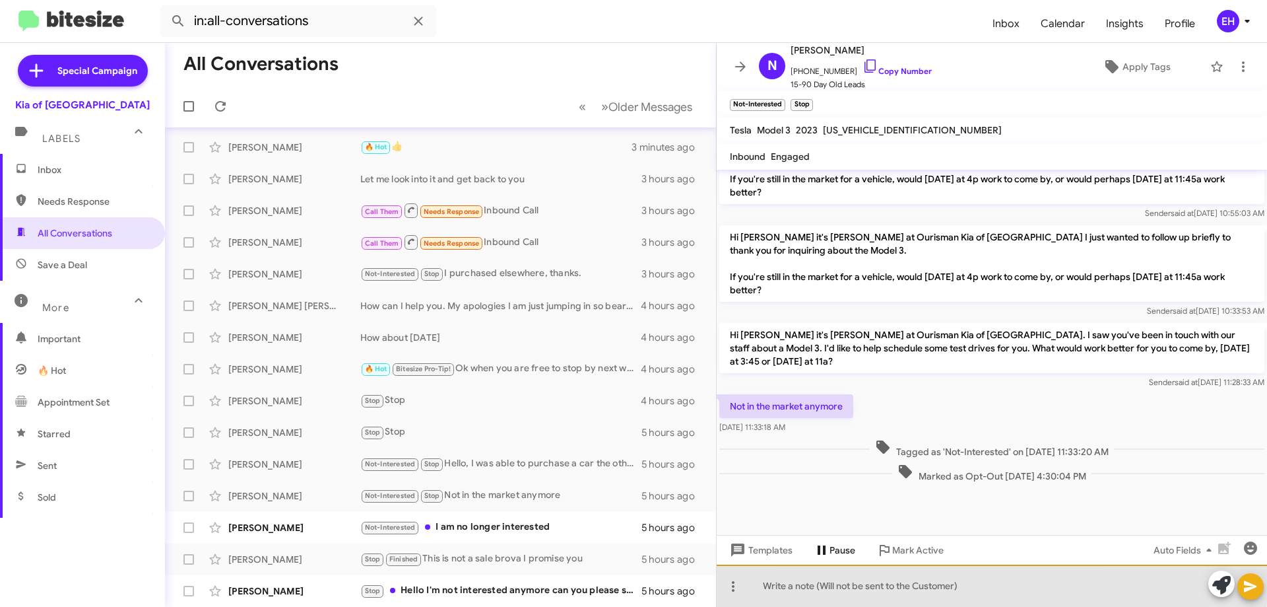
drag, startPoint x: 937, startPoint y: 583, endPoint x: 828, endPoint y: 553, distance: 112.2
click at [933, 583] on div at bounding box center [992, 585] width 550 height 42
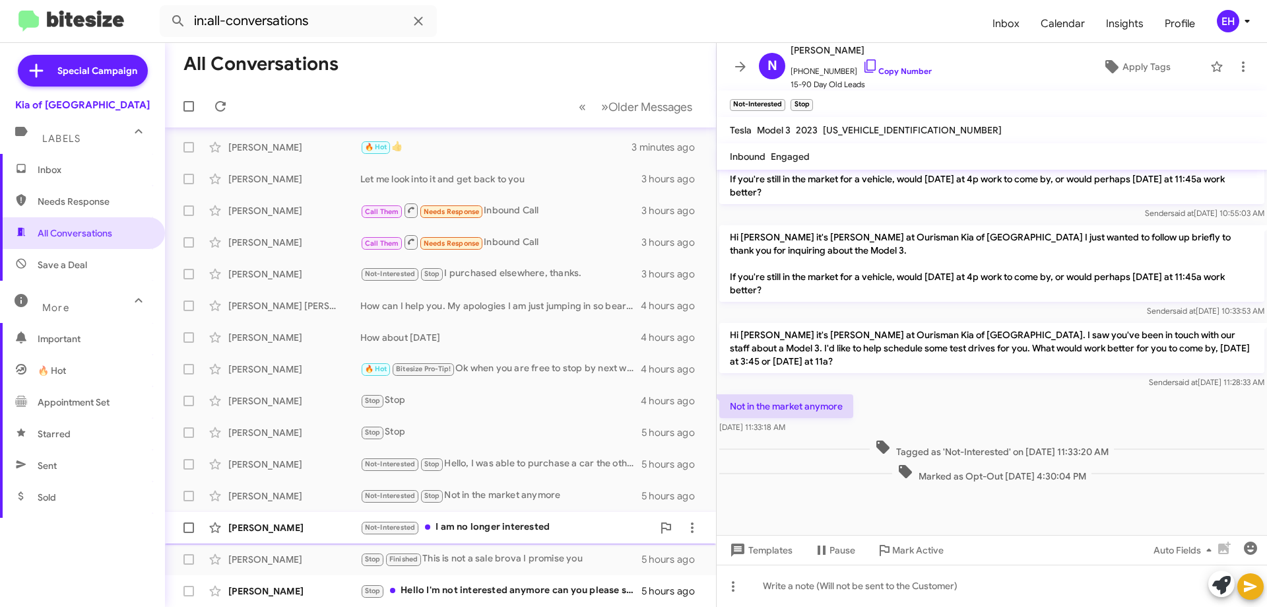
click at [519, 524] on div "Not-Interested I am no longer interested" at bounding box center [506, 526] width 292 height 15
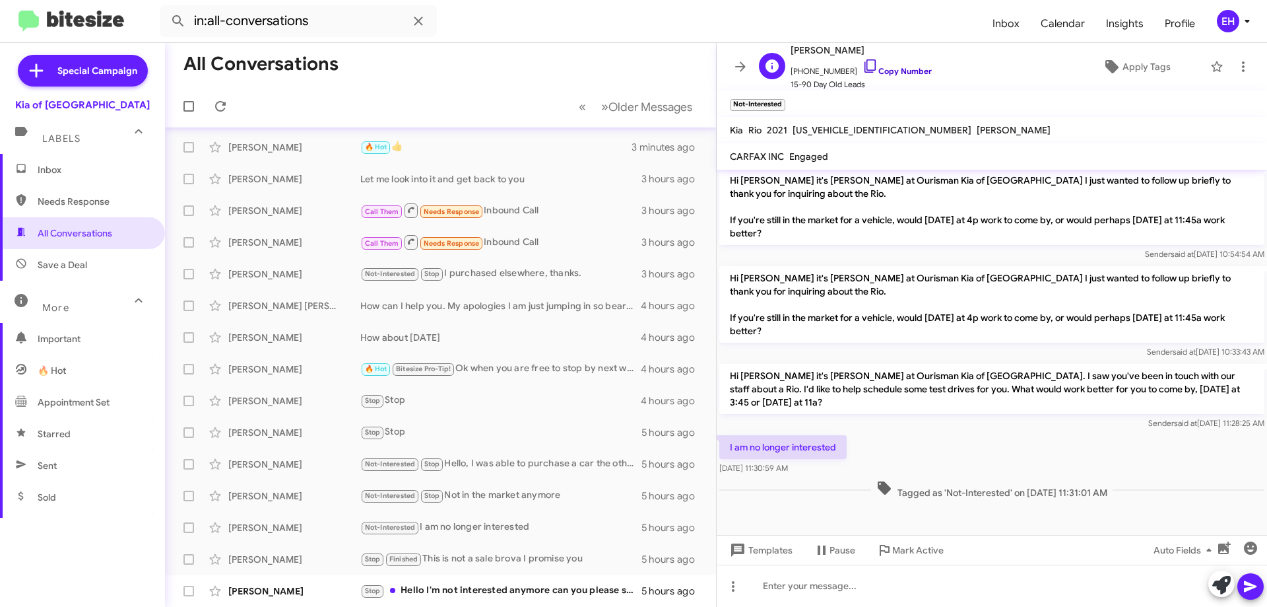
click at [911, 69] on link "Copy Number" at bounding box center [897, 71] width 69 height 10
click at [913, 68] on link "Copy Number" at bounding box center [897, 71] width 69 height 10
click at [1240, 67] on icon at bounding box center [1244, 67] width 16 height 16
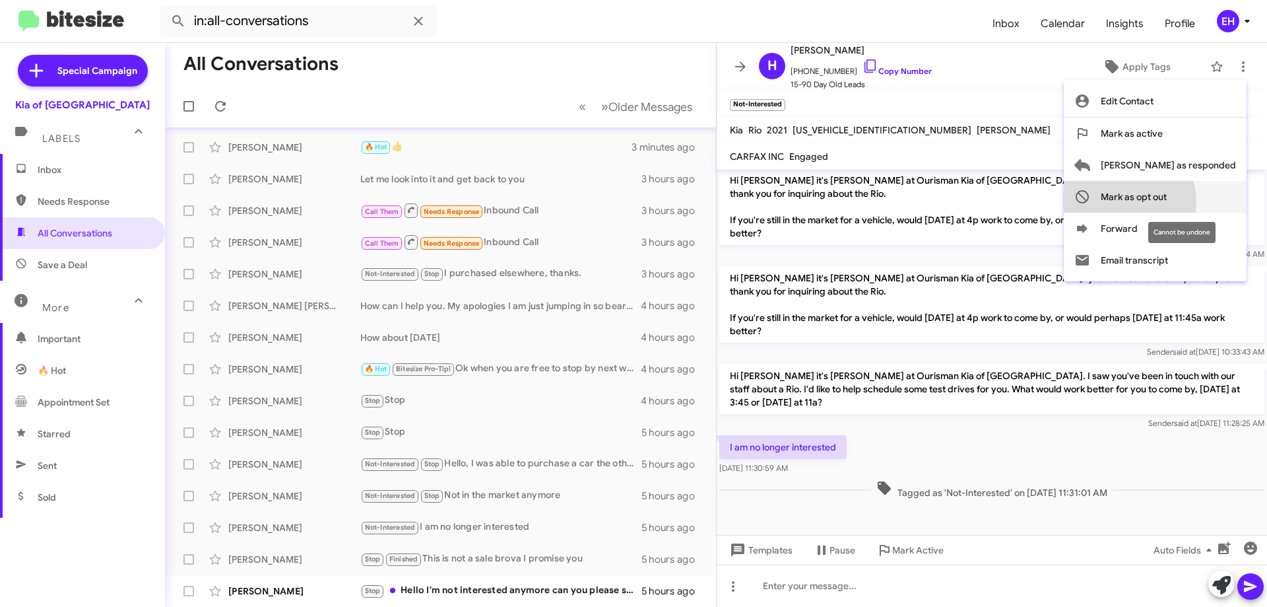
click at [1167, 202] on span "Mark as opt out" at bounding box center [1134, 197] width 66 height 32
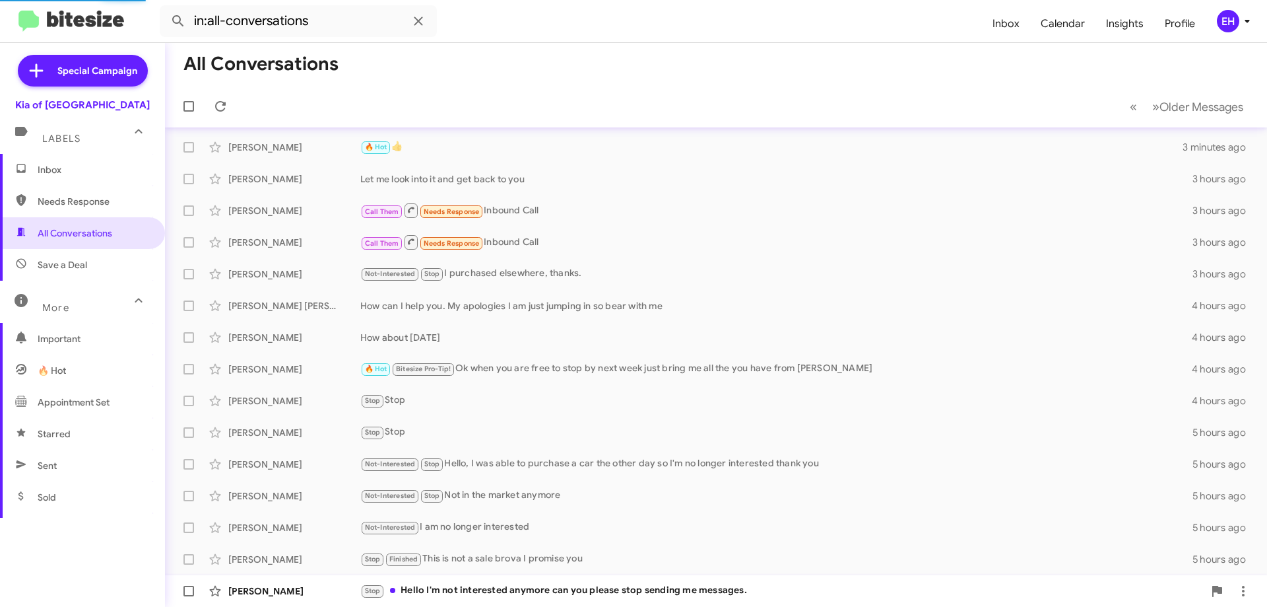
scroll to position [96, 0]
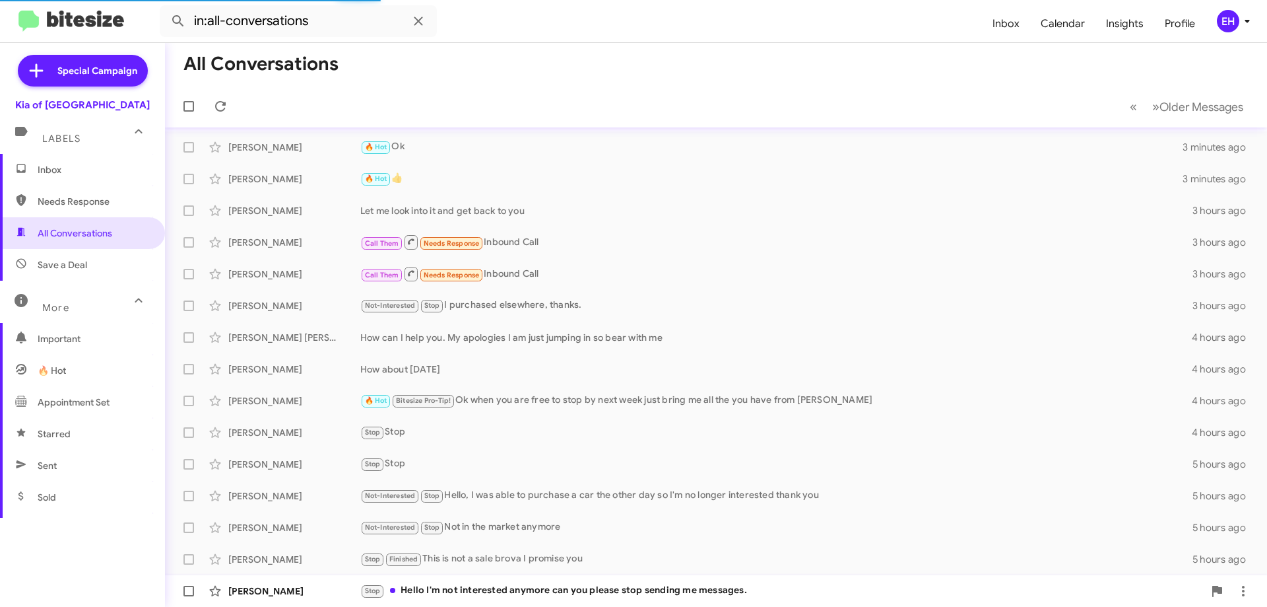
click at [533, 595] on div "Stop Hello I'm not interested anymore can you please stop sending me messages." at bounding box center [782, 590] width 844 height 15
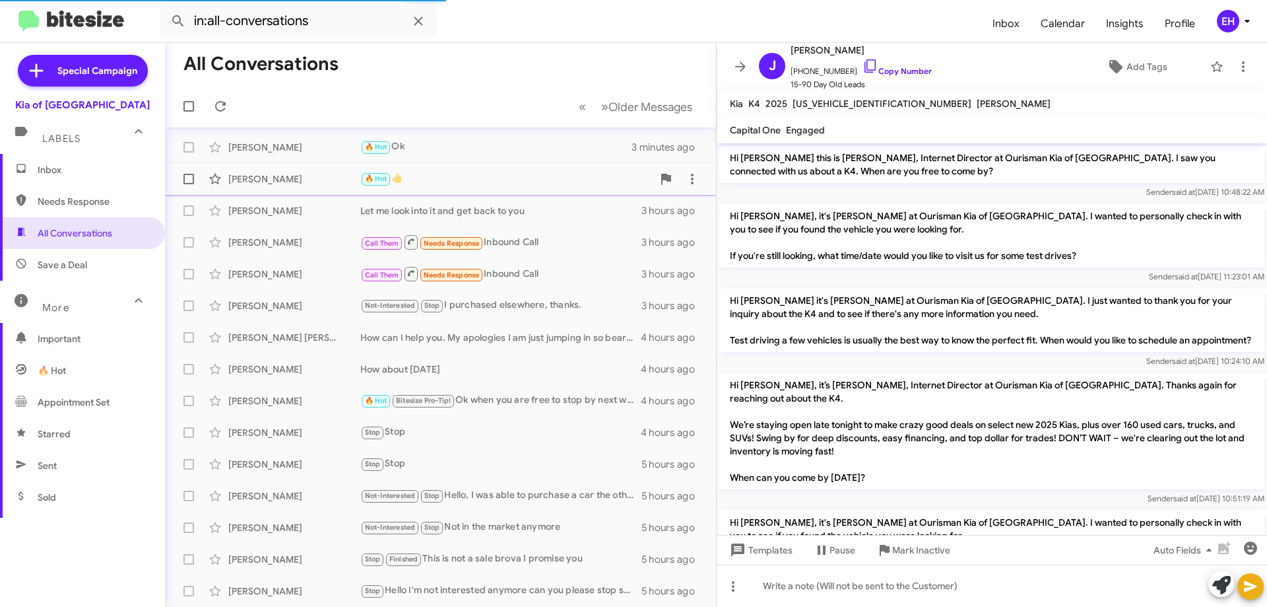
scroll to position [385, 0]
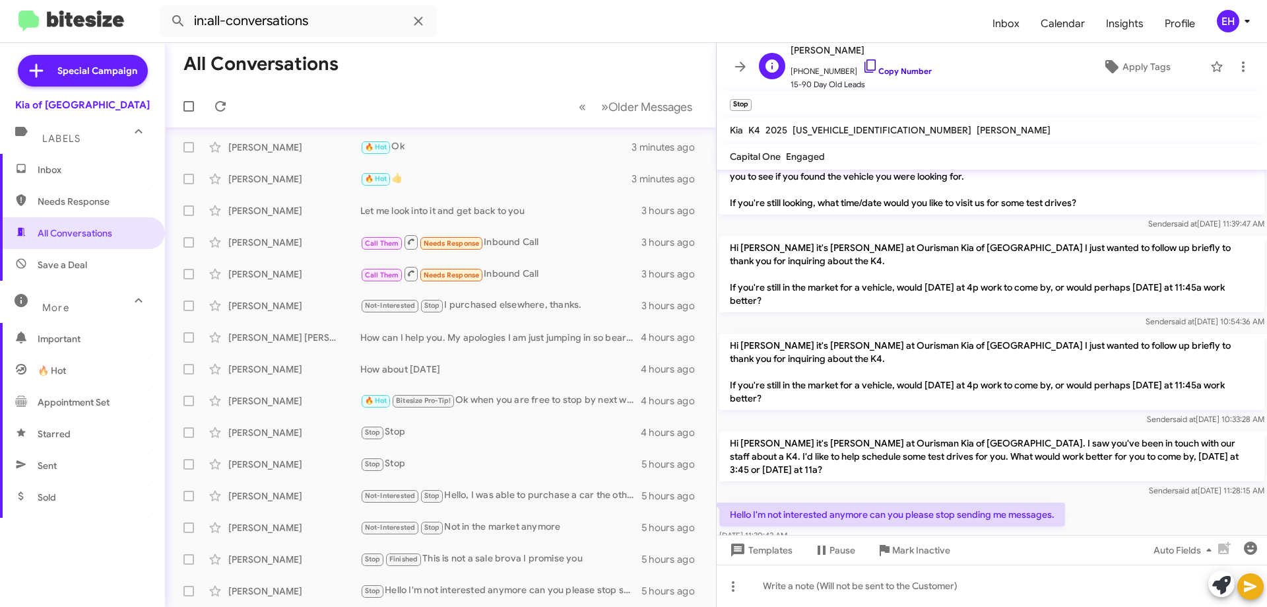
click at [900, 71] on link "Copy Number" at bounding box center [897, 71] width 69 height 10
click at [900, 551] on span "Mark Inactive" at bounding box center [921, 550] width 58 height 24
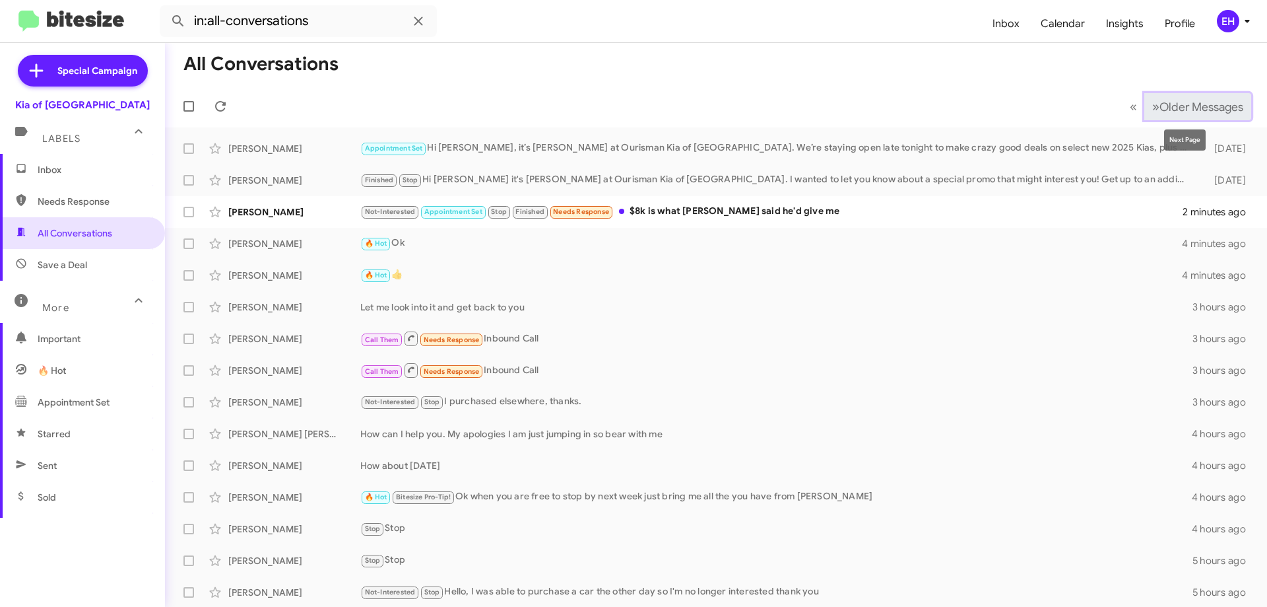
click at [1188, 102] on span "Older Messages" at bounding box center [1202, 107] width 84 height 15
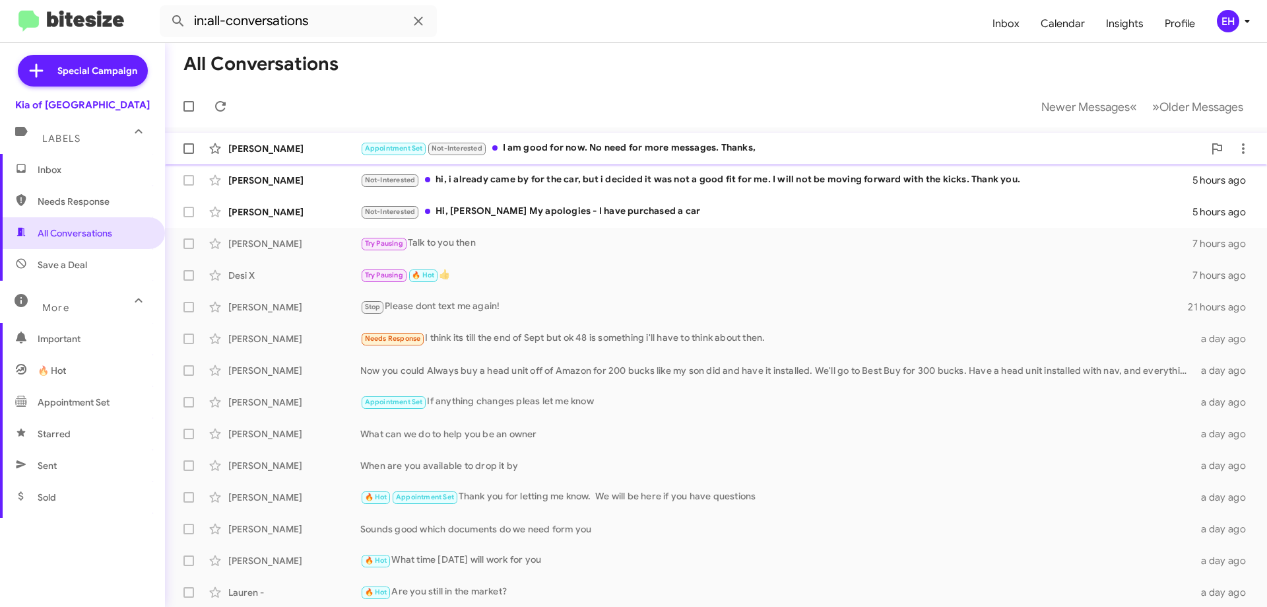
click at [620, 152] on div "Appointment Set Not-Interested I am good for now. No need for more messages. Th…" at bounding box center [782, 148] width 844 height 15
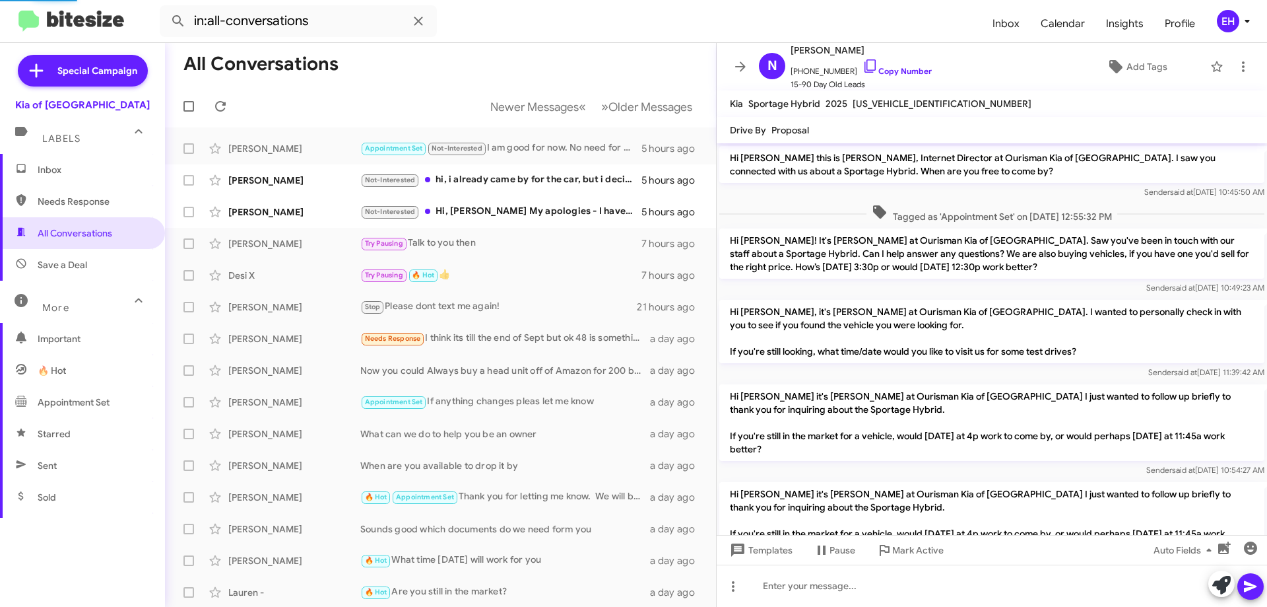
scroll to position [173, 0]
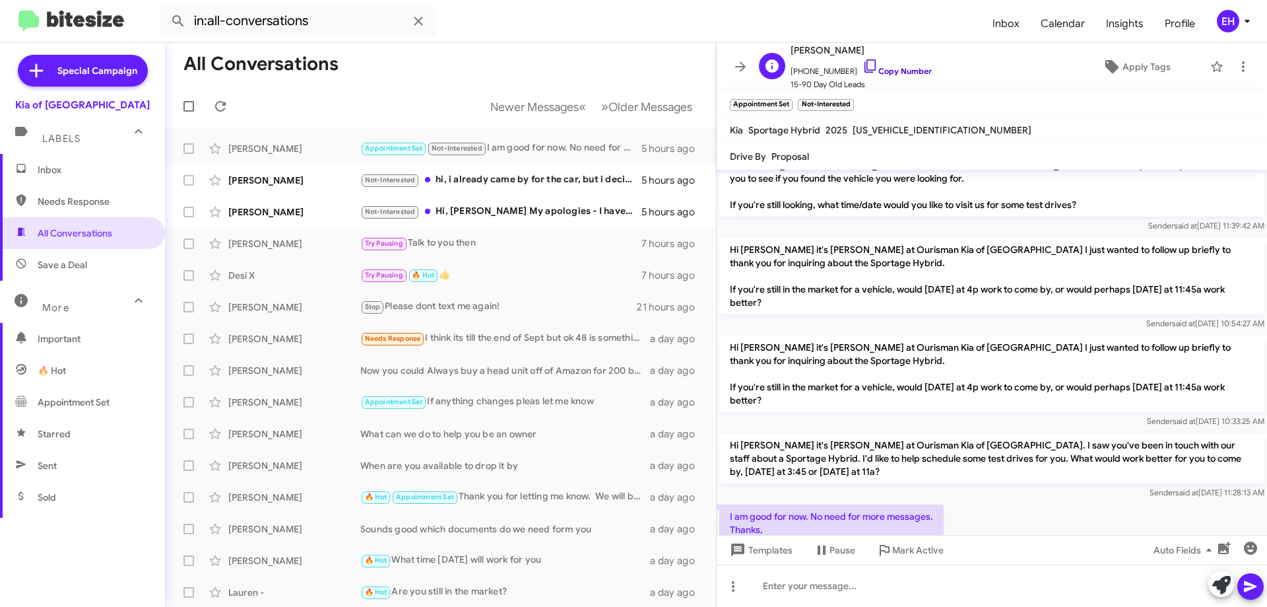
click at [906, 67] on link "Copy Number" at bounding box center [897, 71] width 69 height 10
click at [1242, 61] on span at bounding box center [1243, 67] width 26 height 16
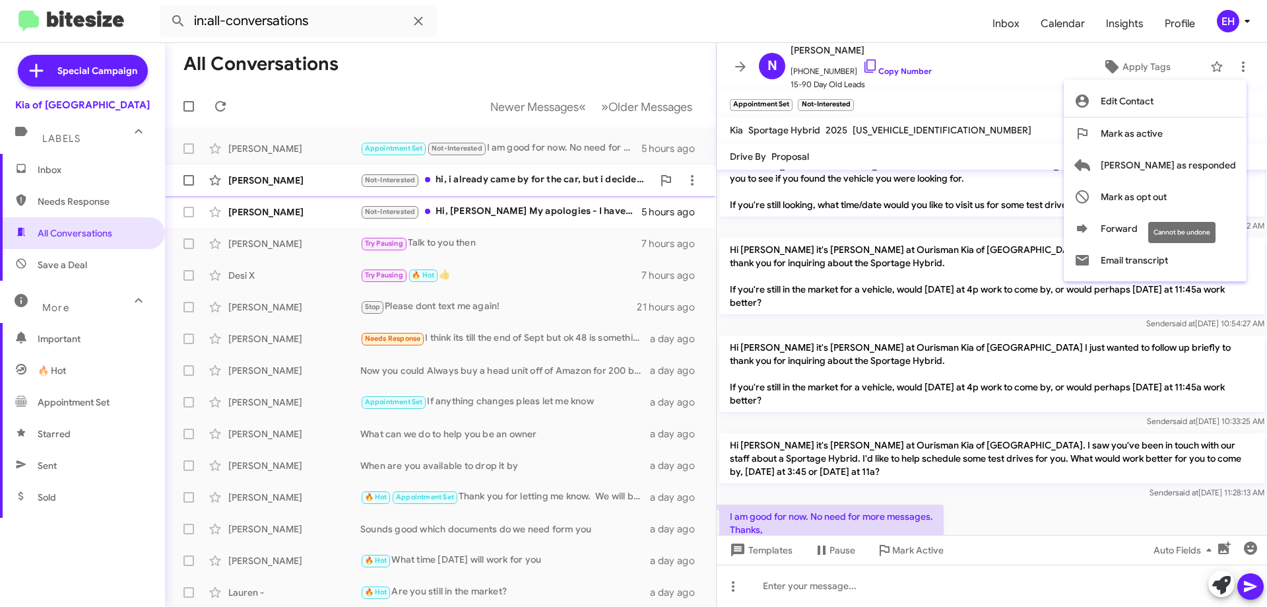
drag, startPoint x: 1207, startPoint y: 191, endPoint x: 1188, endPoint y: 191, distance: 18.5
click at [1167, 191] on span "Mark as opt out" at bounding box center [1134, 197] width 66 height 32
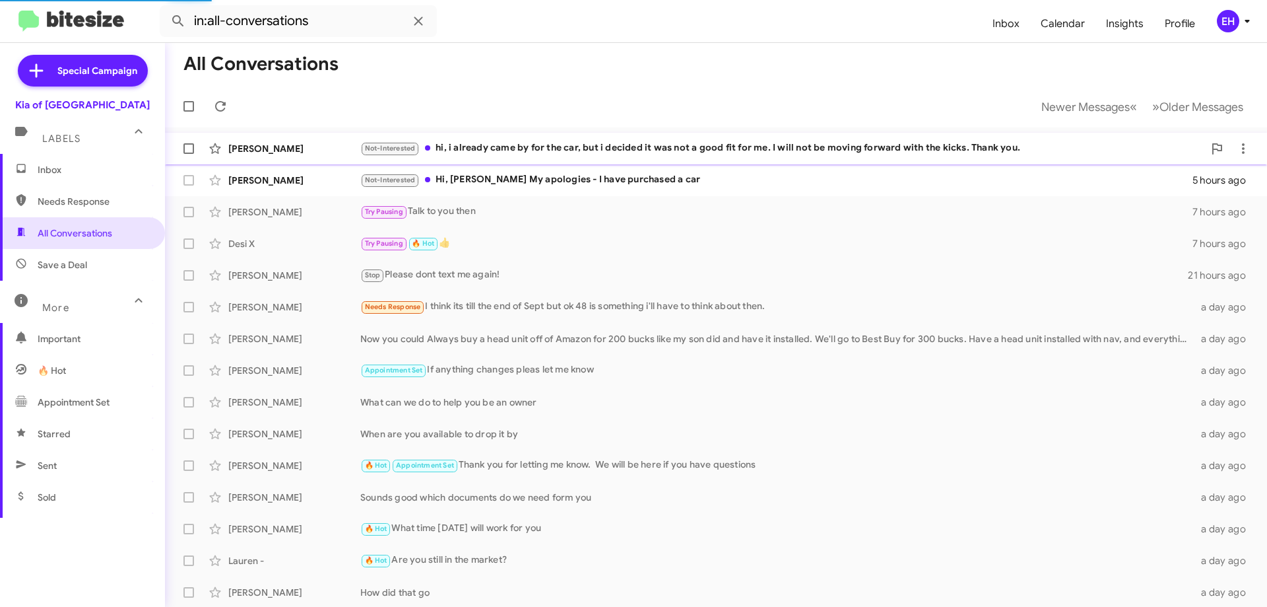
click at [496, 176] on div "Not-Interested Hi, [PERSON_NAME] My apologies - I have purchased a car" at bounding box center [776, 179] width 832 height 15
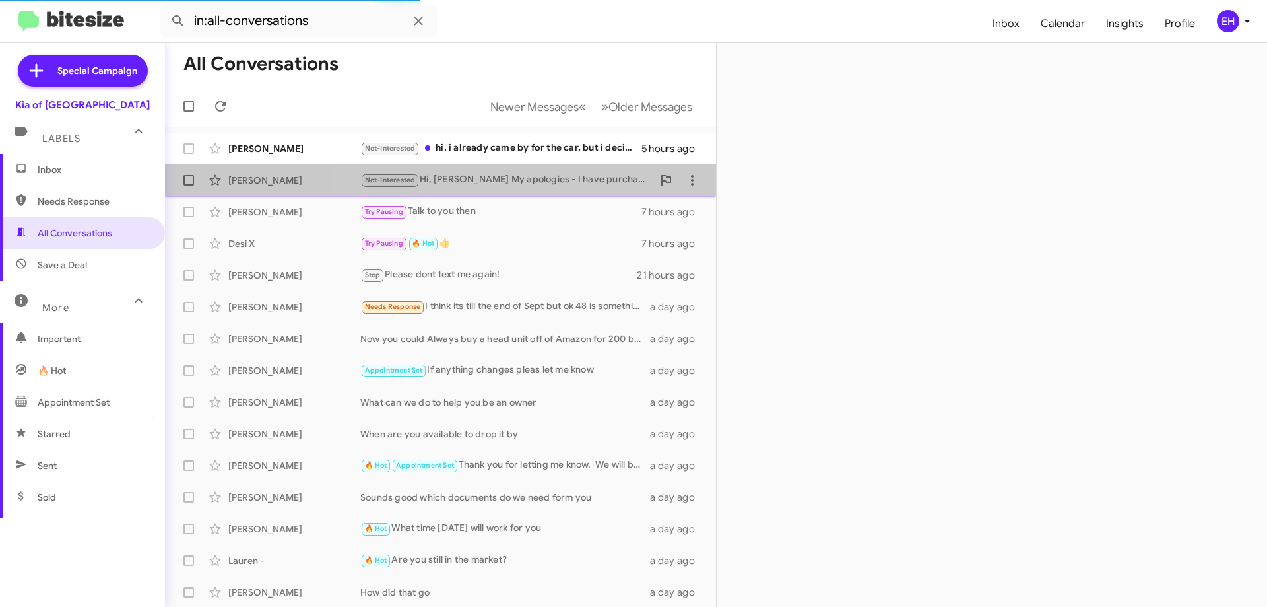
click at [539, 174] on div "Not-Interested Hi, [PERSON_NAME] My apologies - I have purchased a car" at bounding box center [506, 179] width 292 height 15
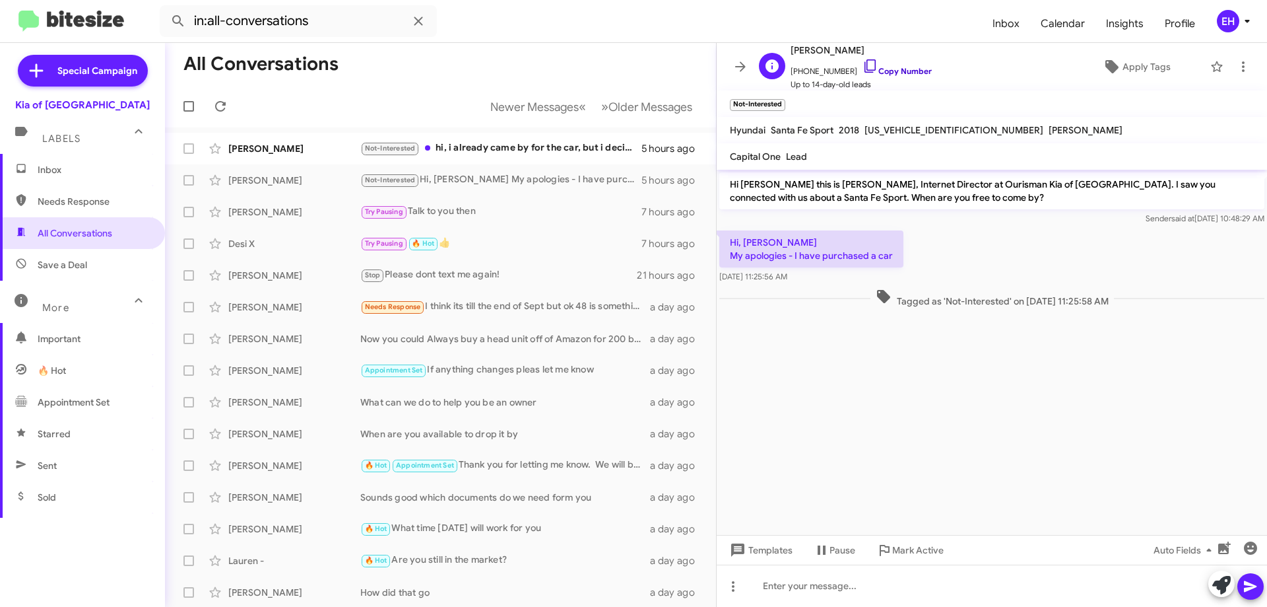
click at [892, 69] on link "Copy Number" at bounding box center [897, 71] width 69 height 10
click at [906, 69] on link "Copy Number" at bounding box center [897, 71] width 69 height 10
click at [1240, 63] on icon at bounding box center [1244, 67] width 16 height 16
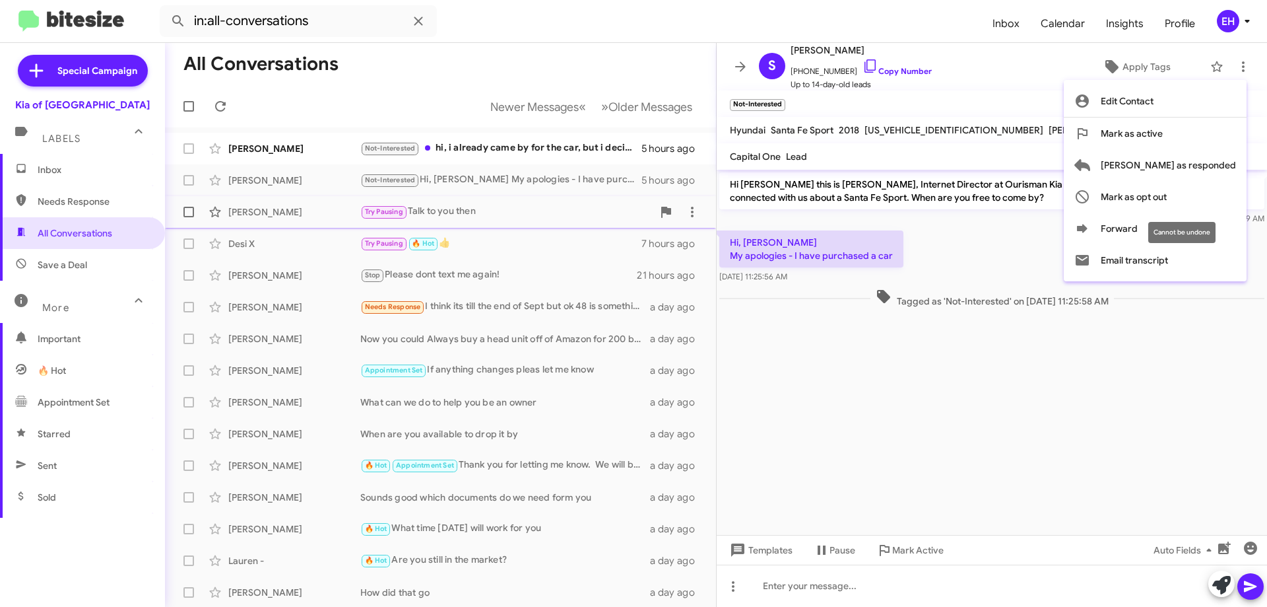
click at [1167, 200] on span "Mark as opt out" at bounding box center [1134, 197] width 66 height 32
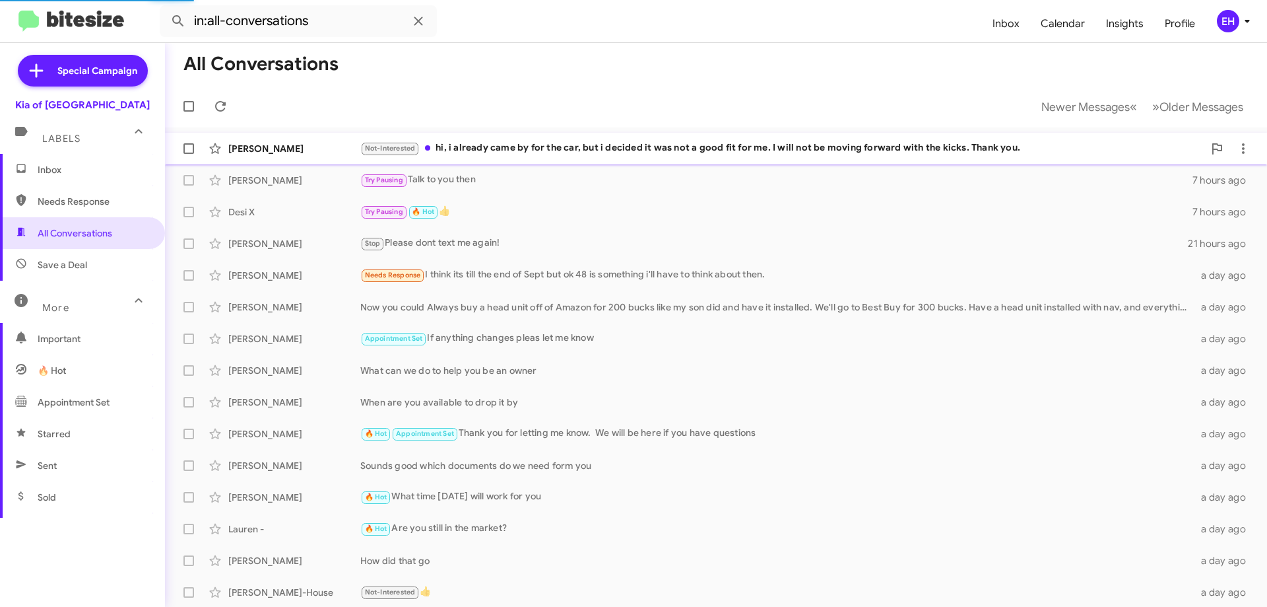
click at [513, 152] on div "Not-Interested hi, i already came by for the car, but i decided it was not a go…" at bounding box center [782, 148] width 844 height 15
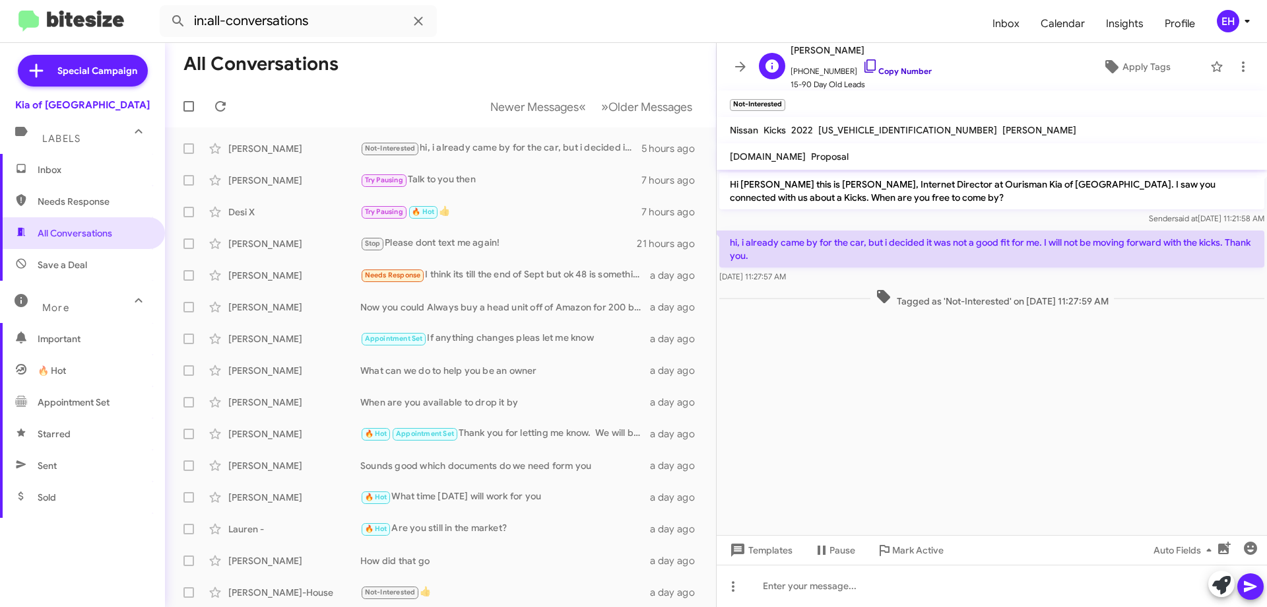
click at [878, 66] on link "Copy Number" at bounding box center [897, 71] width 69 height 10
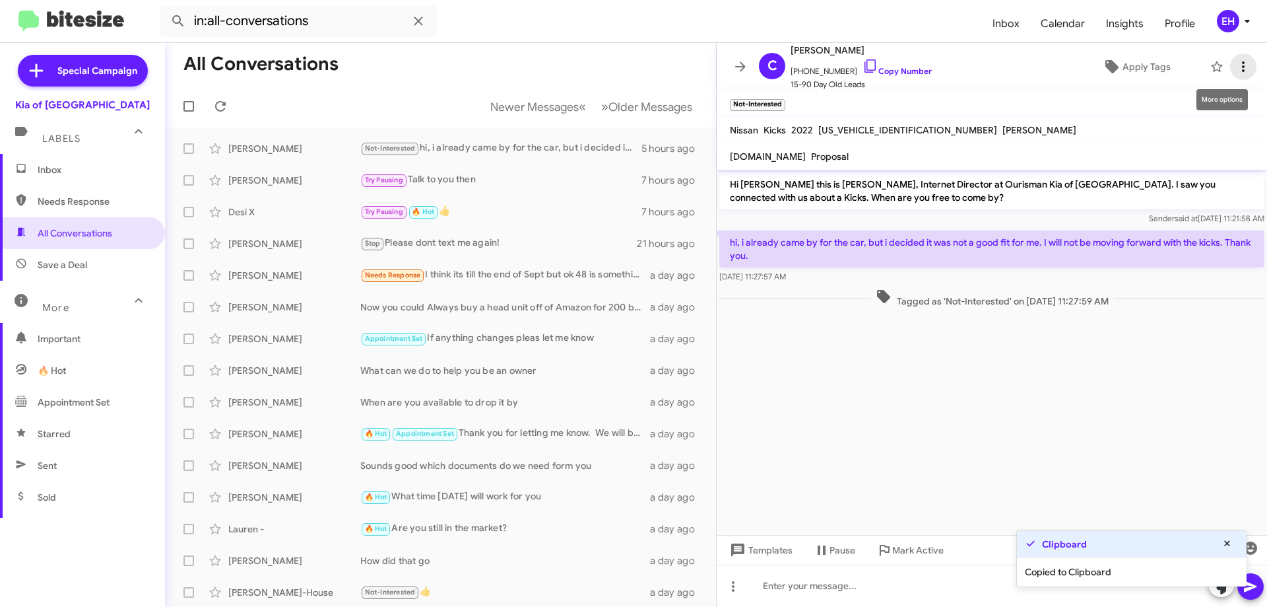
click at [1238, 68] on icon at bounding box center [1244, 67] width 16 height 16
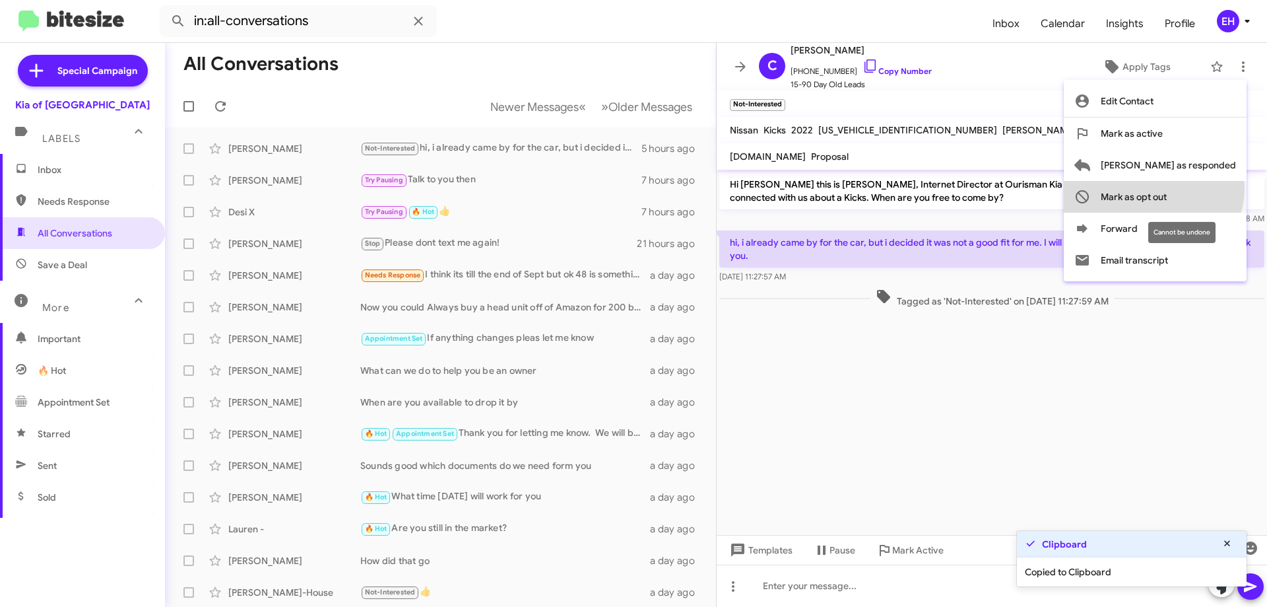
click at [1167, 188] on span "Mark as opt out" at bounding box center [1134, 197] width 66 height 32
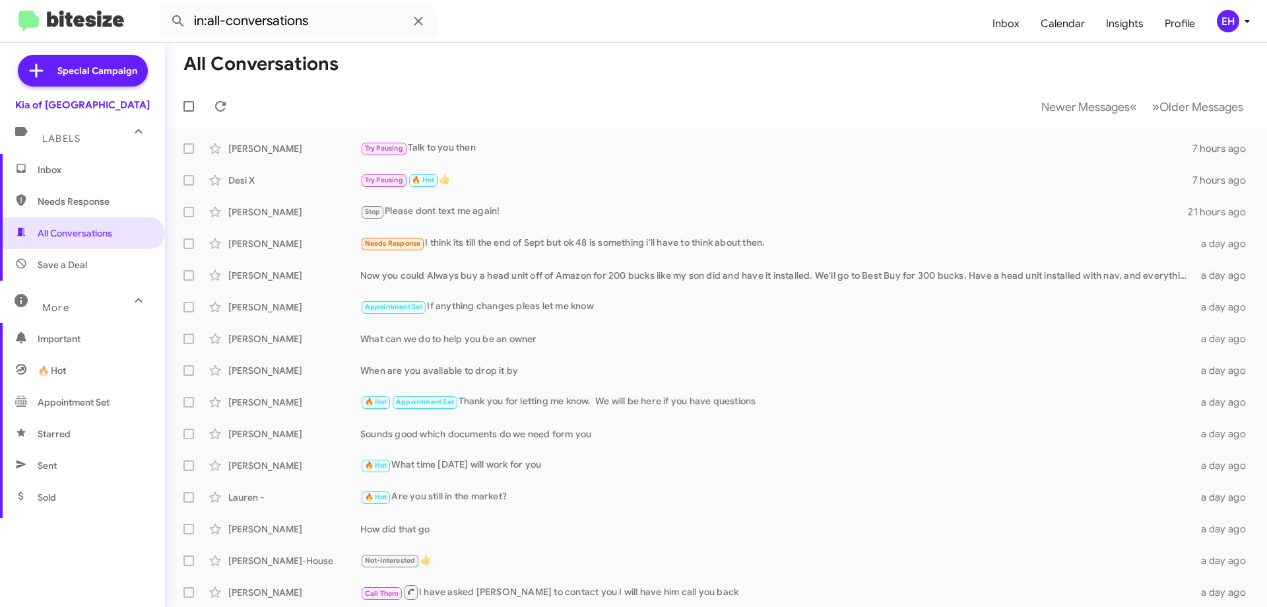
click at [71, 198] on span "Needs Response" at bounding box center [94, 201] width 112 height 13
type input "in:needs-response"
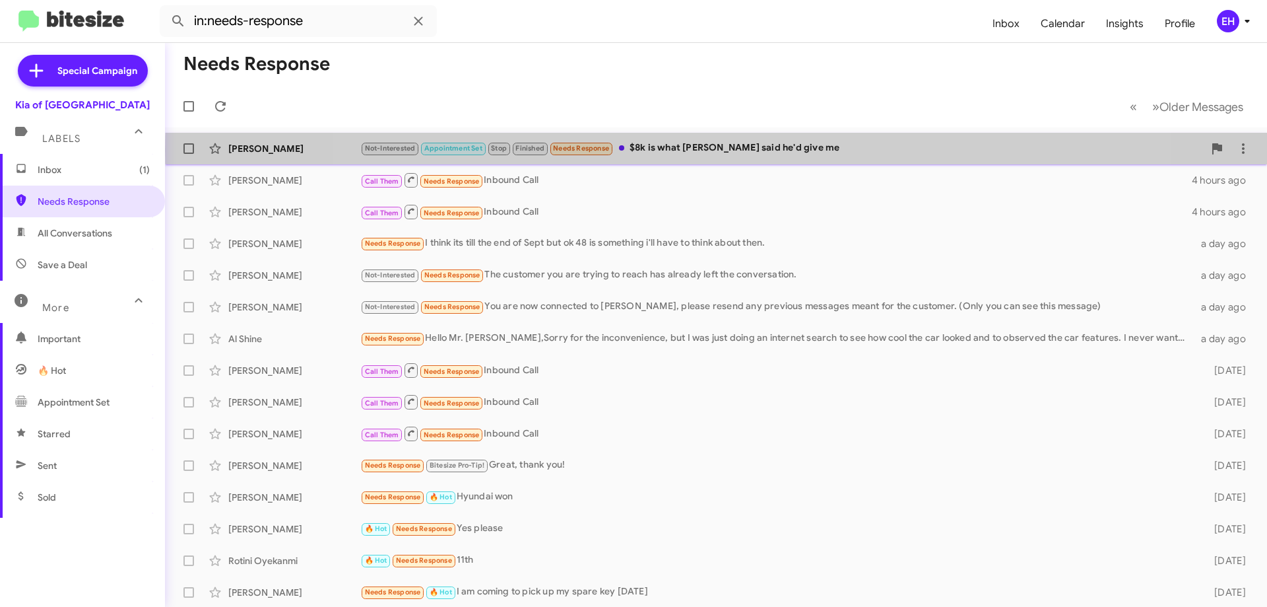
click at [748, 149] on div "Not-Interested Appointment Set Stop Finished Needs Response $8k is what [PERSON…" at bounding box center [782, 148] width 844 height 15
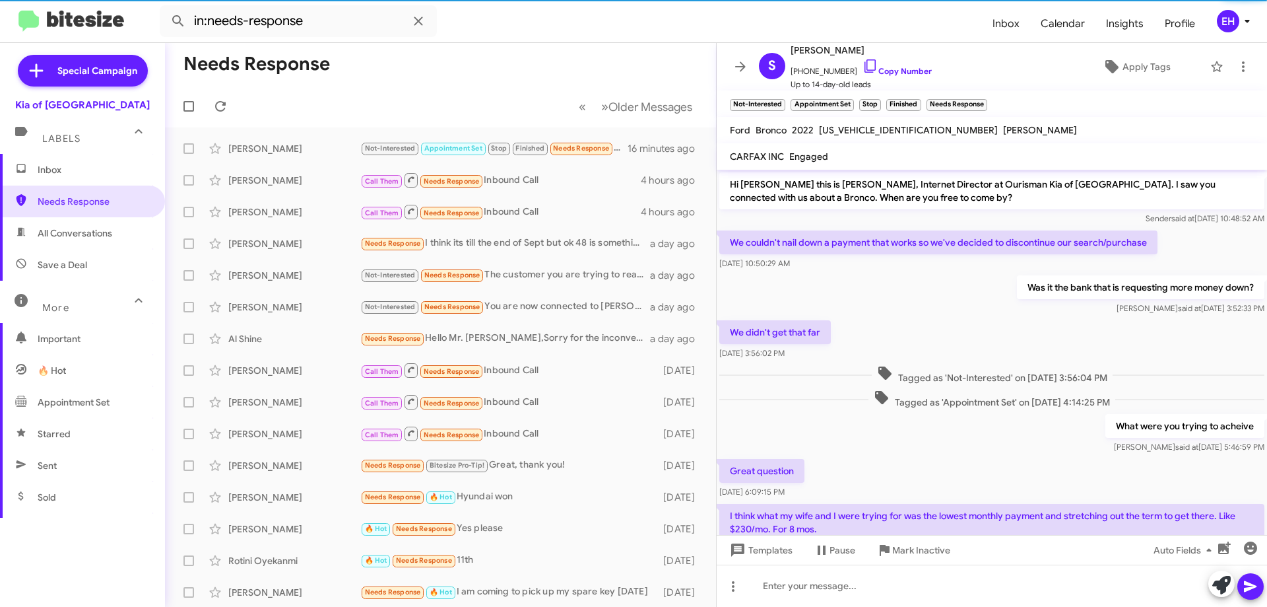
scroll to position [564, 0]
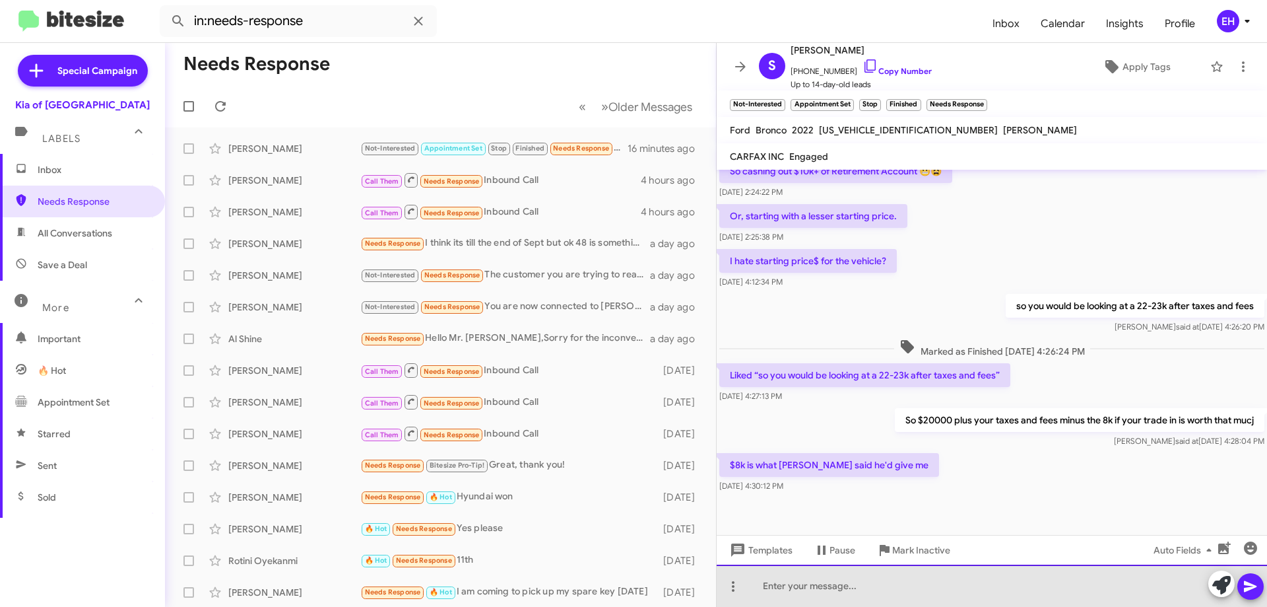
click at [852, 584] on div at bounding box center [992, 585] width 550 height 42
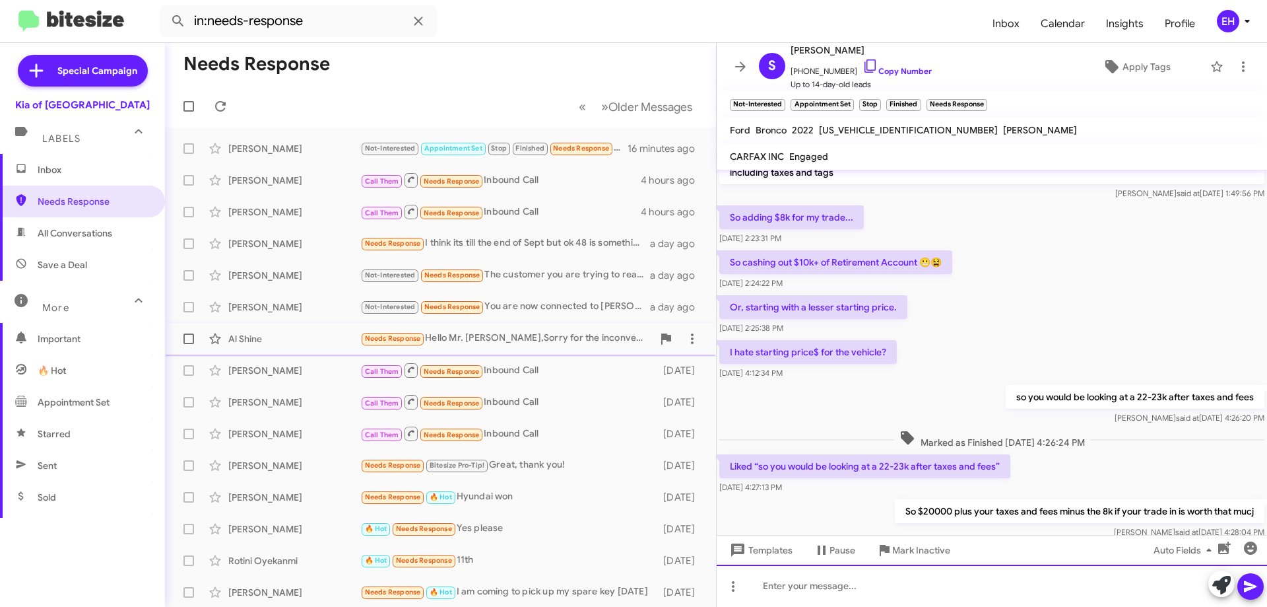
scroll to position [176, 0]
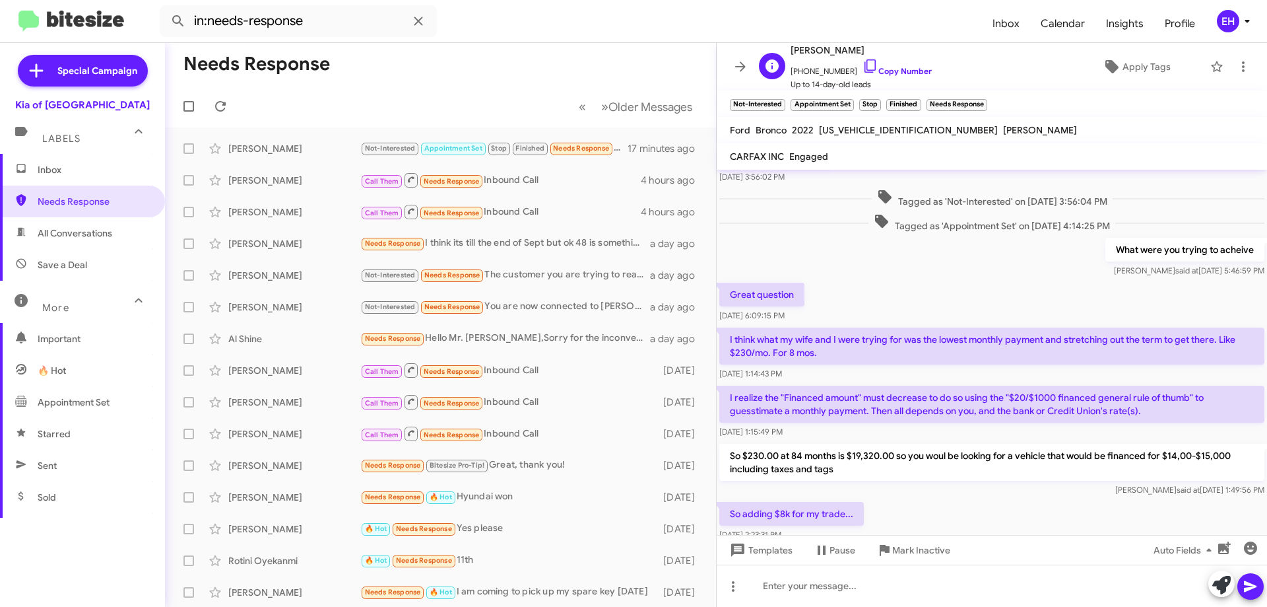
drag, startPoint x: 923, startPoint y: 68, endPoint x: 902, endPoint y: 65, distance: 21.4
click at [920, 66] on div "S [PERSON_NAME] [PHONE_NUMBER] Copy Number Up to 14-day-old leads Apply Tags" at bounding box center [979, 66] width 450 height 49
drag, startPoint x: 890, startPoint y: 66, endPoint x: 876, endPoint y: 73, distance: 16.2
click at [890, 66] on span "[PHONE_NUMBER] Copy Number" at bounding box center [861, 68] width 141 height 20
click at [881, 77] on span "[PHONE_NUMBER] Copy Number" at bounding box center [861, 68] width 141 height 20
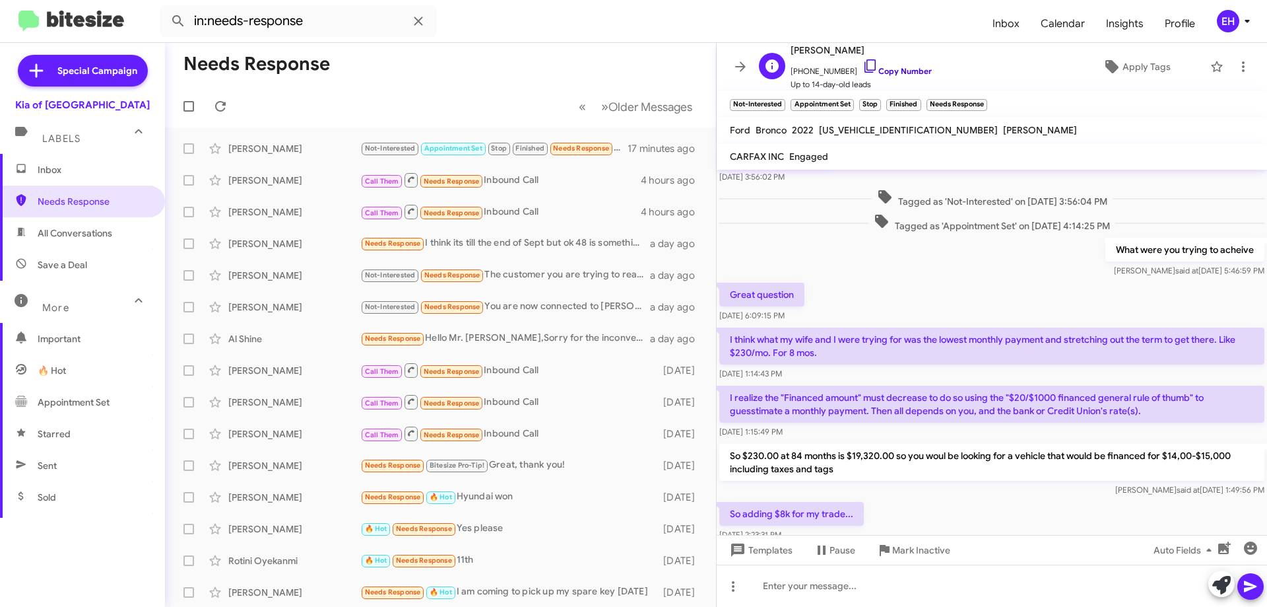
click at [887, 70] on link "Copy Number" at bounding box center [897, 71] width 69 height 10
click at [887, 69] on link "Copy Number" at bounding box center [897, 71] width 69 height 10
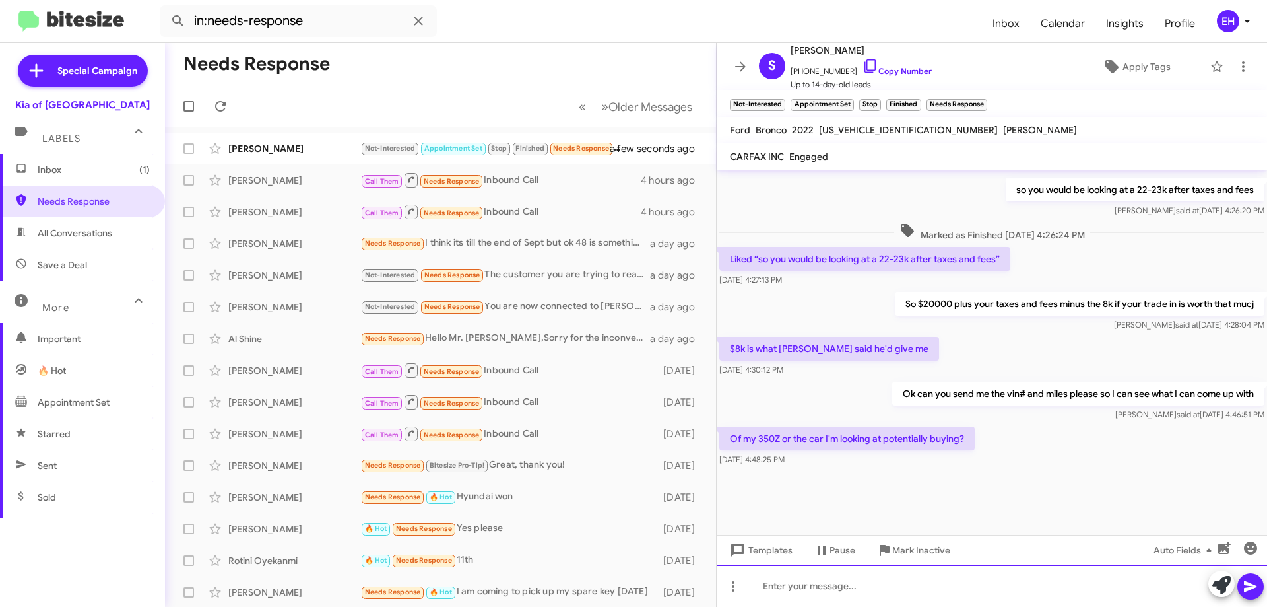
click at [901, 582] on div at bounding box center [992, 585] width 550 height 42
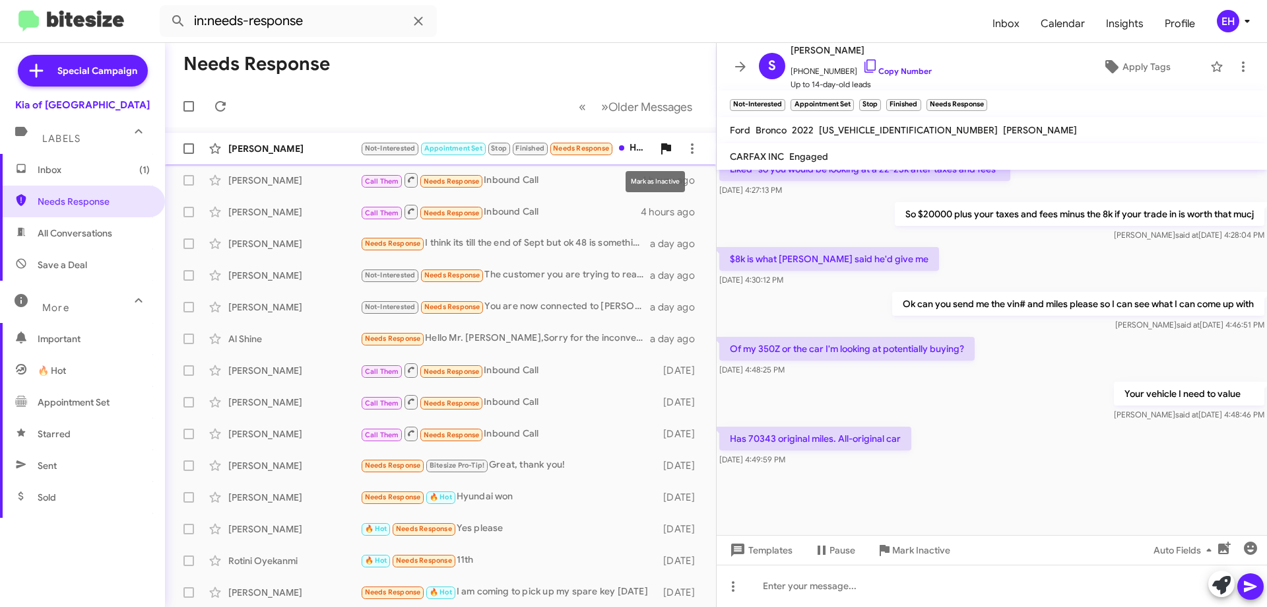
click at [653, 149] on span at bounding box center [666, 149] width 26 height 16
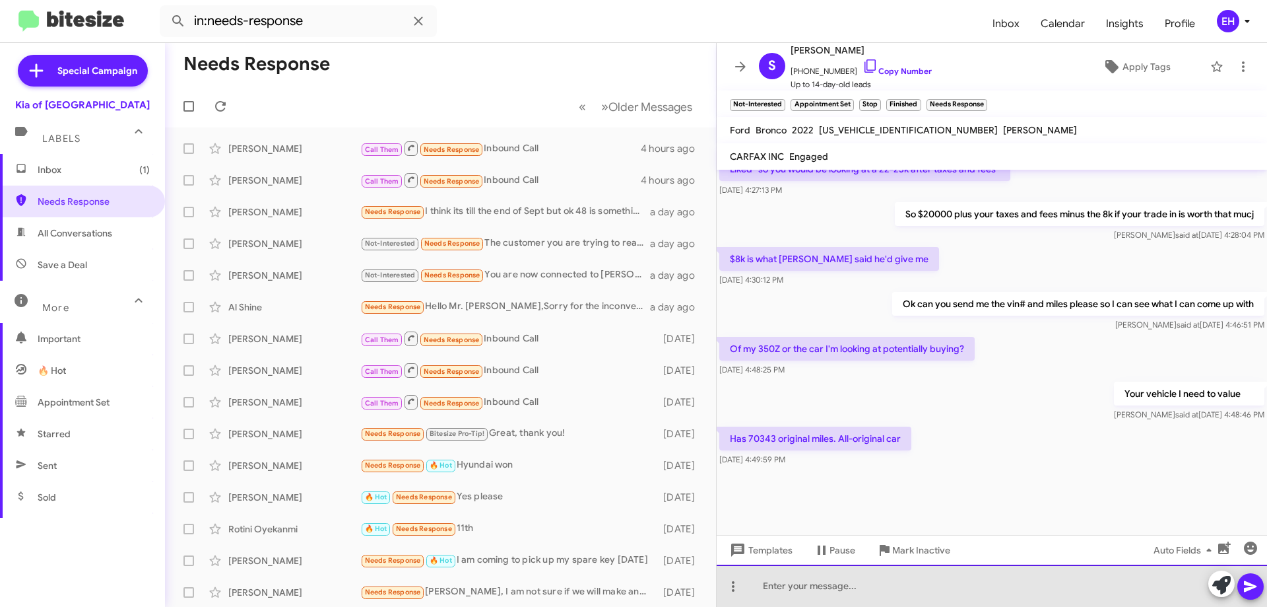
click at [954, 573] on div at bounding box center [992, 585] width 550 height 42
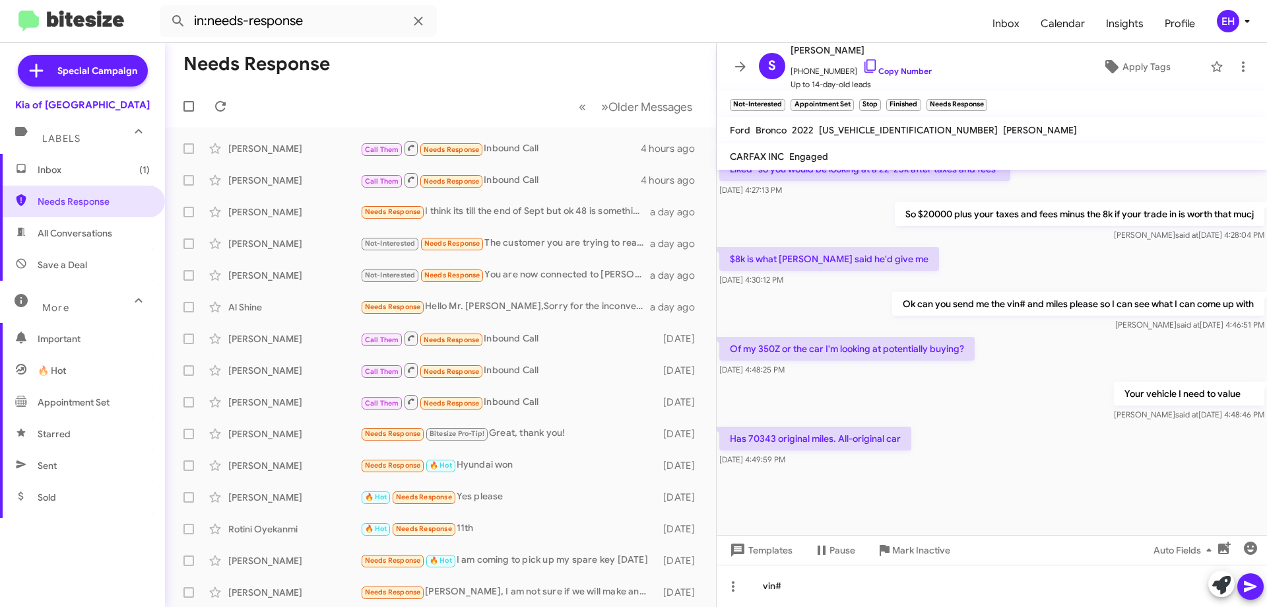
click at [1251, 586] on icon at bounding box center [1251, 586] width 16 height 16
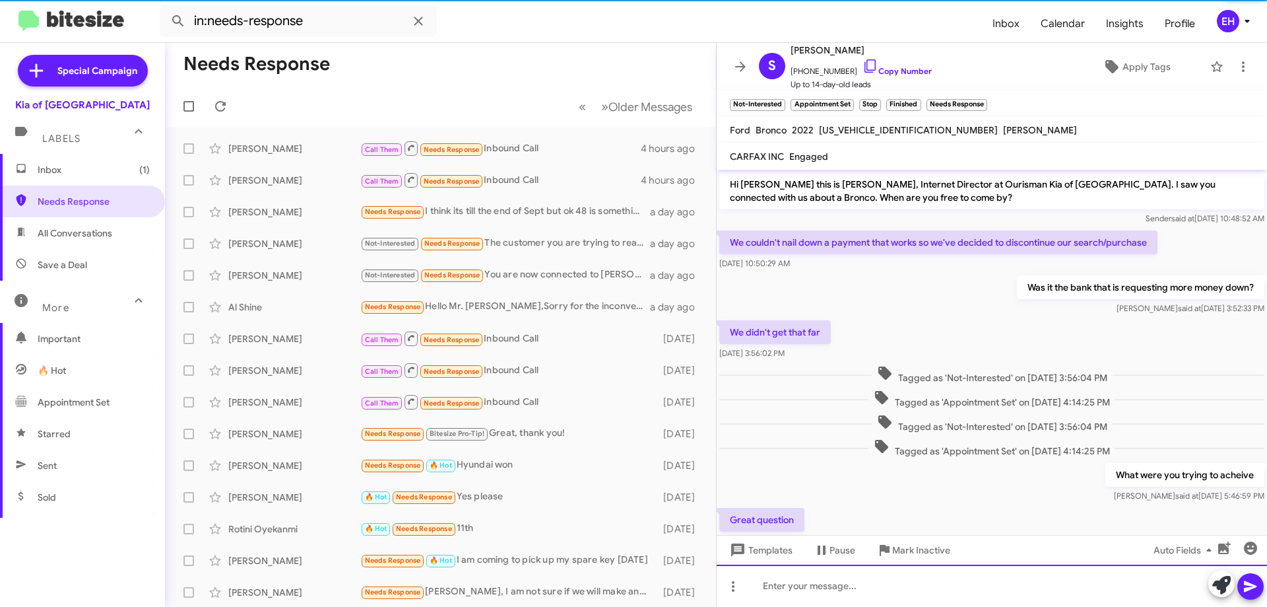
scroll to position [66, 0]
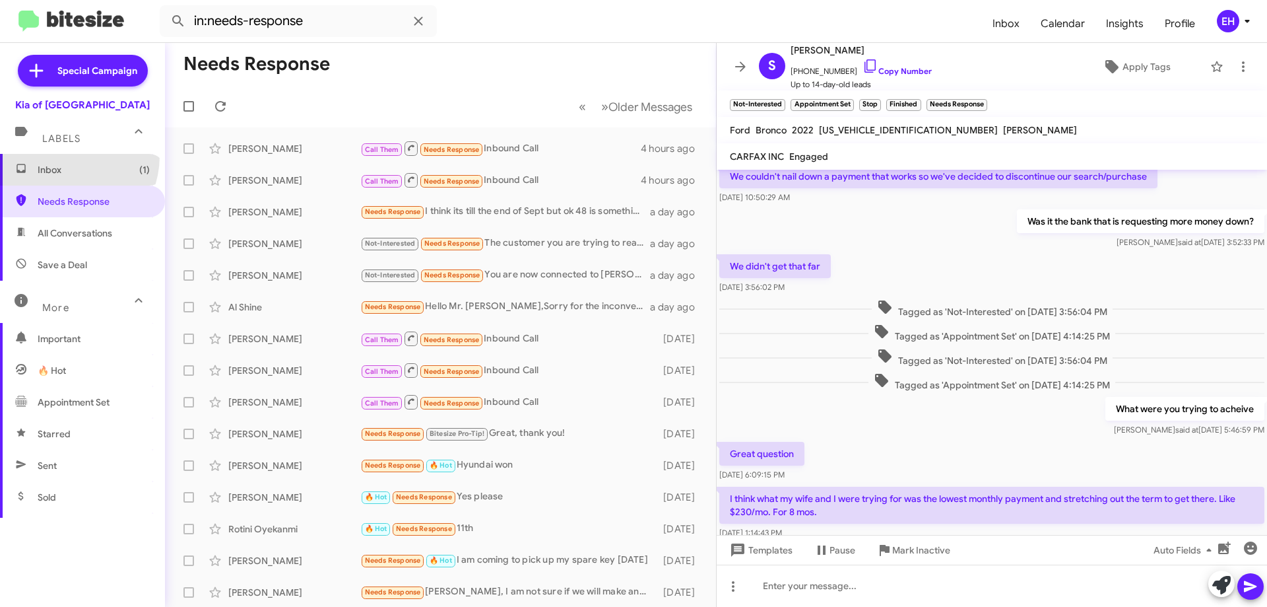
click at [61, 156] on span "Inbox (1)" at bounding box center [82, 170] width 165 height 32
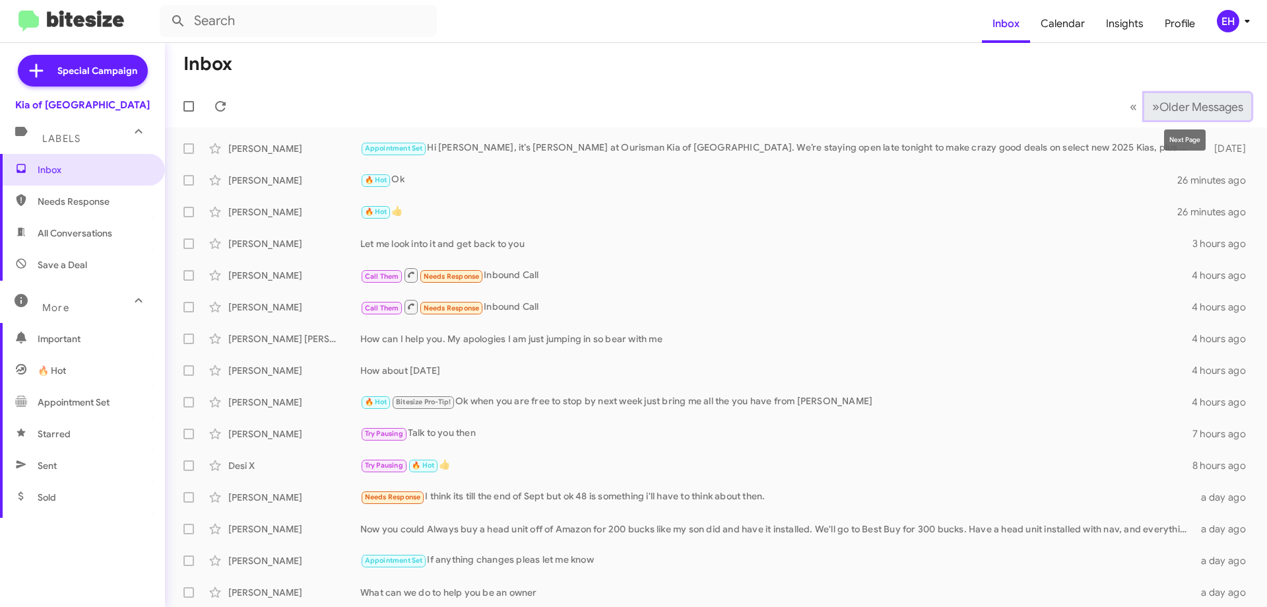
click at [1188, 112] on span "Older Messages" at bounding box center [1202, 107] width 84 height 15
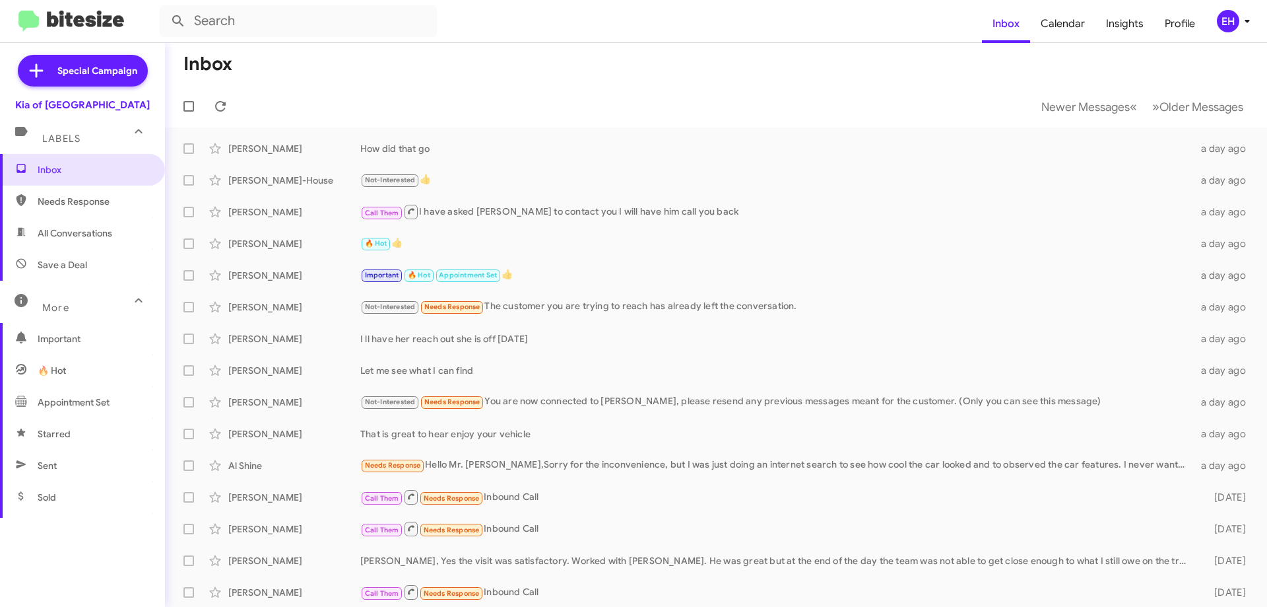
drag, startPoint x: 1199, startPoint y: 128, endPoint x: 1187, endPoint y: 92, distance: 38.0
click at [1199, 125] on mat-tooltip-component "Next Page" at bounding box center [1185, 140] width 60 height 40
click at [1187, 90] on mat-toolbar-row "Newer Messages « Previous » Next Older Messages" at bounding box center [716, 106] width 1102 height 42
click at [1186, 93] on button "» Next Older Messages" at bounding box center [1197, 106] width 107 height 27
click at [1189, 102] on span "Older Messages" at bounding box center [1202, 107] width 84 height 15
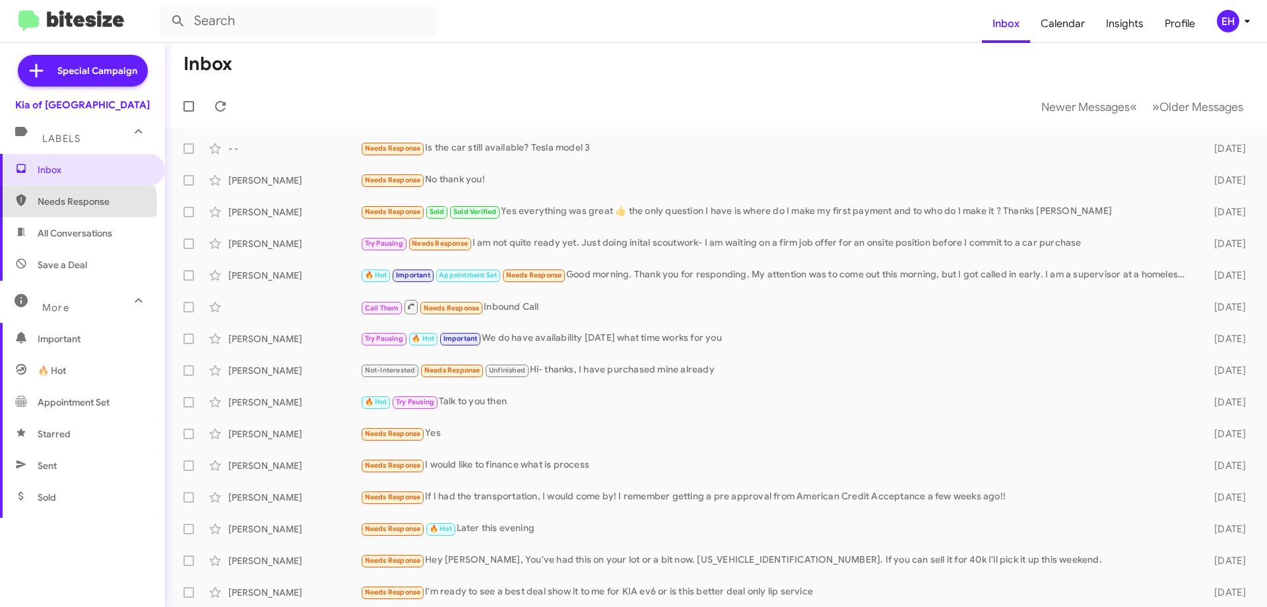
click at [60, 203] on span "Needs Response" at bounding box center [94, 201] width 112 height 13
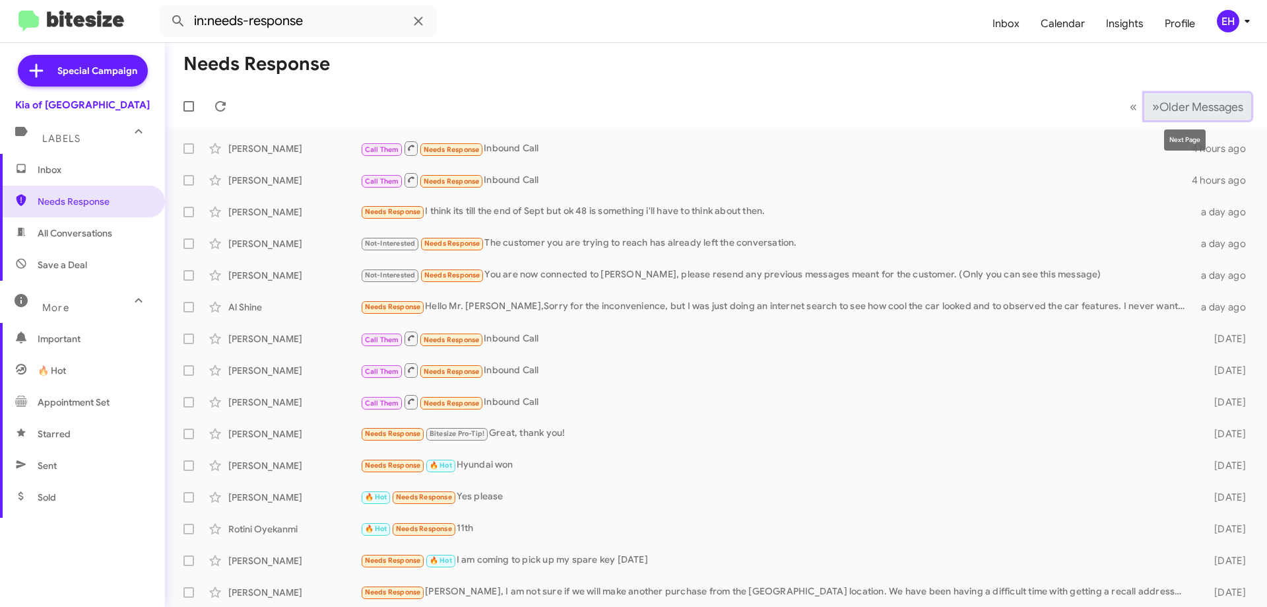
click at [1178, 107] on span "Older Messages" at bounding box center [1202, 107] width 84 height 15
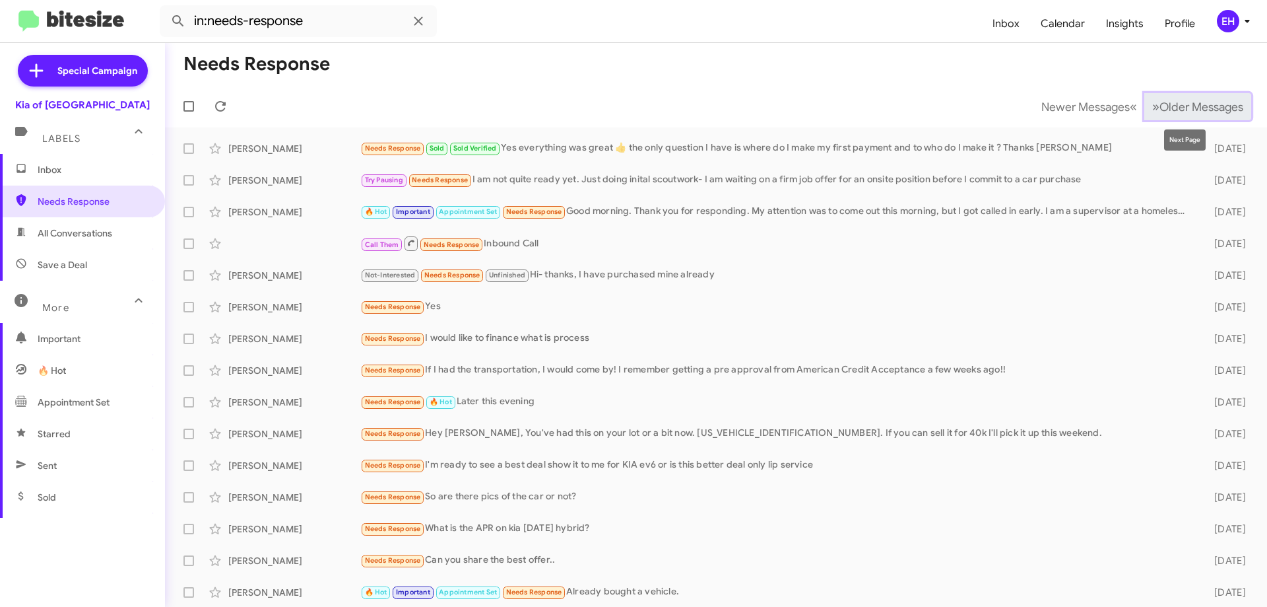
click at [1174, 115] on button "» Next Older Messages" at bounding box center [1197, 106] width 107 height 27
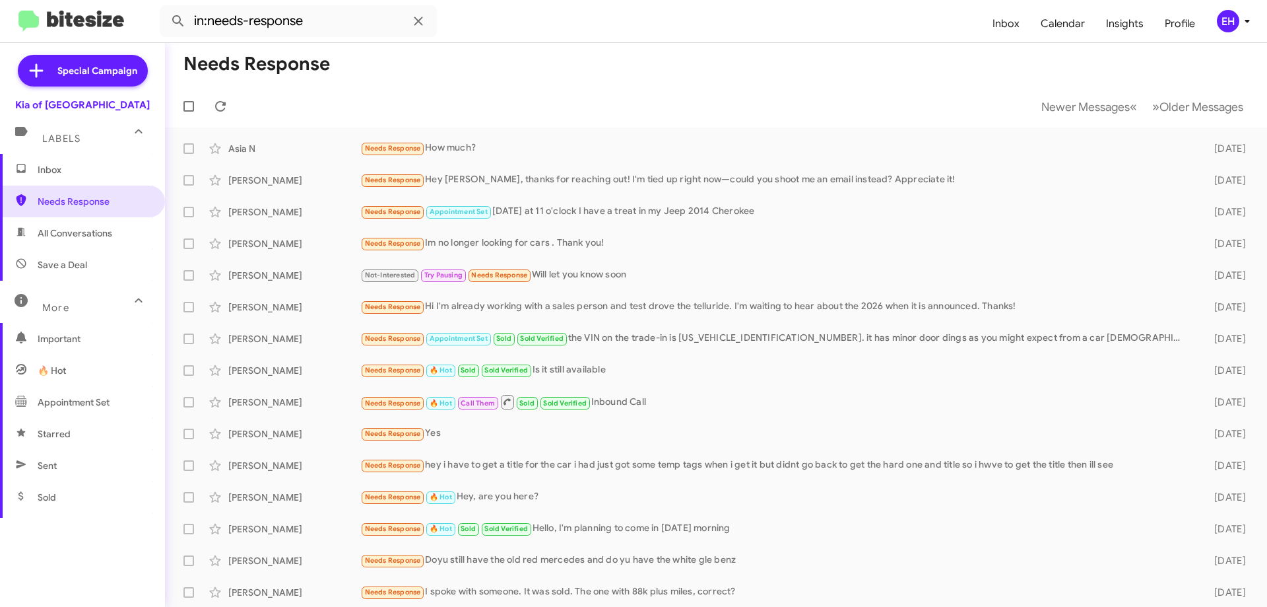
click at [81, 228] on span "All Conversations" at bounding box center [75, 232] width 75 height 13
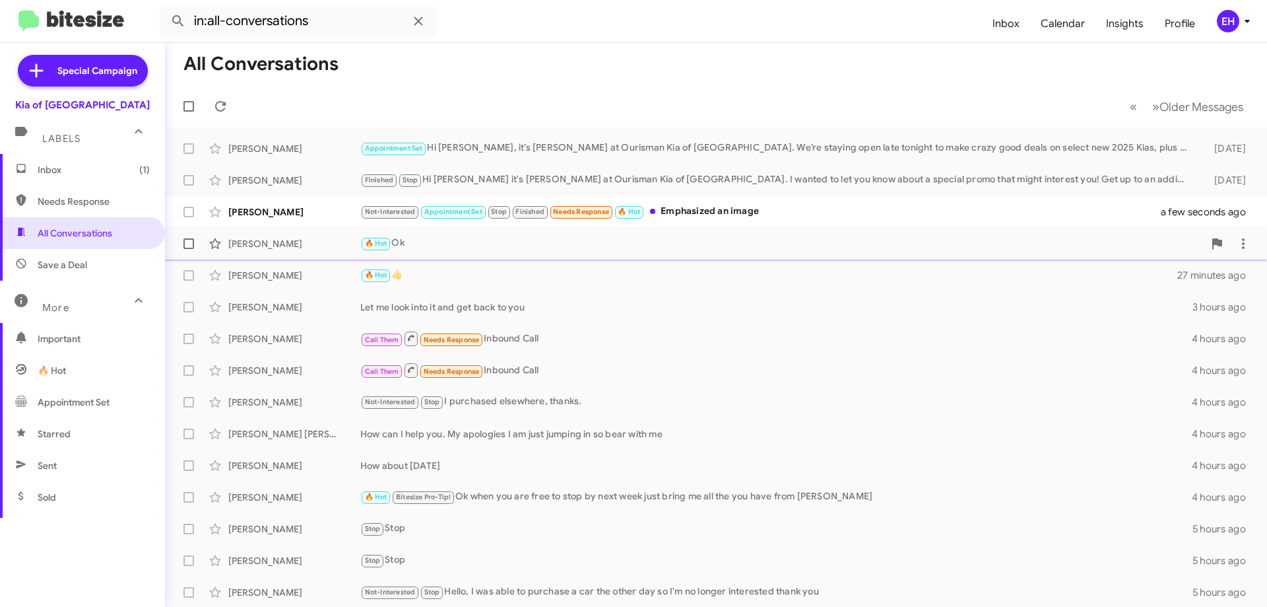
click at [719, 234] on div "[PERSON_NAME] 🔥 Hot Ok 27 minutes ago" at bounding box center [716, 243] width 1081 height 26
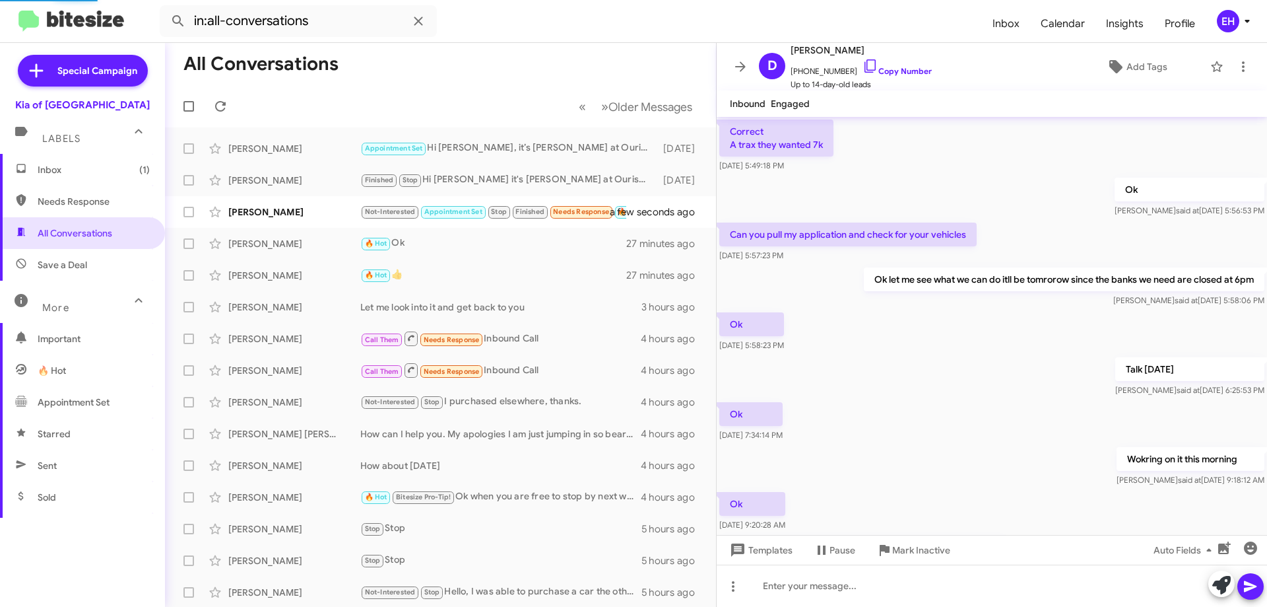
scroll to position [546, 0]
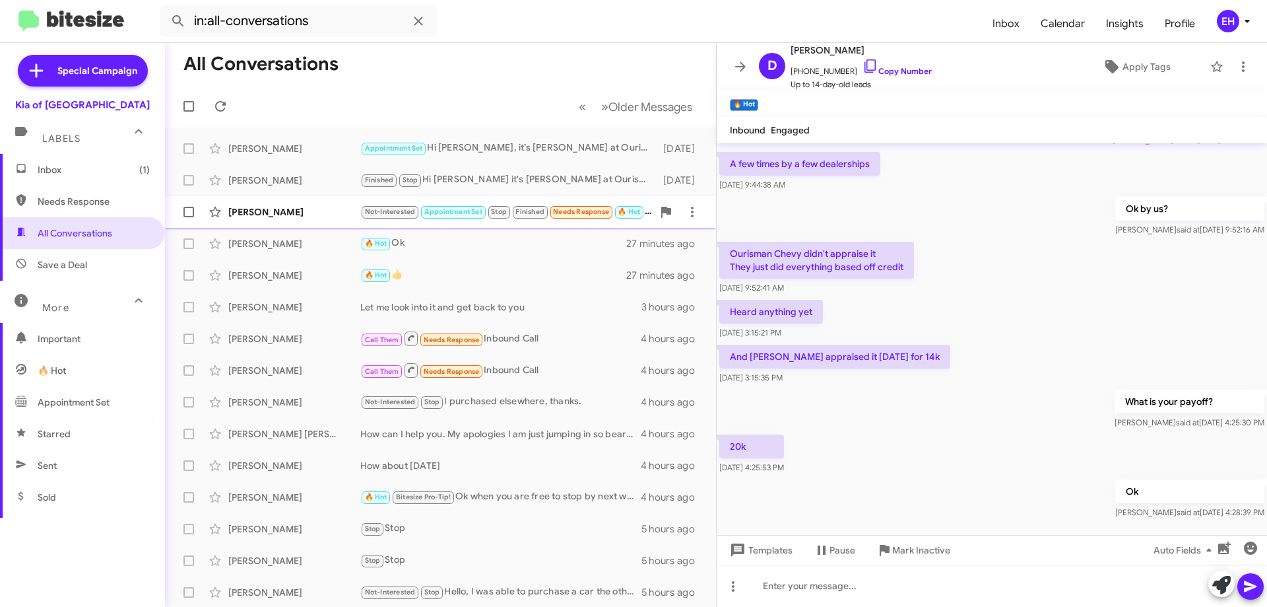
click at [266, 205] on div "[PERSON_NAME]" at bounding box center [294, 211] width 132 height 13
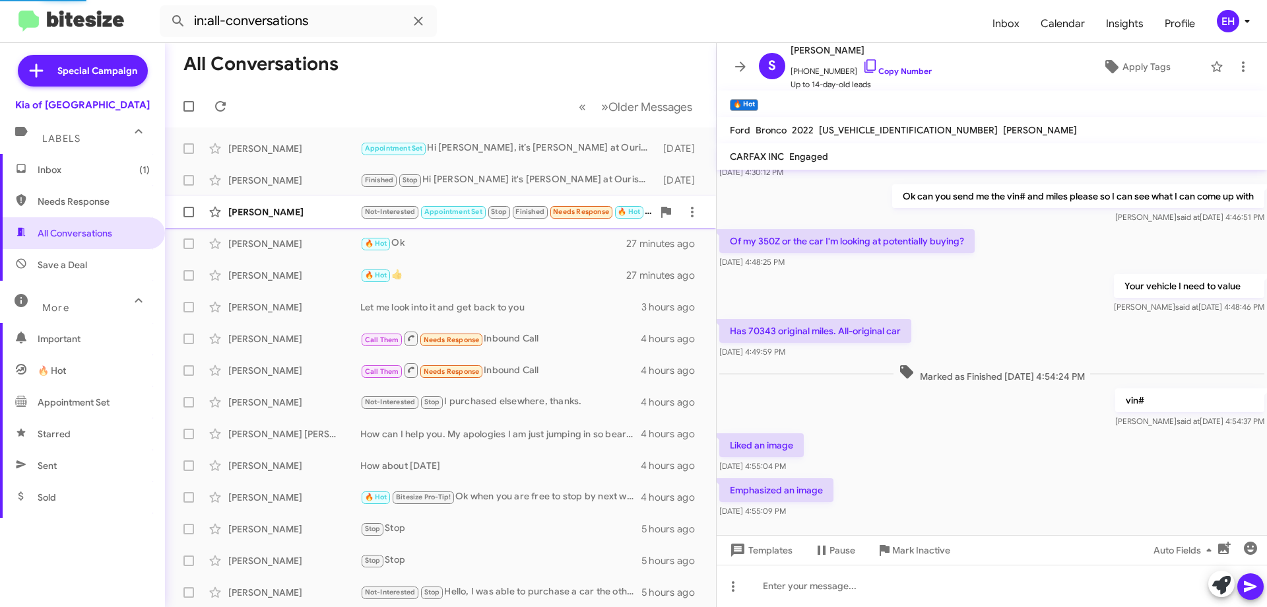
scroll to position [571, 0]
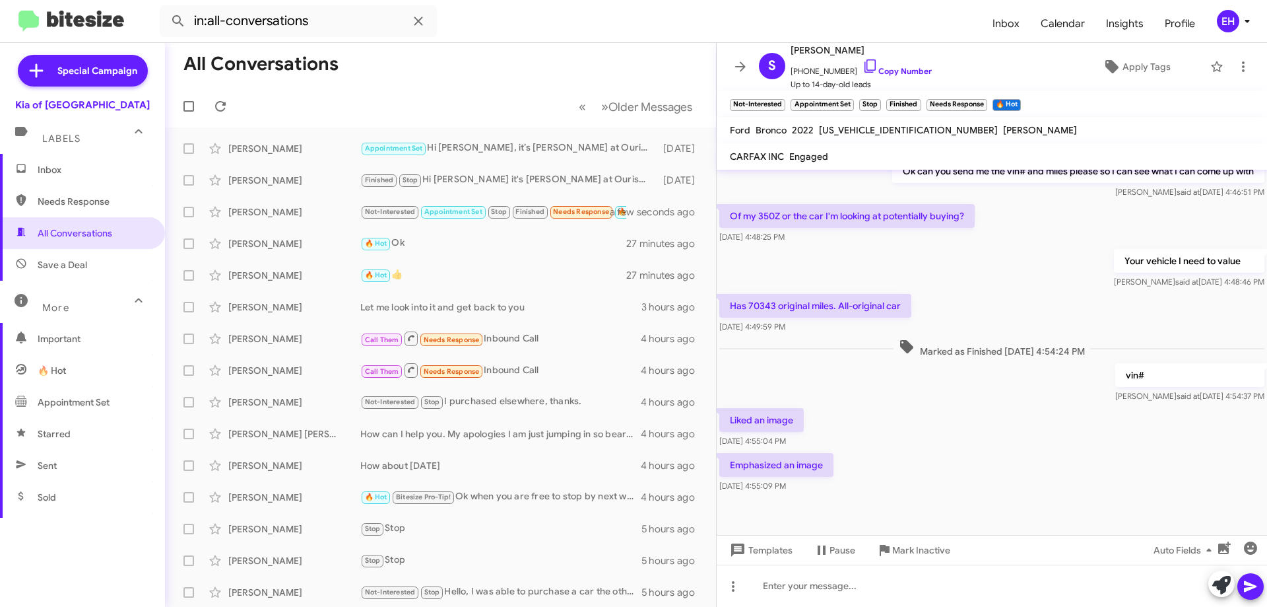
drag, startPoint x: 807, startPoint y: 465, endPoint x: 817, endPoint y: 457, distance: 13.1
click at [806, 467] on p "Emphasized an image" at bounding box center [776, 465] width 114 height 24
click at [769, 420] on div "[DATE] 4:55:04 PM" at bounding box center [755, 415] width 68 height 21
click at [771, 421] on div "[DATE] 4:55:04 PM" at bounding box center [755, 415] width 68 height 21
drag, startPoint x: 789, startPoint y: 463, endPoint x: 789, endPoint y: 445, distance: 18.5
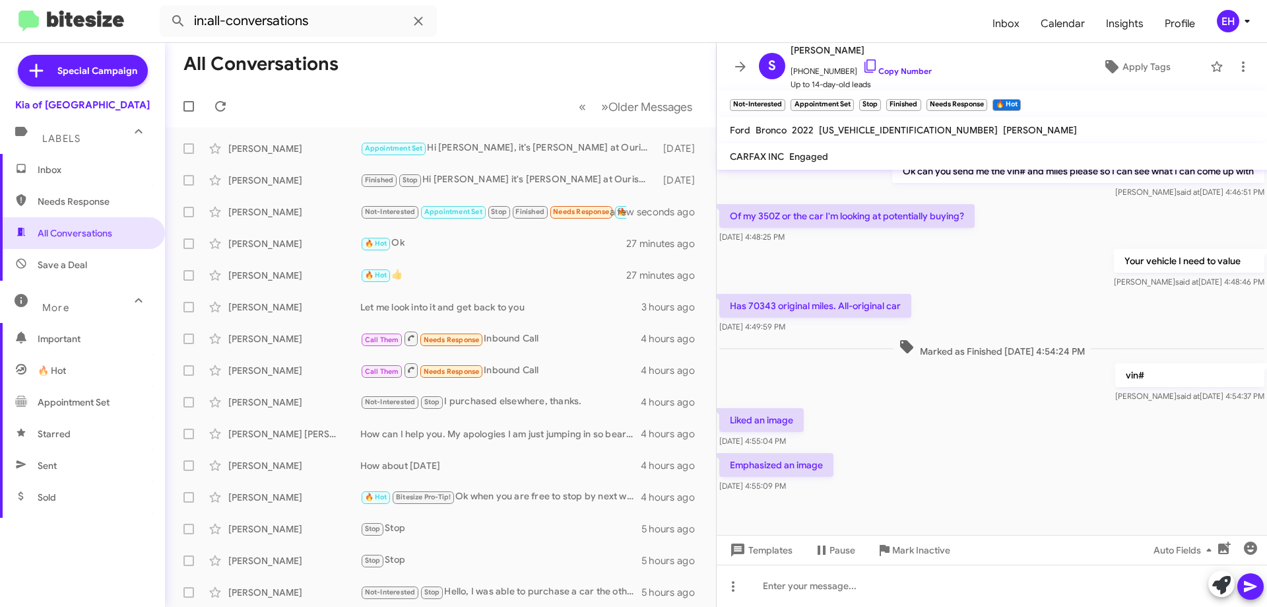
click at [789, 464] on p "Emphasized an image" at bounding box center [776, 465] width 114 height 24
click at [785, 417] on div "[DATE] 4:55:04 PM" at bounding box center [755, 415] width 68 height 21
click at [779, 463] on div "[DATE] 4:55:09 PM" at bounding box center [755, 460] width 68 height 21
click at [61, 191] on span "Needs Response" at bounding box center [82, 201] width 165 height 32
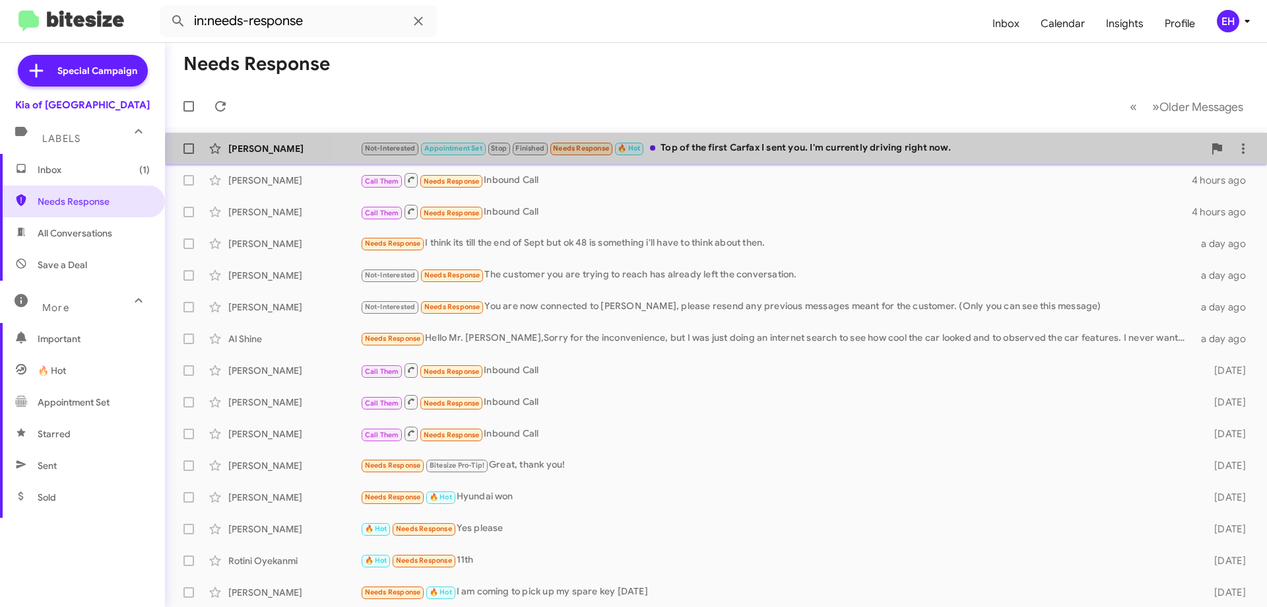
click at [760, 149] on div "Not-Interested Appointment Set Stop Finished Needs Response 🔥 Hot Top of the fi…" at bounding box center [782, 148] width 844 height 15
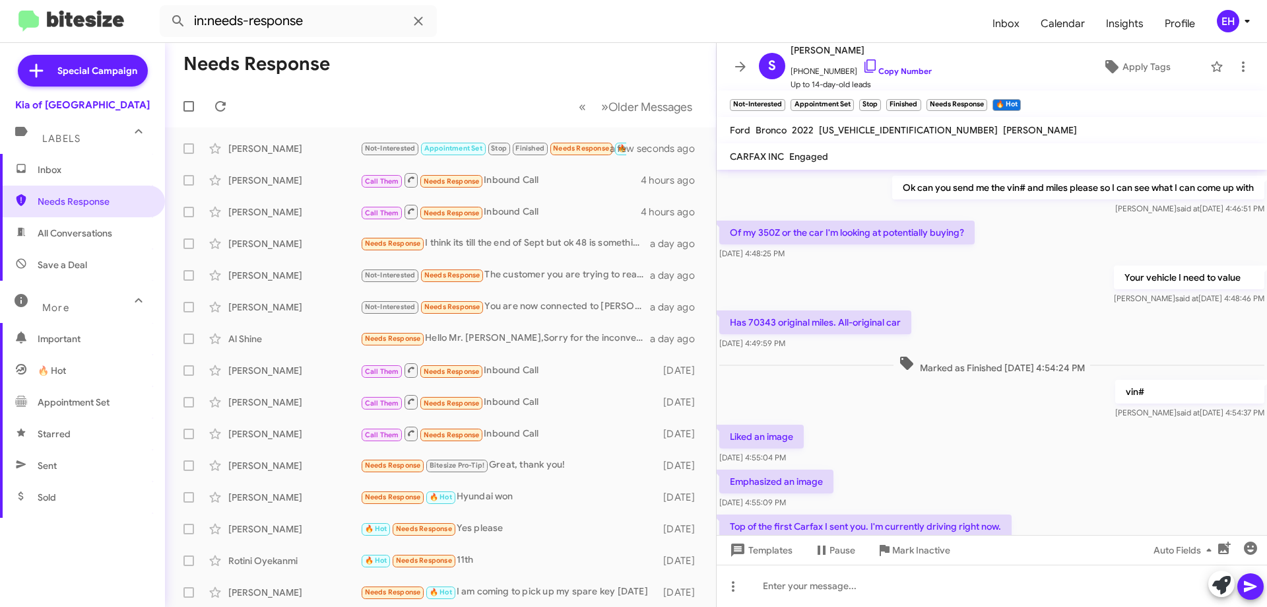
scroll to position [1003, 0]
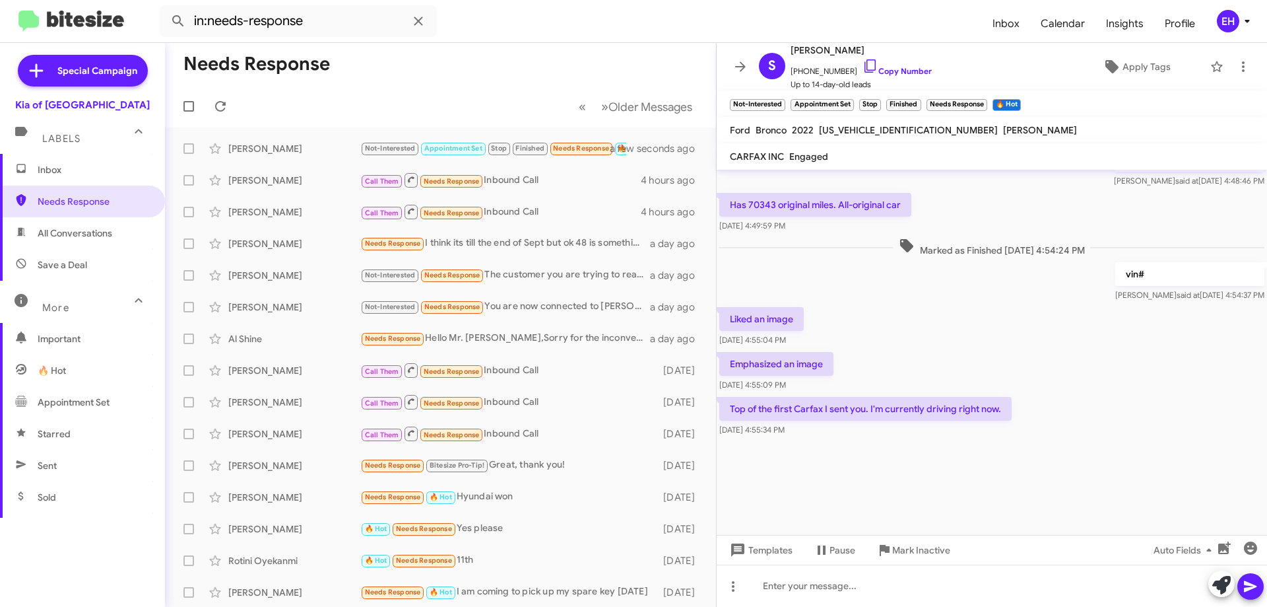
click at [774, 360] on p "Emphasized an image" at bounding box center [776, 364] width 114 height 24
click at [773, 357] on p "Emphasized an image" at bounding box center [776, 364] width 114 height 24
click at [760, 319] on div "[DATE] 4:55:04 PM" at bounding box center [755, 314] width 68 height 21
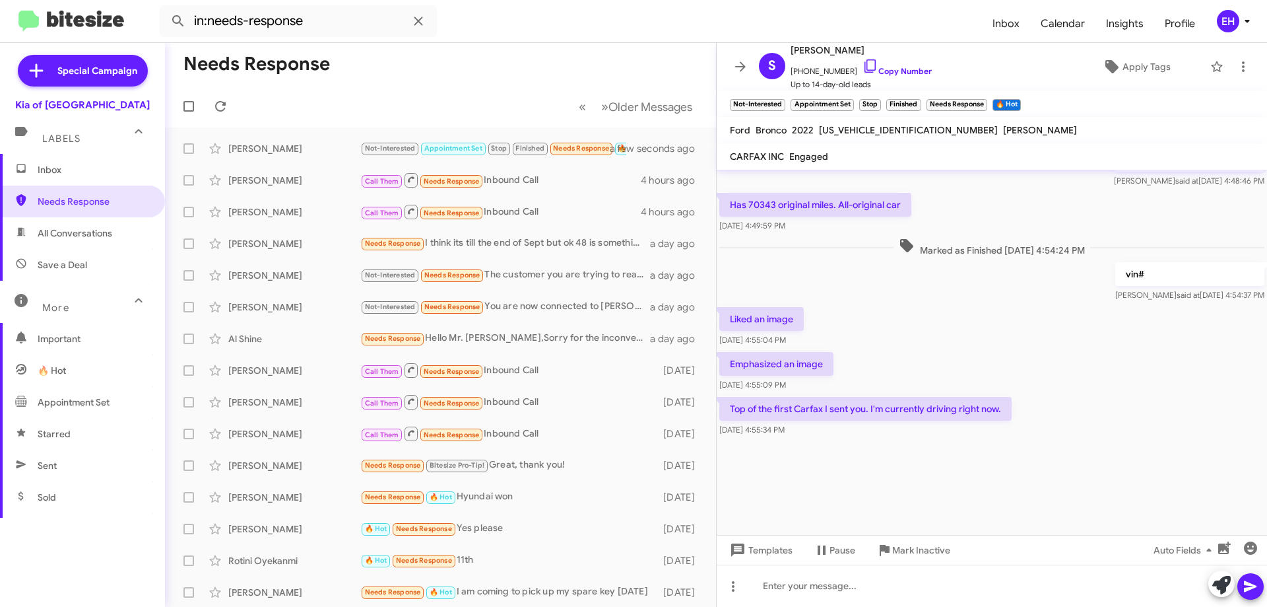
click at [757, 360] on p "Emphasized an image" at bounding box center [776, 364] width 114 height 24
click at [762, 362] on p "Emphasized an image" at bounding box center [776, 364] width 114 height 24
click at [763, 362] on p "Emphasized an image" at bounding box center [776, 364] width 114 height 24
click at [764, 362] on p "Emphasized an image" at bounding box center [776, 364] width 114 height 24
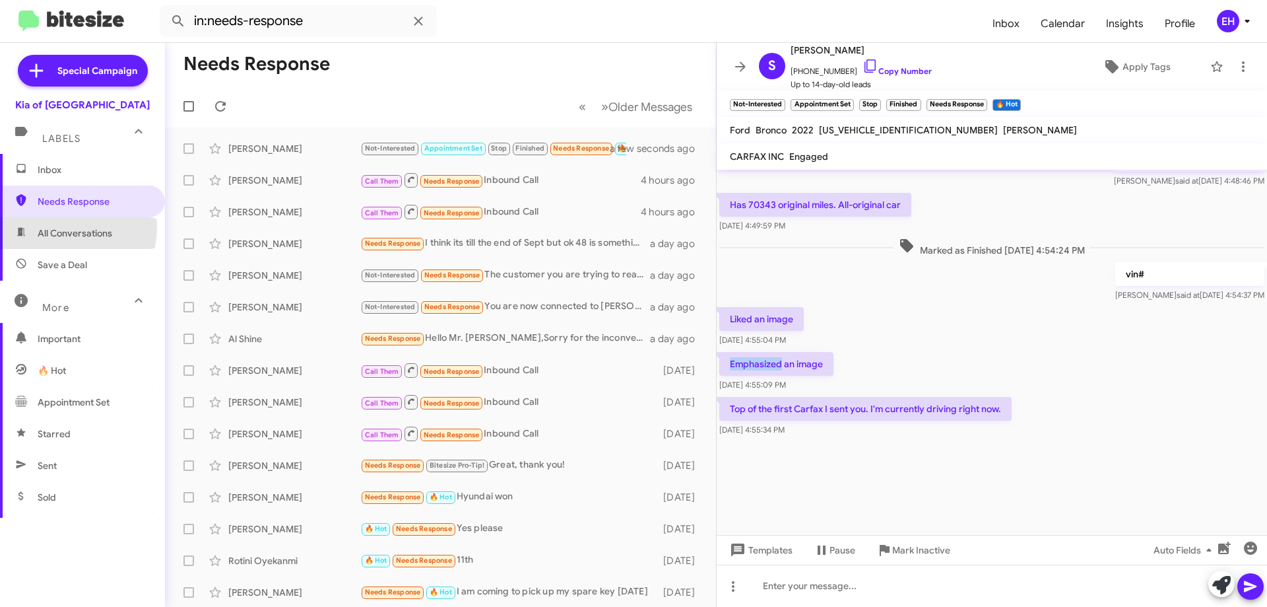
drag, startPoint x: 53, startPoint y: 227, endPoint x: 57, endPoint y: 244, distance: 17.8
click at [51, 228] on span "All Conversations" at bounding box center [75, 232] width 75 height 13
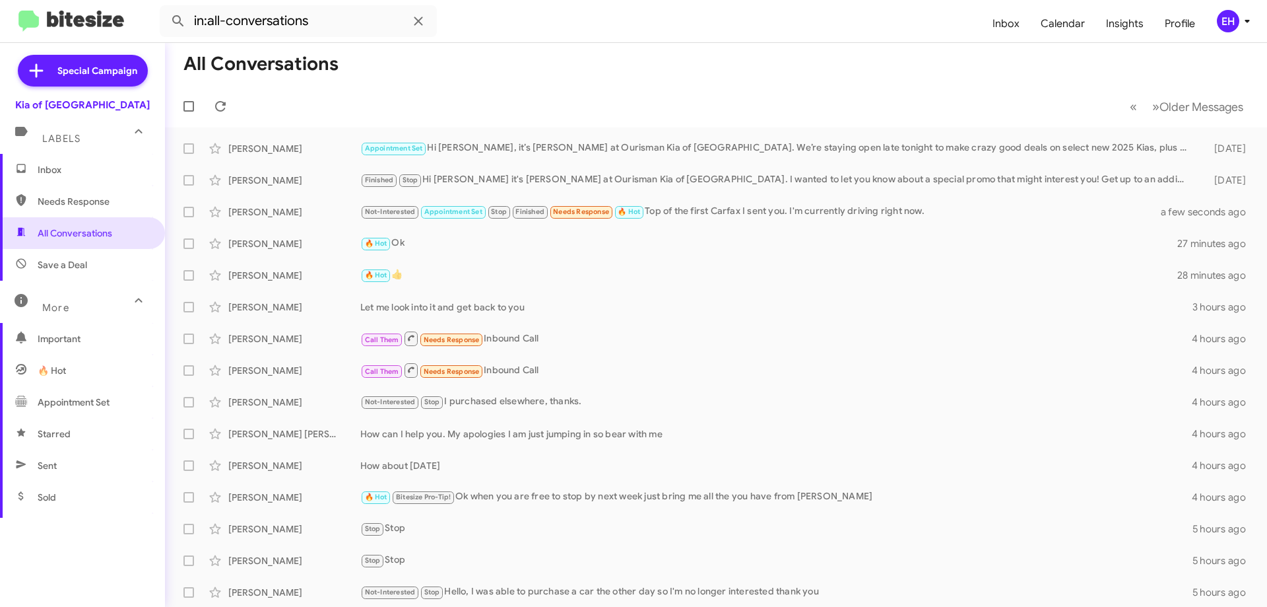
drag, startPoint x: 55, startPoint y: 260, endPoint x: 60, endPoint y: 241, distance: 19.7
click at [55, 260] on span "Save a Deal" at bounding box center [63, 264] width 50 height 13
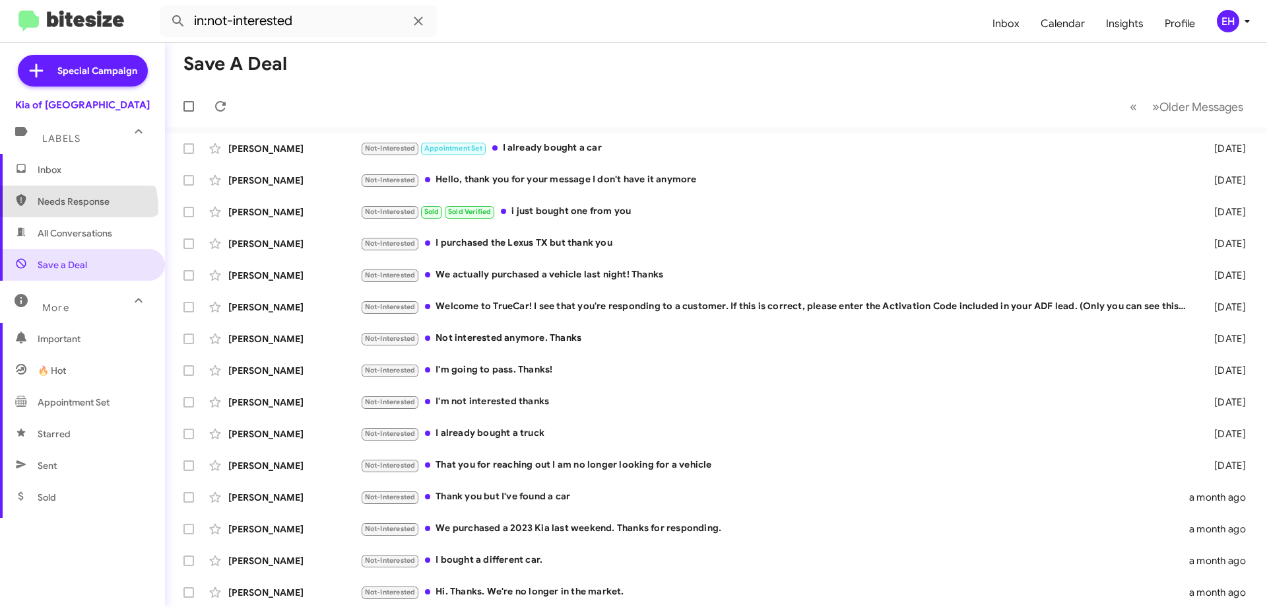
click at [64, 209] on span "Needs Response" at bounding box center [82, 201] width 165 height 32
type input "in:needs-response"
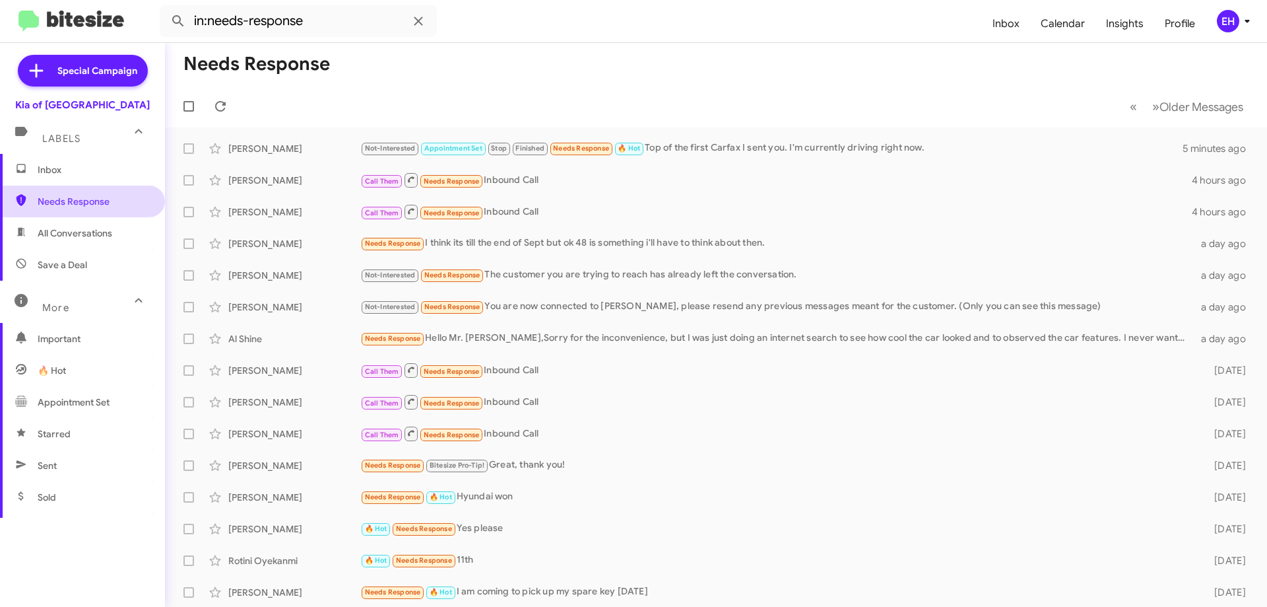
click at [66, 199] on span "Needs Response" at bounding box center [94, 201] width 112 height 13
click at [59, 165] on span "Inbox" at bounding box center [94, 169] width 112 height 13
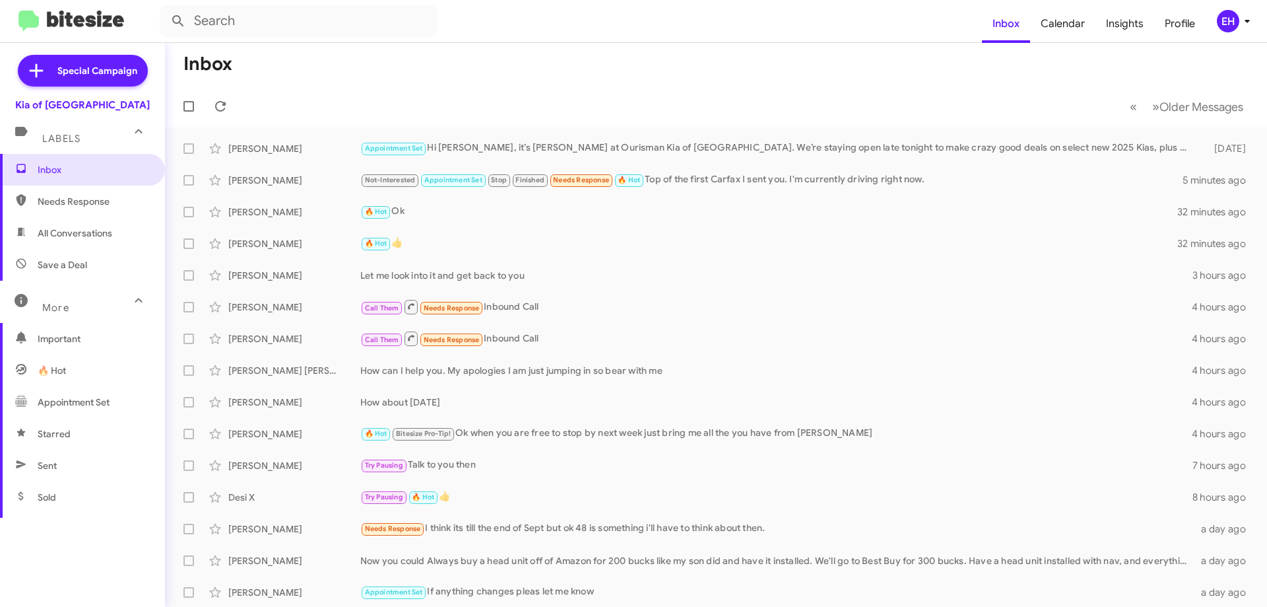
click at [90, 235] on span "All Conversations" at bounding box center [75, 232] width 75 height 13
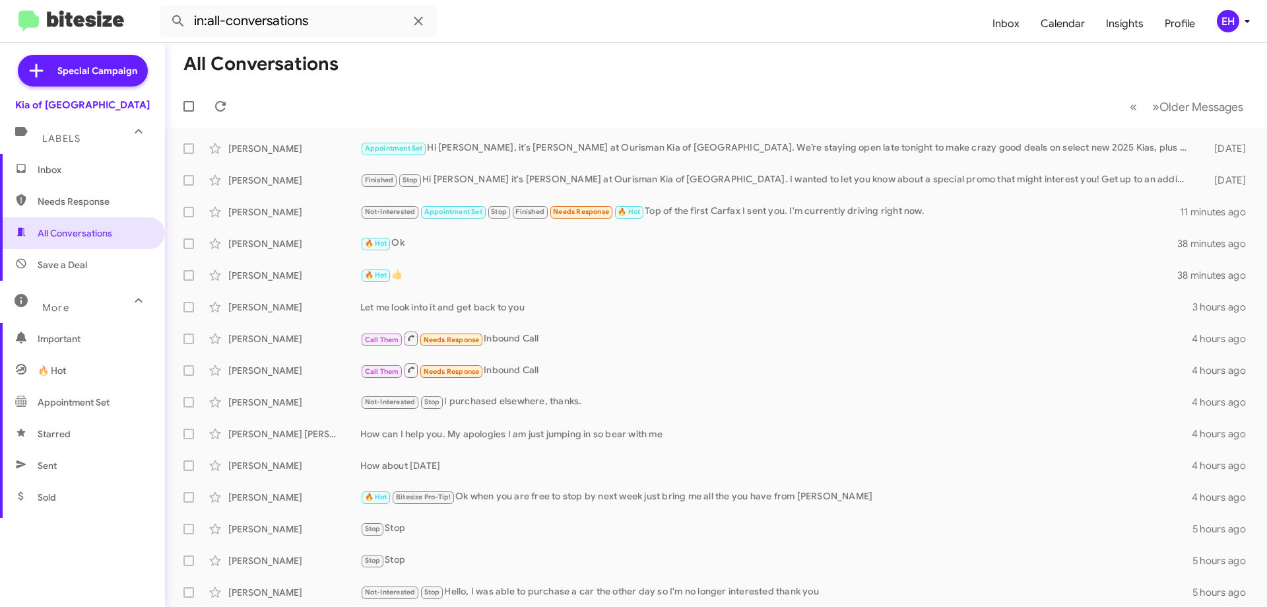
click at [64, 207] on span "Needs Response" at bounding box center [82, 201] width 165 height 32
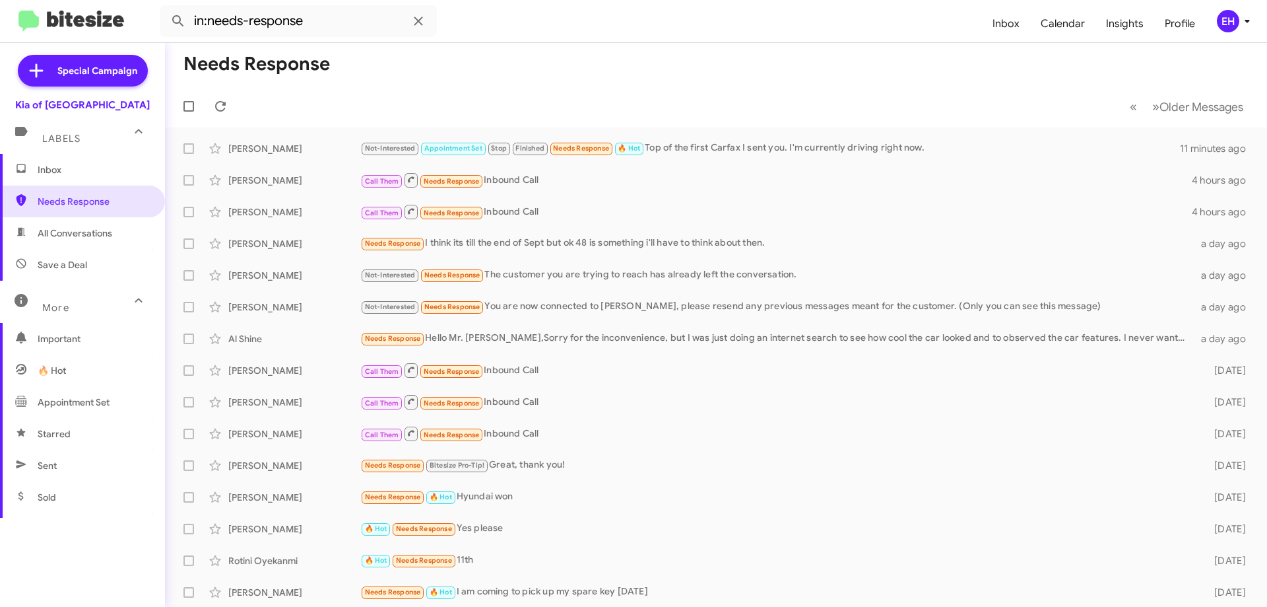
click at [78, 238] on span "All Conversations" at bounding box center [75, 232] width 75 height 13
type input "in:all-conversations"
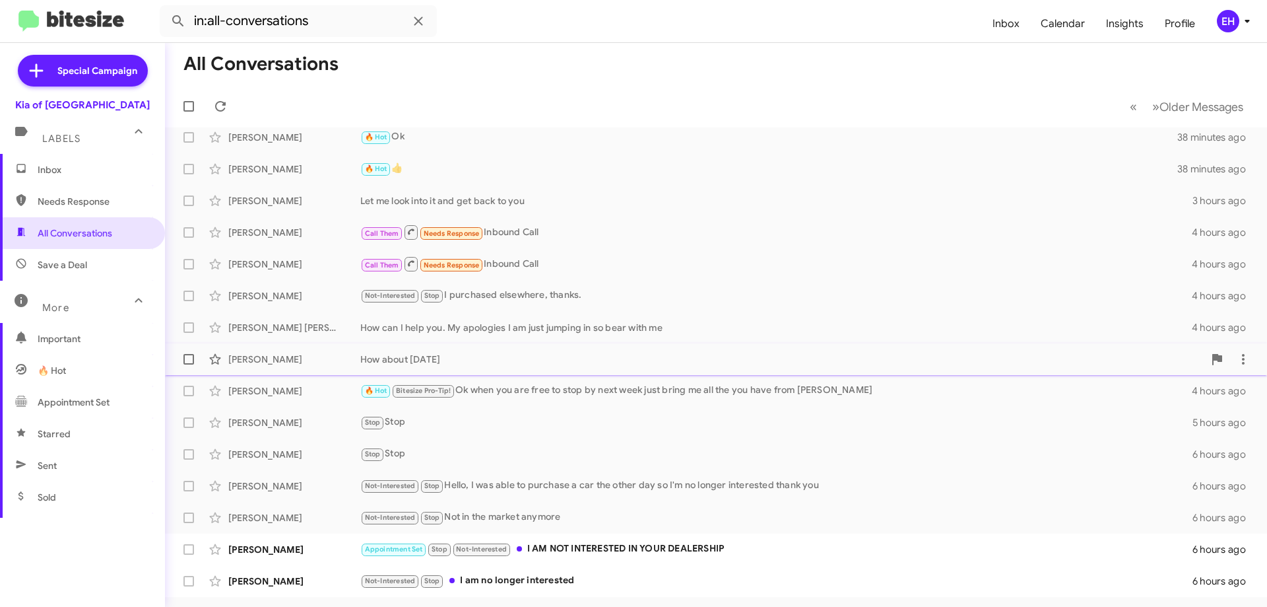
scroll to position [160, 0]
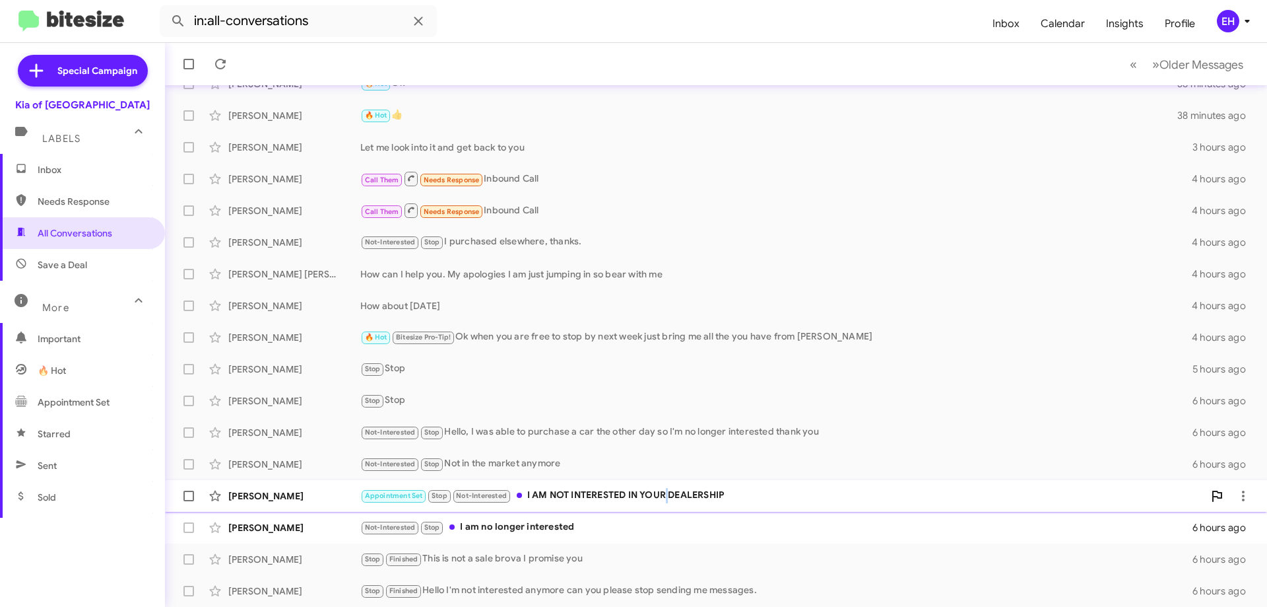
click at [668, 494] on div "Appointment Set Stop Not-Interested I AM NOT INTERESTED IN YOUR DEALERSHIP" at bounding box center [782, 495] width 844 height 15
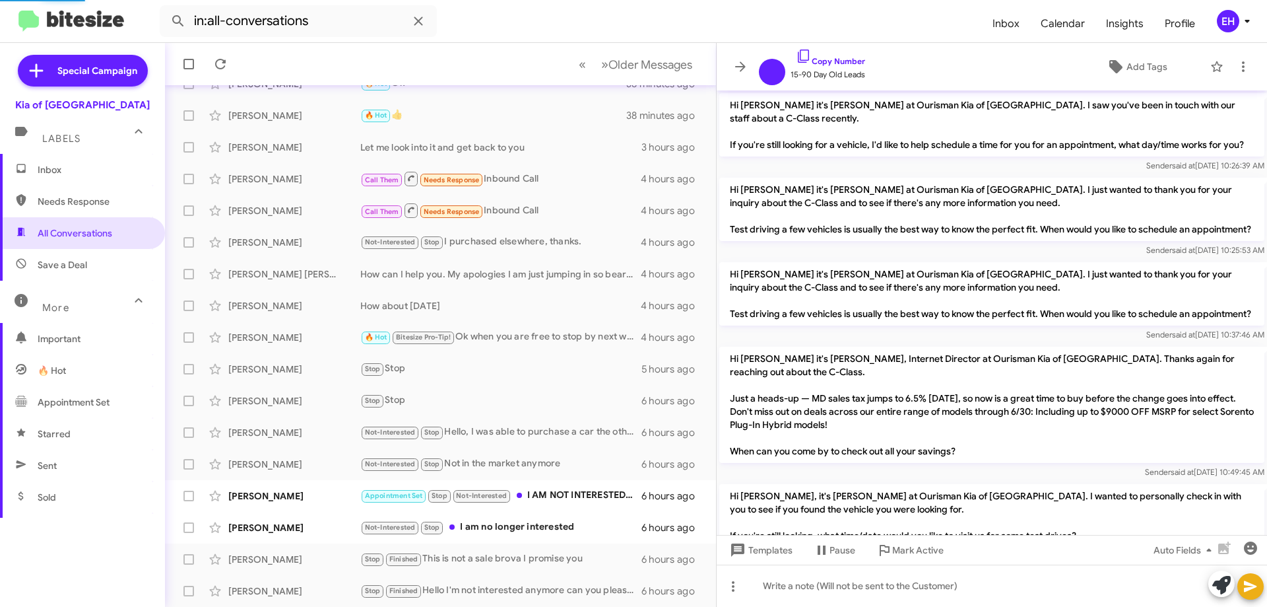
scroll to position [1304, 0]
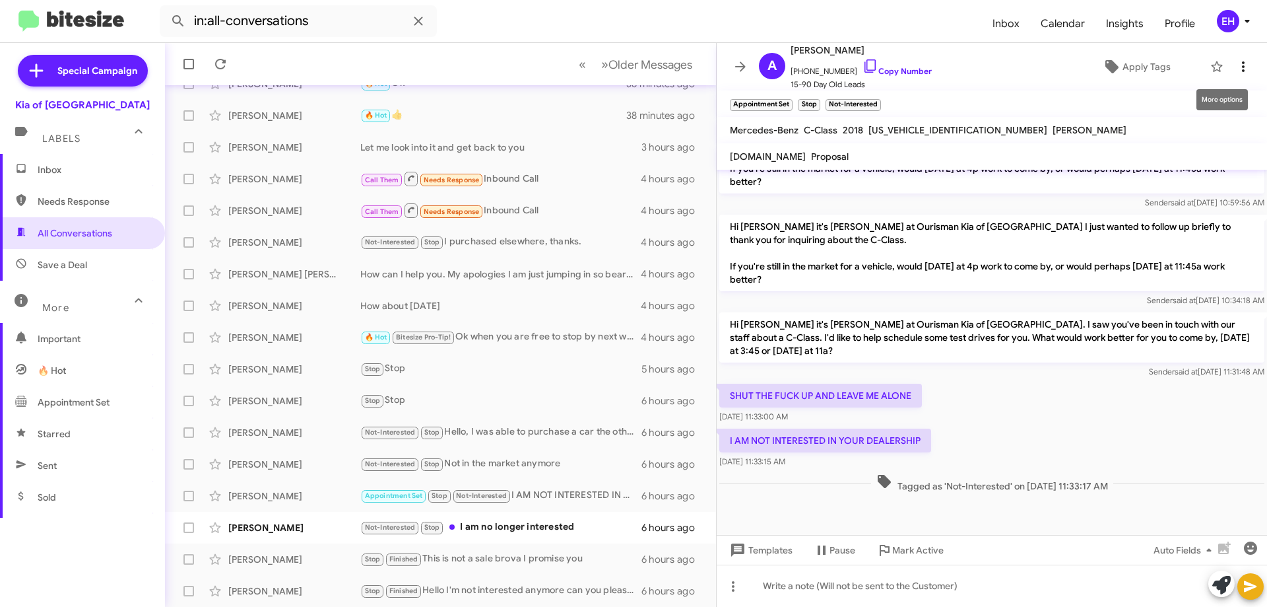
click at [1238, 69] on icon at bounding box center [1244, 67] width 16 height 16
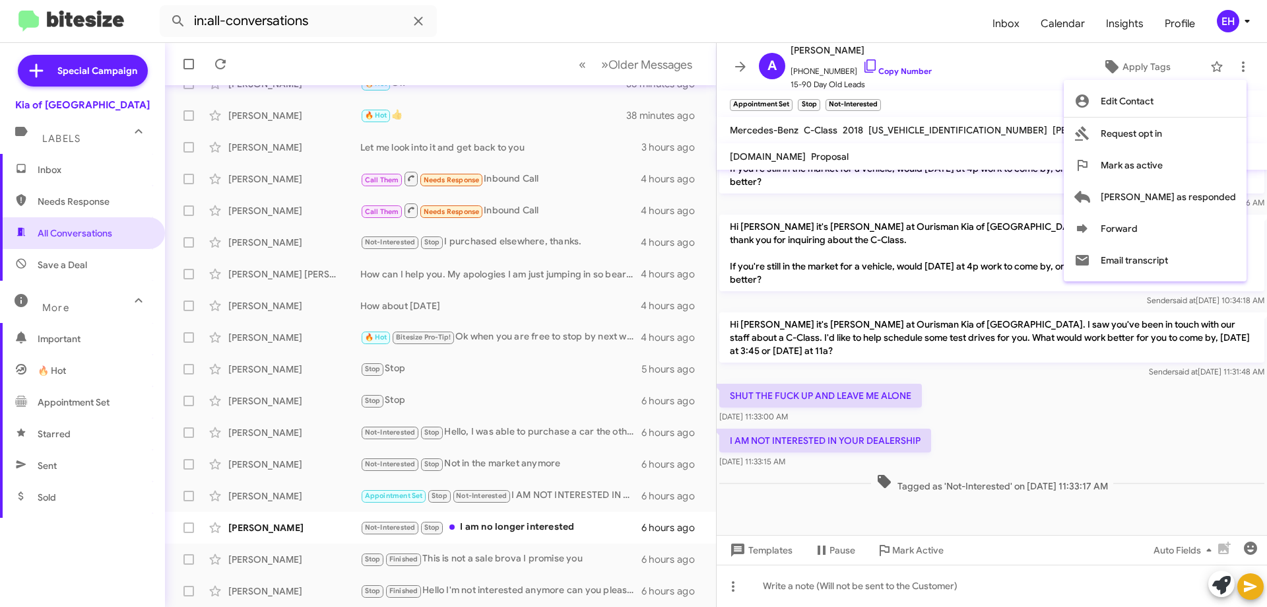
click at [521, 533] on div at bounding box center [633, 303] width 1267 height 607
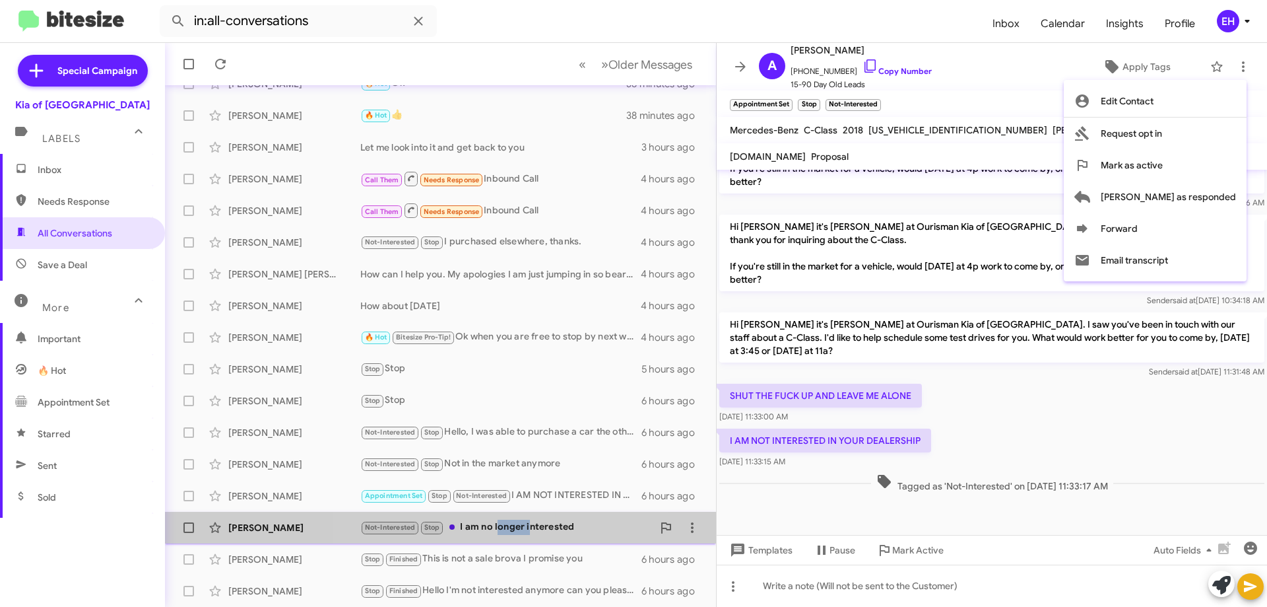
click at [521, 533] on div "Not-Interested Stop I am no longer interested" at bounding box center [506, 526] width 292 height 15
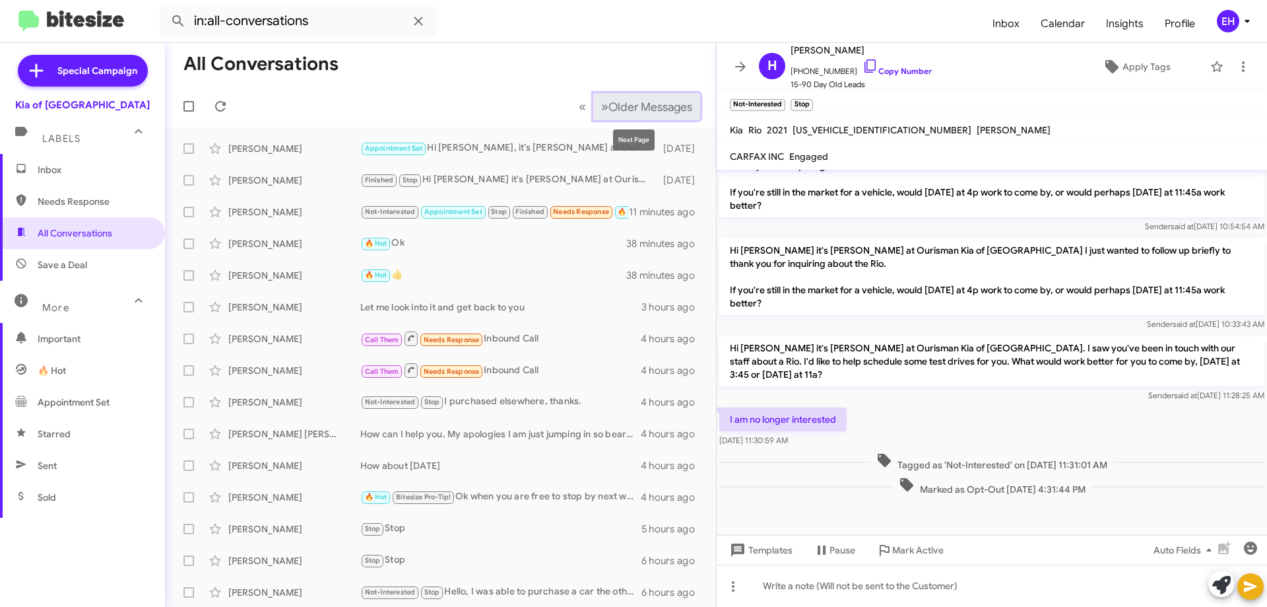
click at [657, 109] on span "Older Messages" at bounding box center [651, 107] width 84 height 15
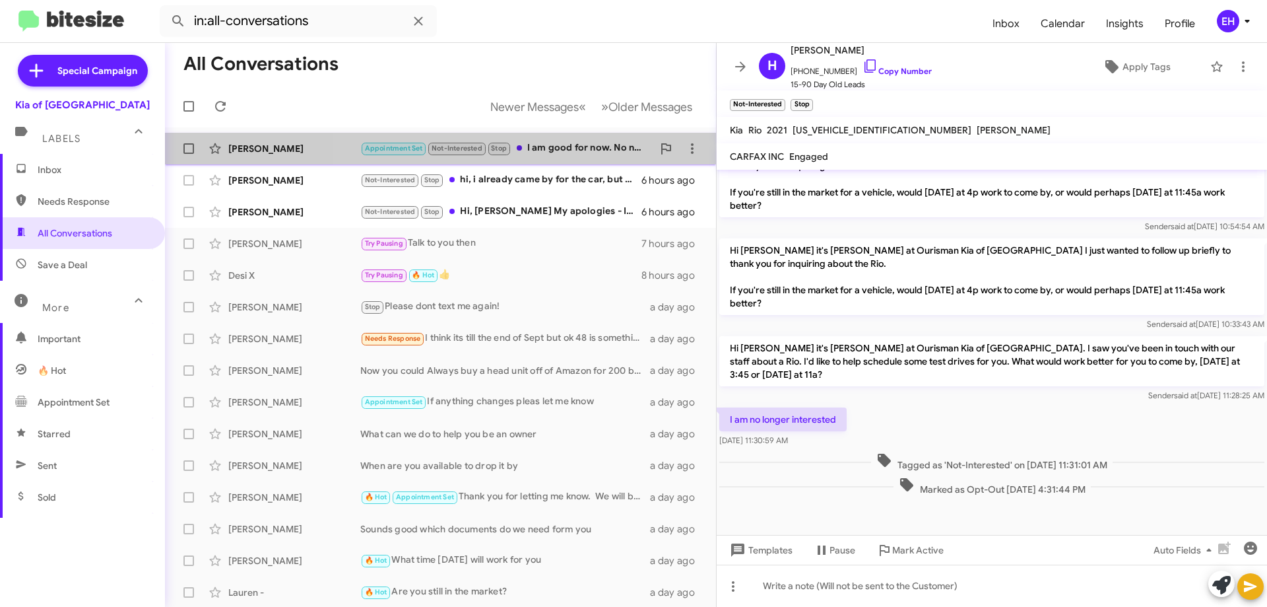
click at [562, 148] on div "Appointment Set Not-Interested Stop I am good for now. No need for more message…" at bounding box center [506, 148] width 292 height 15
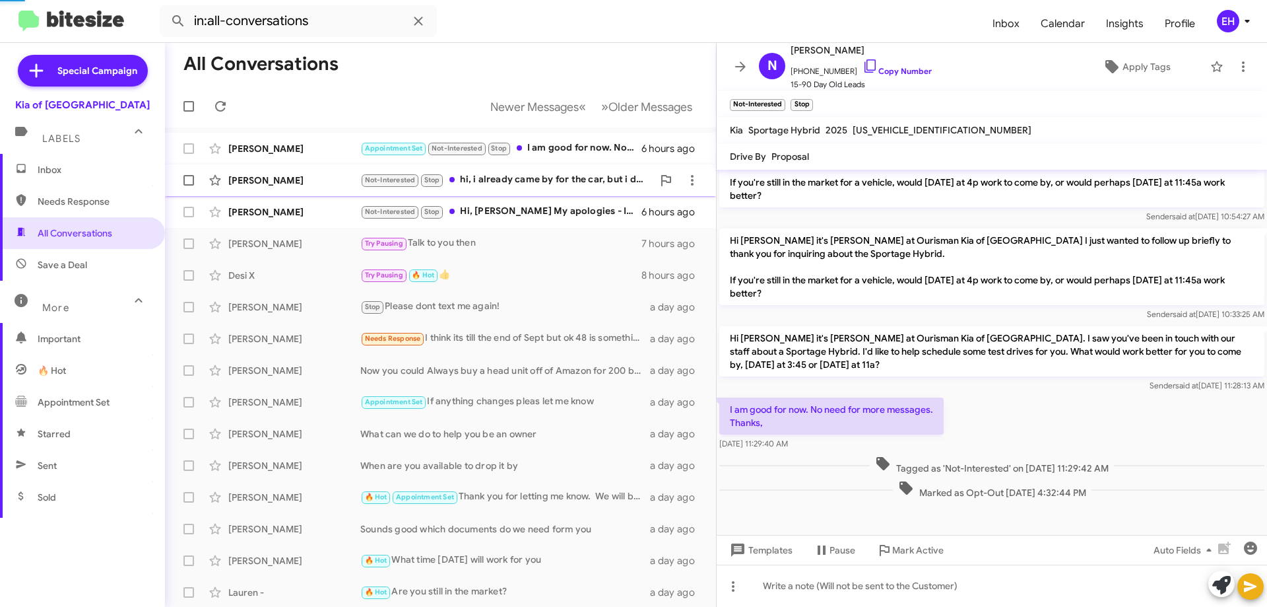
scroll to position [280, 0]
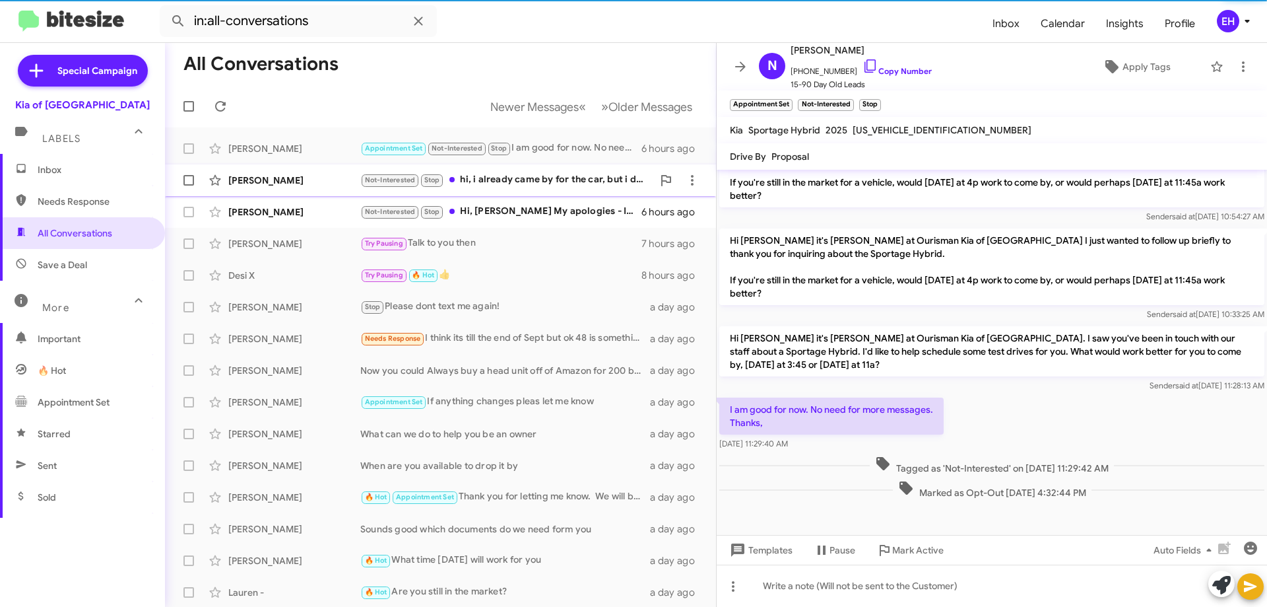
click at [539, 183] on div "Not-Interested Stop hi, i already came by for the car, but i decided it was not…" at bounding box center [506, 179] width 292 height 15
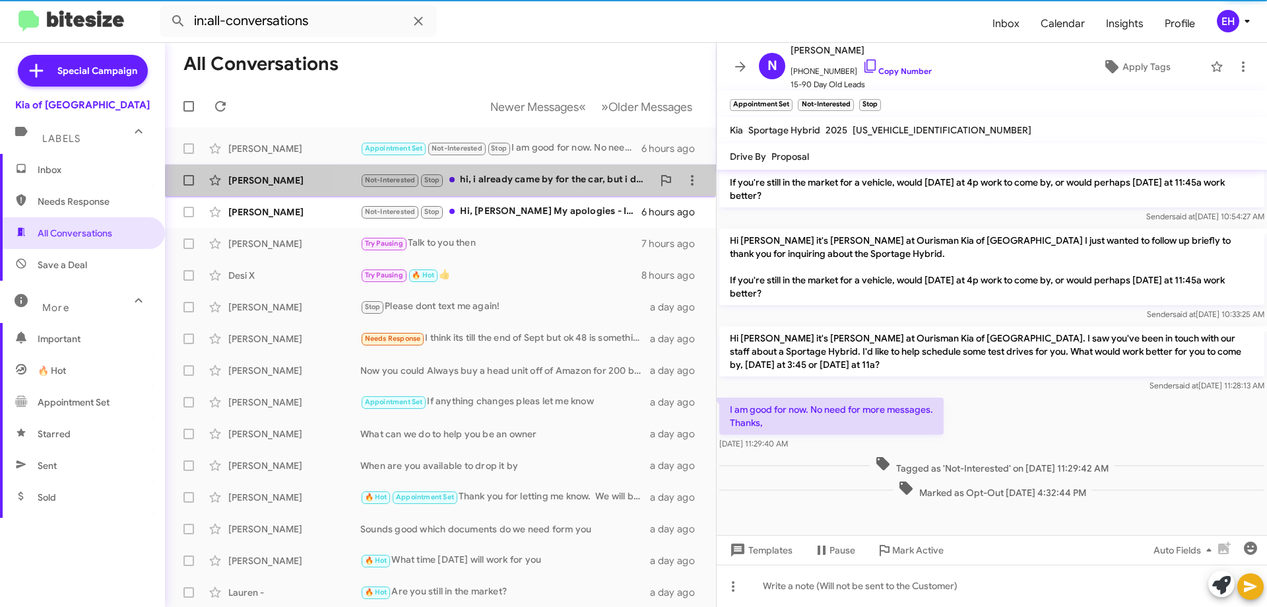
click at [535, 180] on div "Not-Interested Stop hi, i already came by for the car, but i decided it was not…" at bounding box center [506, 179] width 292 height 15
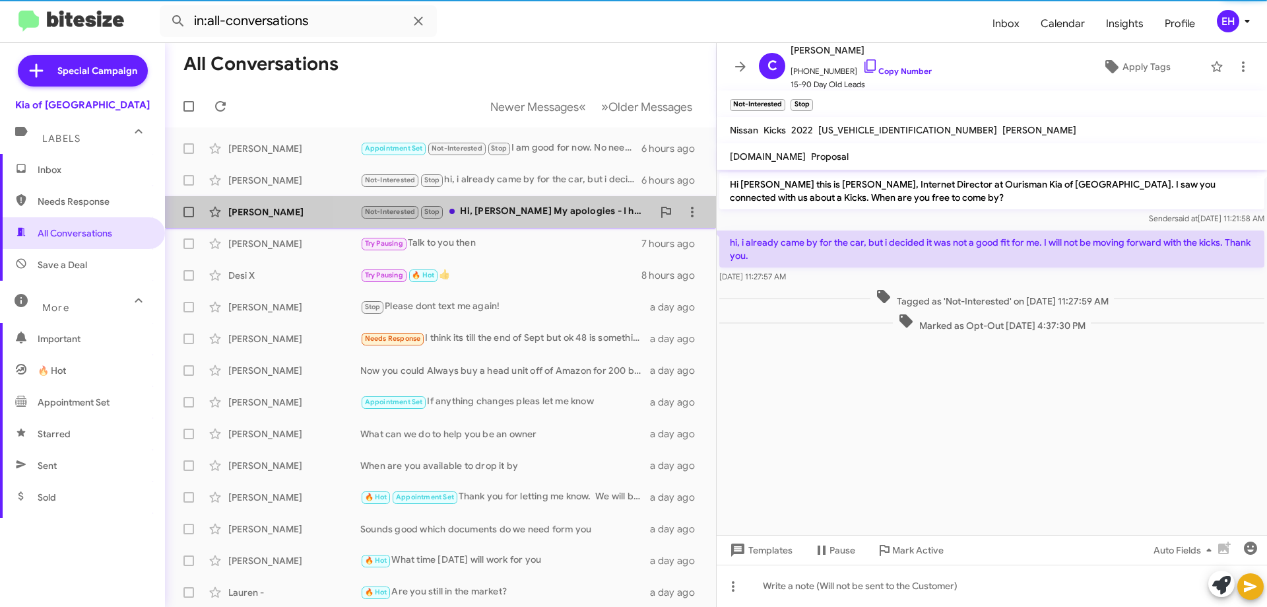
click at [536, 211] on div "Not-Interested Stop Hi, [PERSON_NAME] My apologies - I have purchased a car" at bounding box center [506, 211] width 292 height 15
click at [533, 208] on div "Not-Interested Stop Hi, [PERSON_NAME] My apologies - I have purchased a car" at bounding box center [506, 211] width 292 height 15
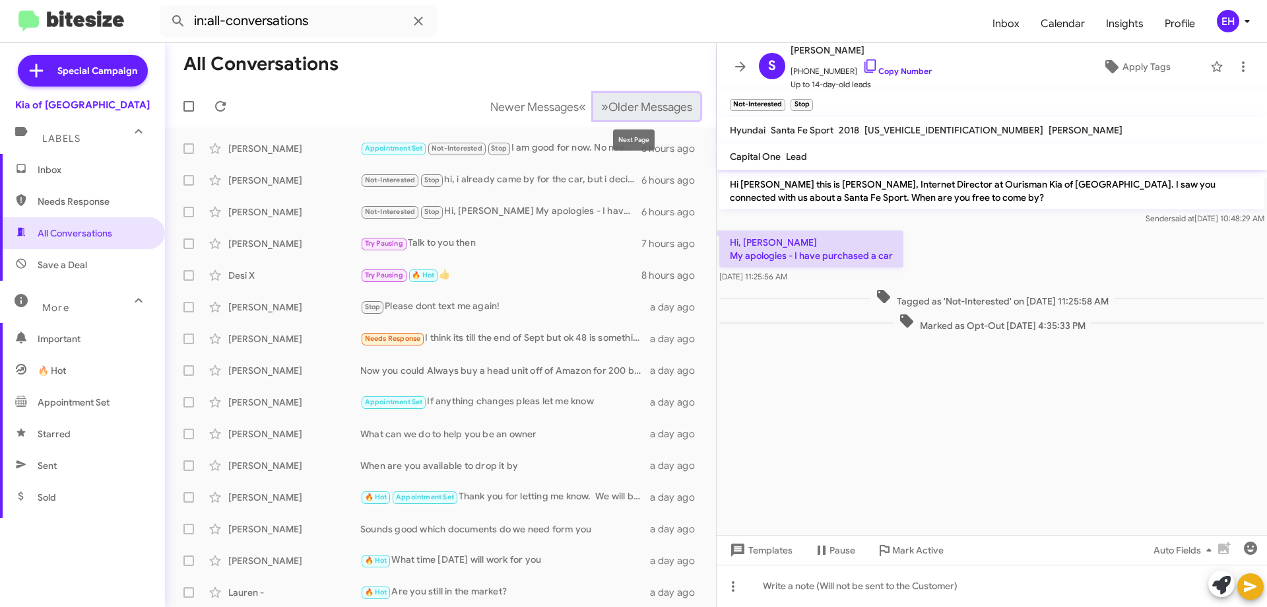
click at [638, 106] on span "Older Messages" at bounding box center [651, 107] width 84 height 15
click at [624, 124] on mat-toolbar-row "Newer Messages « Previous » Next Older Messages" at bounding box center [440, 106] width 551 height 42
click at [627, 115] on button "» Next Older Messages" at bounding box center [646, 106] width 107 height 27
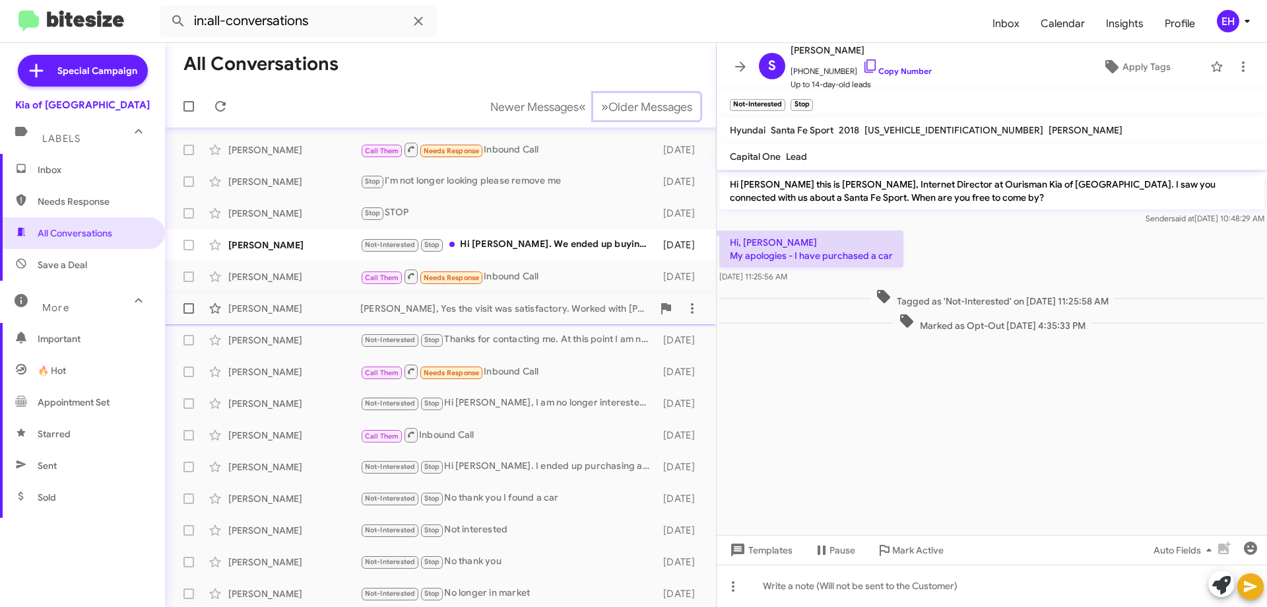
scroll to position [94, 0]
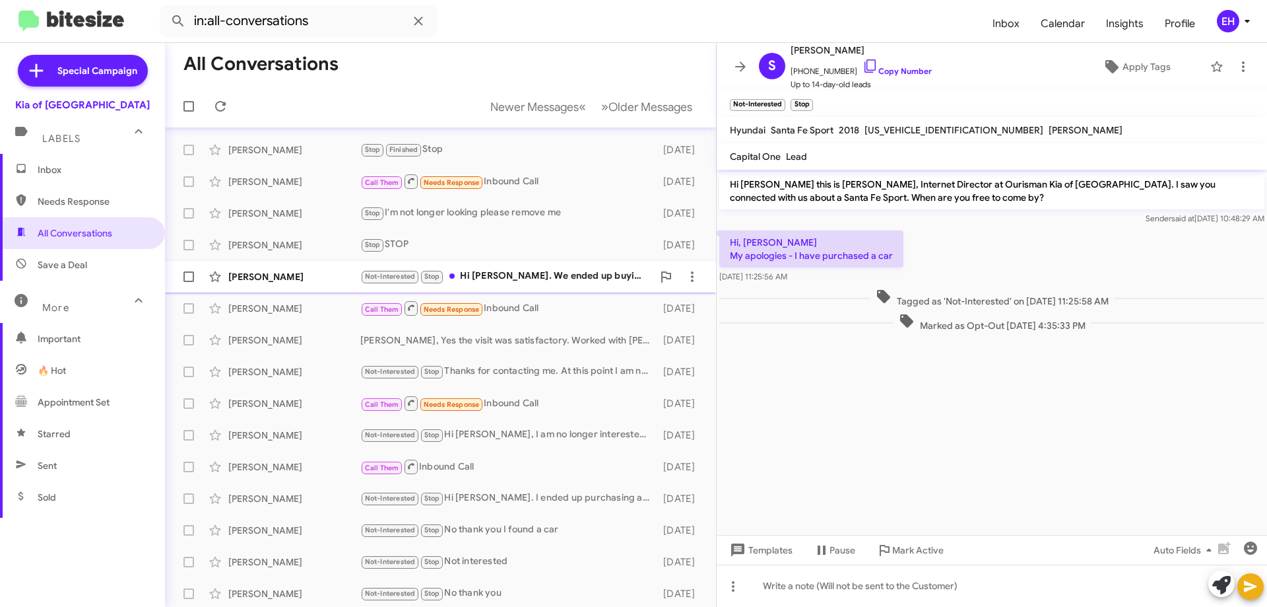
click at [545, 279] on div "Not-Interested Stop Hi [PERSON_NAME]. We ended up buying a car, thanks though." at bounding box center [506, 276] width 292 height 15
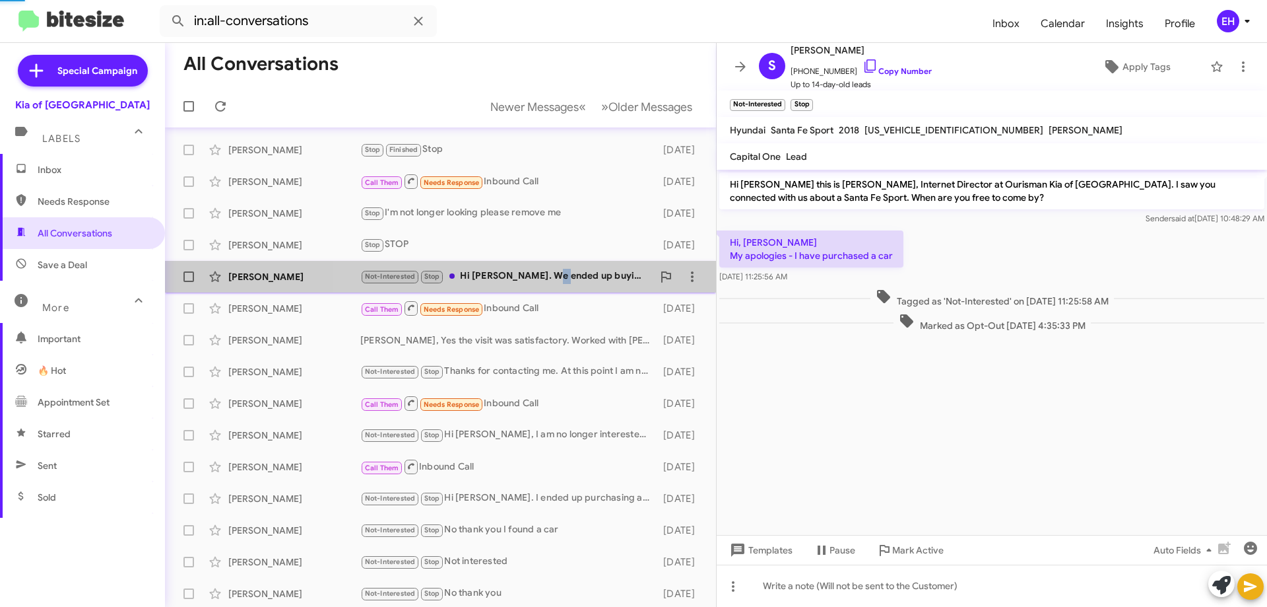
click at [546, 279] on div "Not-Interested Stop Hi [PERSON_NAME]. We ended up buying a car, thanks though." at bounding box center [506, 276] width 292 height 15
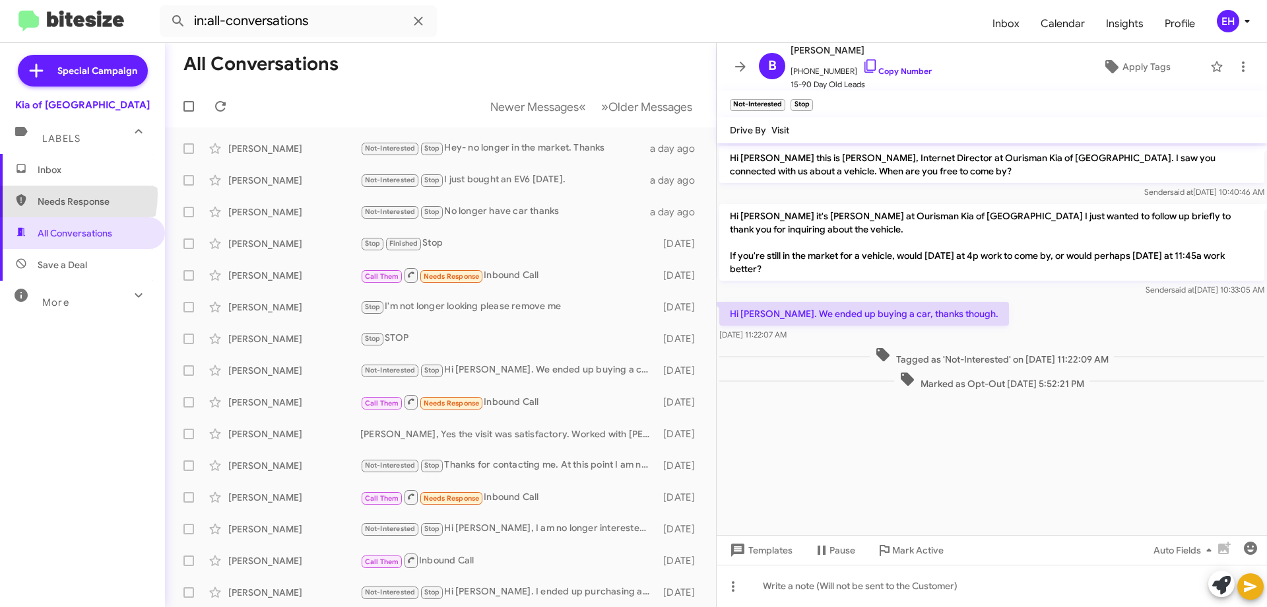
click at [51, 194] on span "Needs Response" at bounding box center [82, 201] width 165 height 32
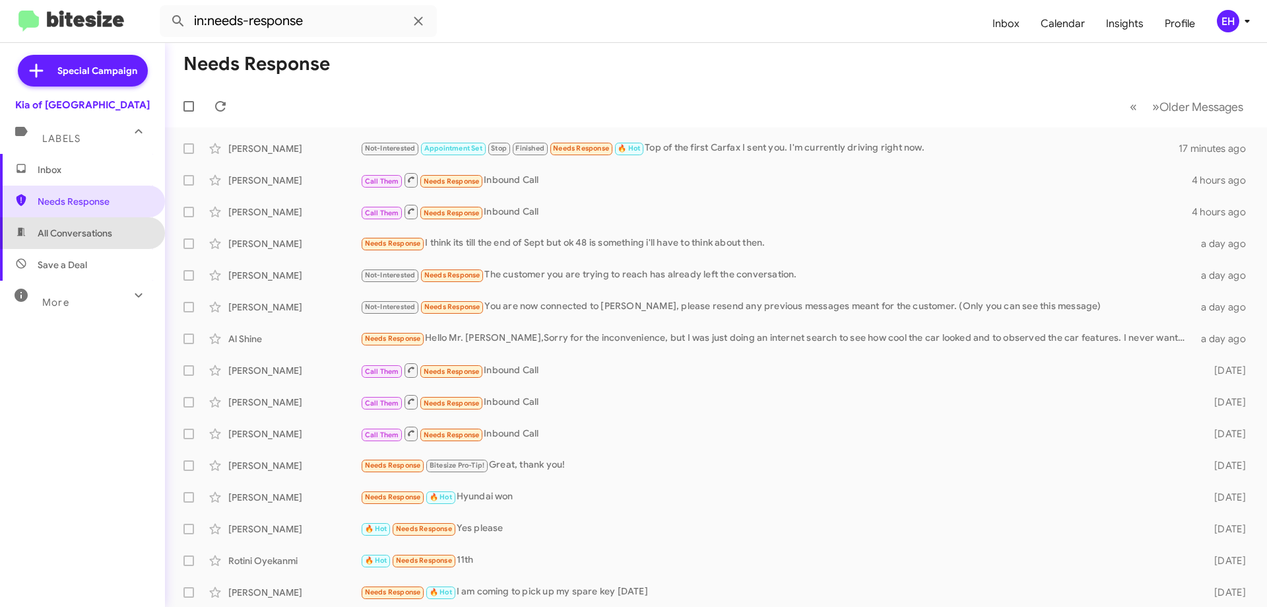
click at [104, 226] on span "All Conversations" at bounding box center [75, 232] width 75 height 13
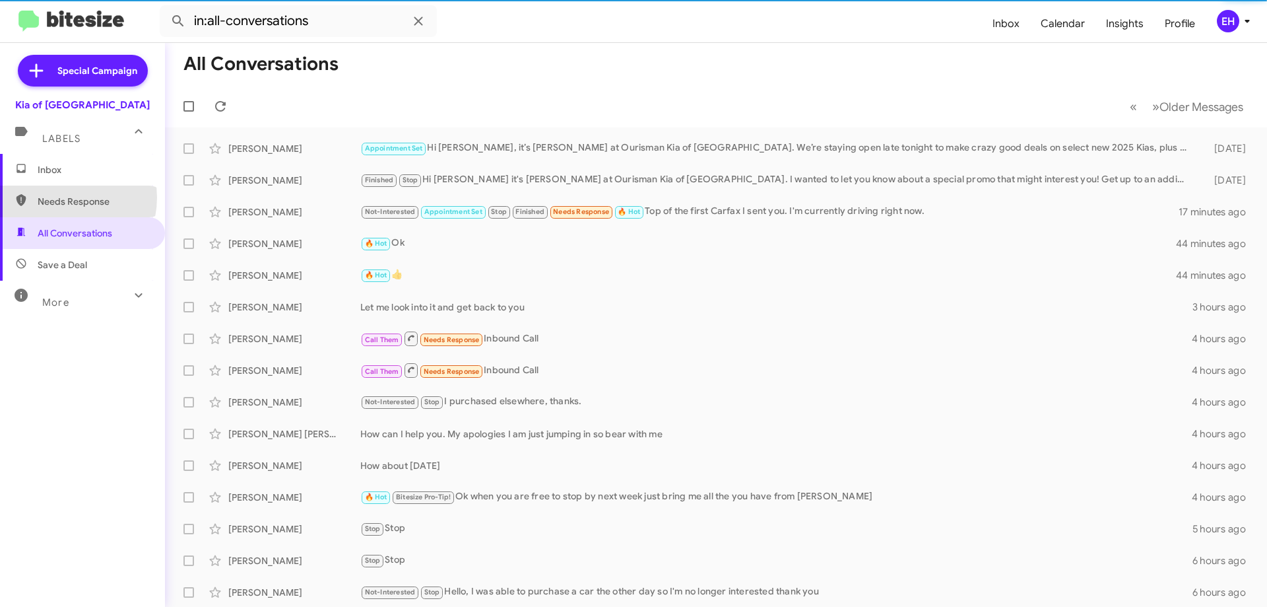
click at [58, 197] on span "Needs Response" at bounding box center [94, 201] width 112 height 13
type input "in:needs-response"
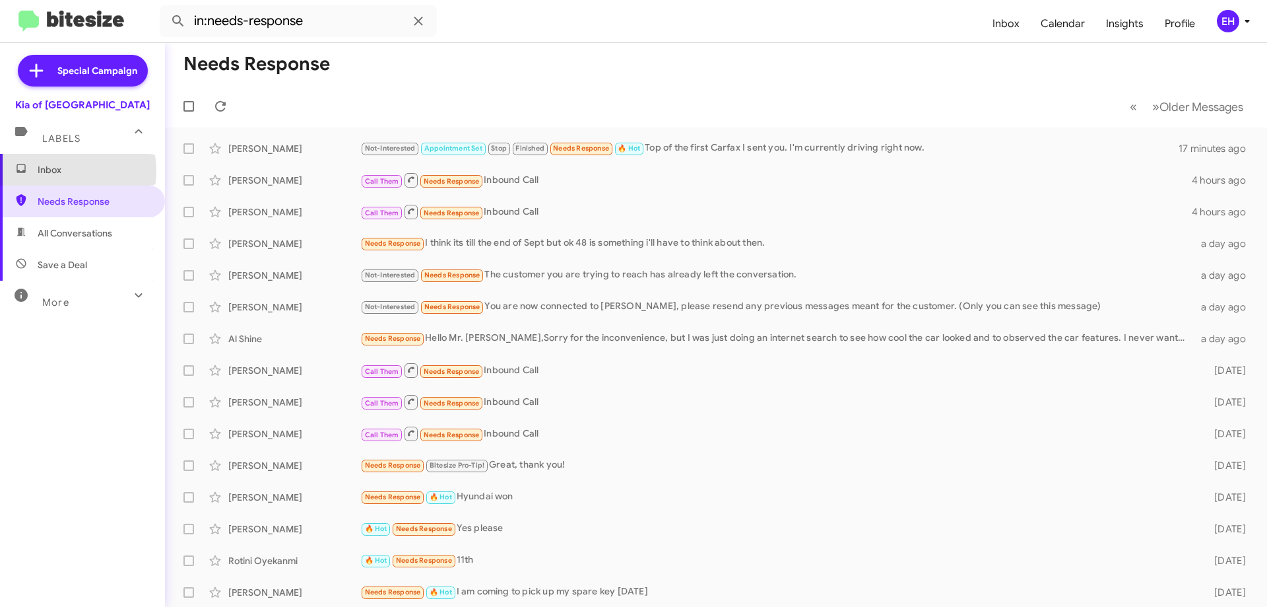
click at [59, 170] on span "Inbox" at bounding box center [94, 169] width 112 height 13
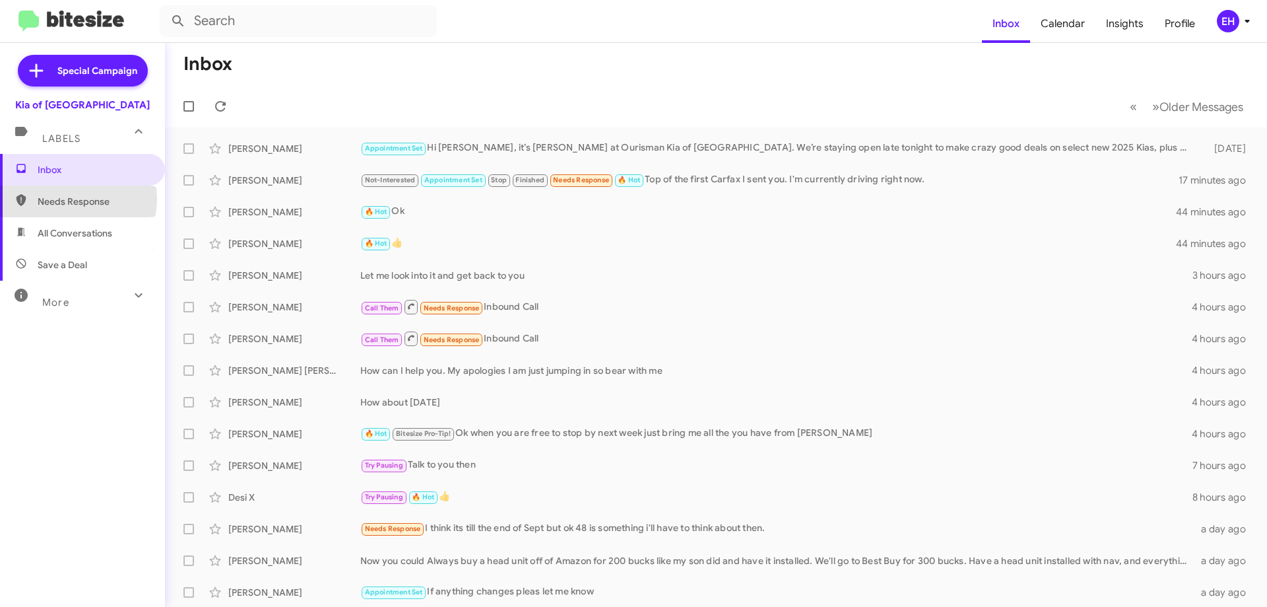
click at [65, 199] on span "Needs Response" at bounding box center [94, 201] width 112 height 13
type input "in:needs-response"
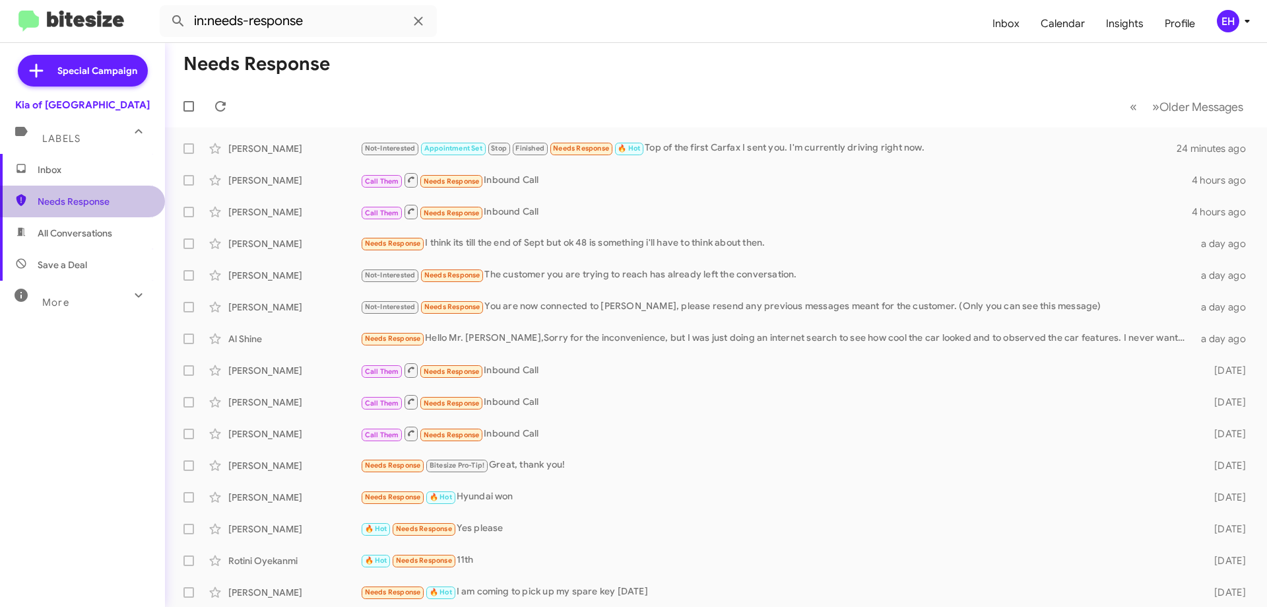
click at [102, 196] on span "Needs Response" at bounding box center [94, 201] width 112 height 13
click at [50, 173] on span "Inbox" at bounding box center [94, 169] width 112 height 13
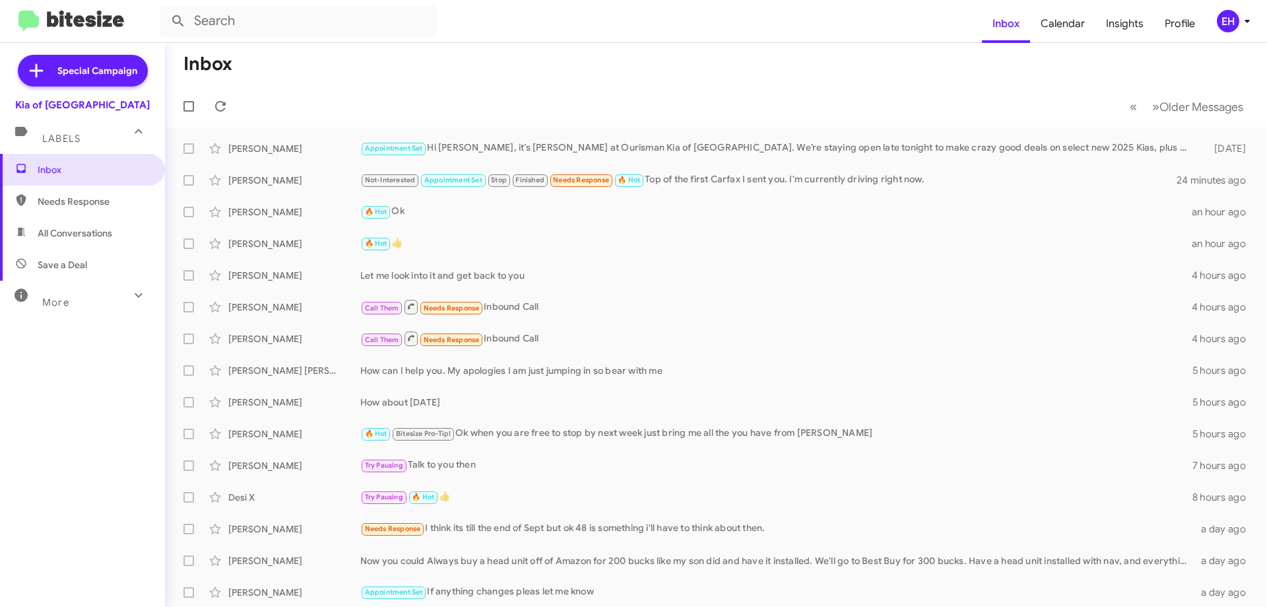
click at [82, 143] on div "Labels" at bounding box center [69, 133] width 117 height 24
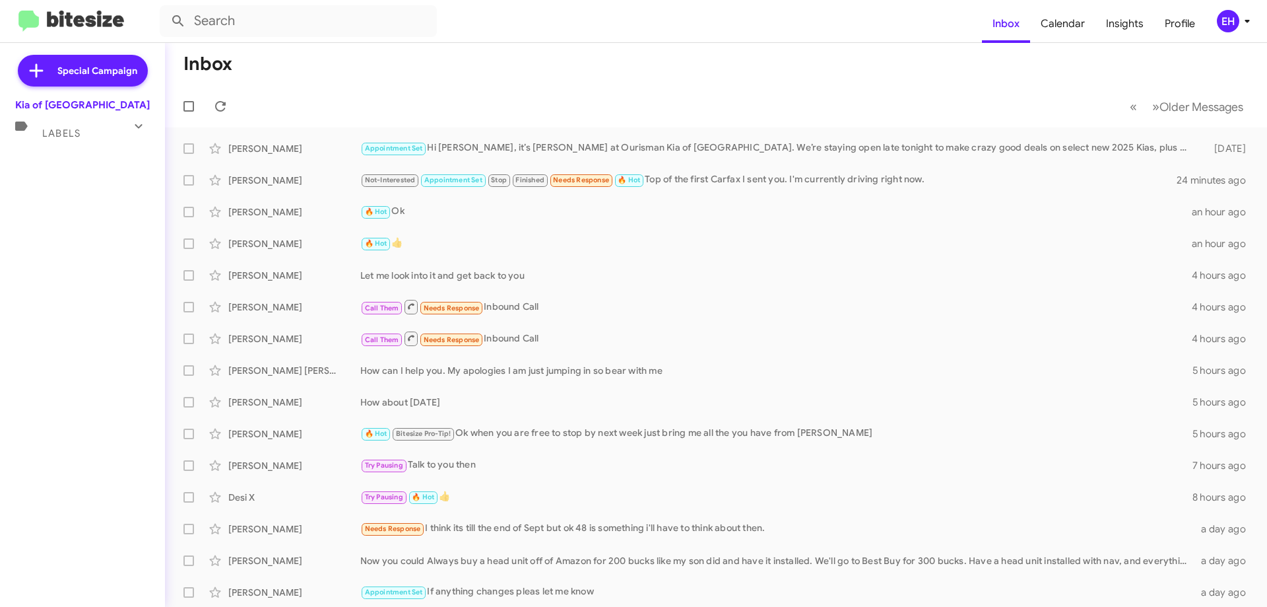
click at [115, 133] on div "Labels" at bounding box center [69, 128] width 117 height 24
